Goal: Task Accomplishment & Management: Manage account settings

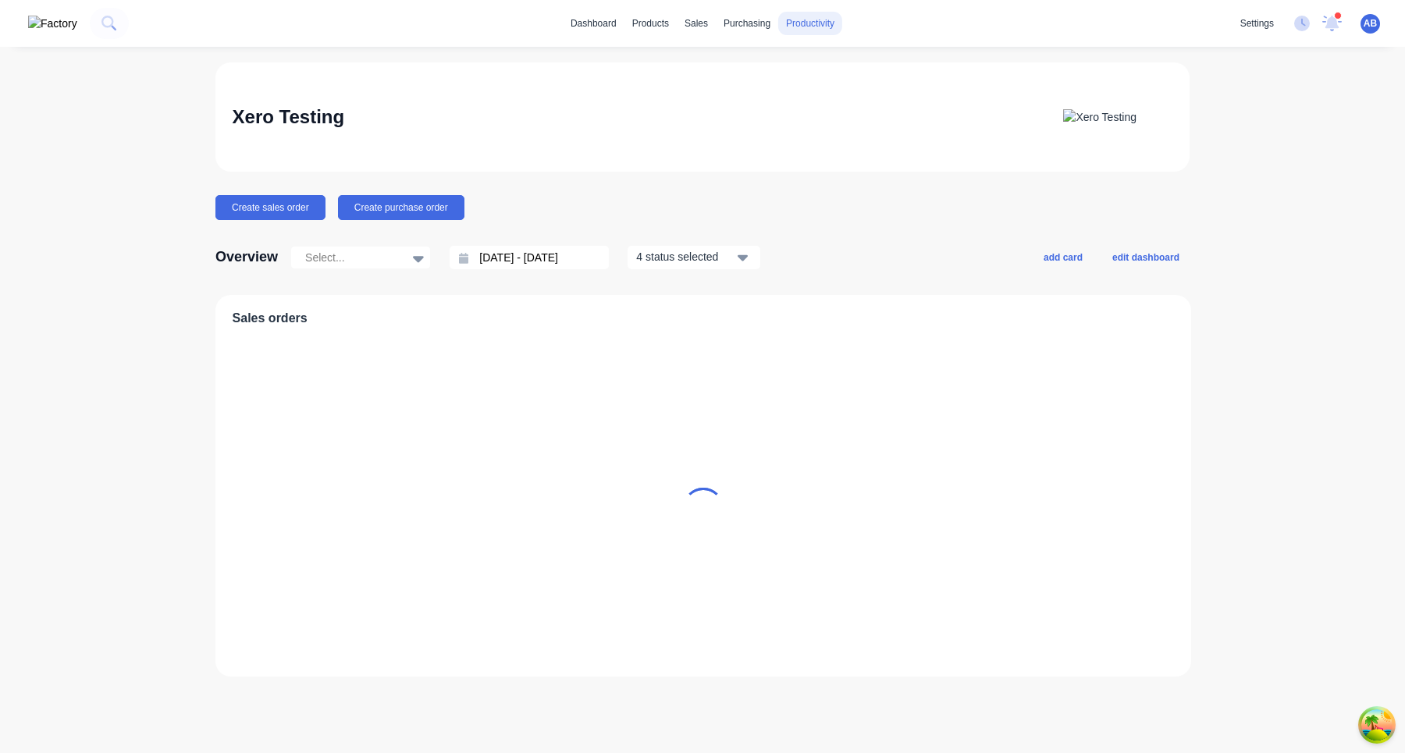
click at [827, 19] on div "productivity" at bounding box center [810, 23] width 64 height 23
click at [856, 170] on div "Timesheets" at bounding box center [855, 169] width 48 height 14
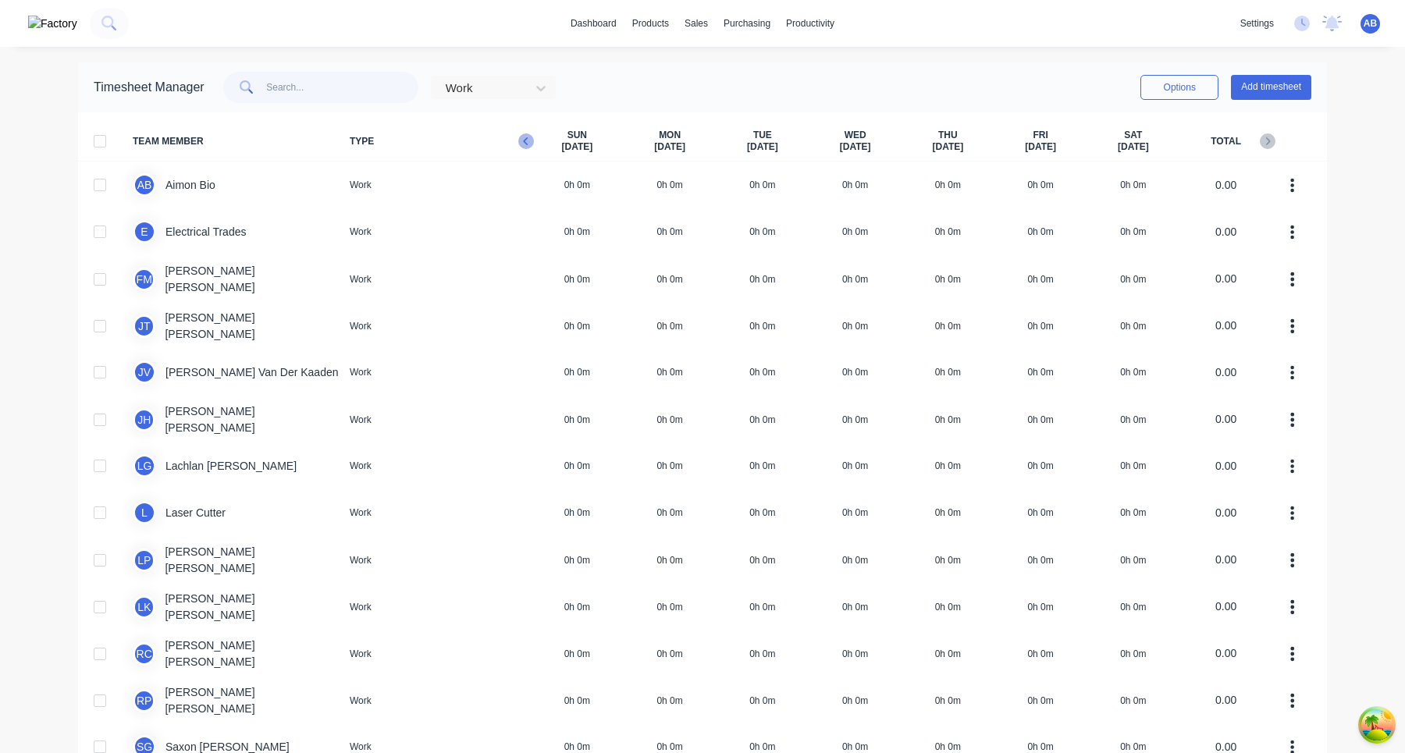
click at [526, 142] on icon "button" at bounding box center [526, 142] width 16 height 16
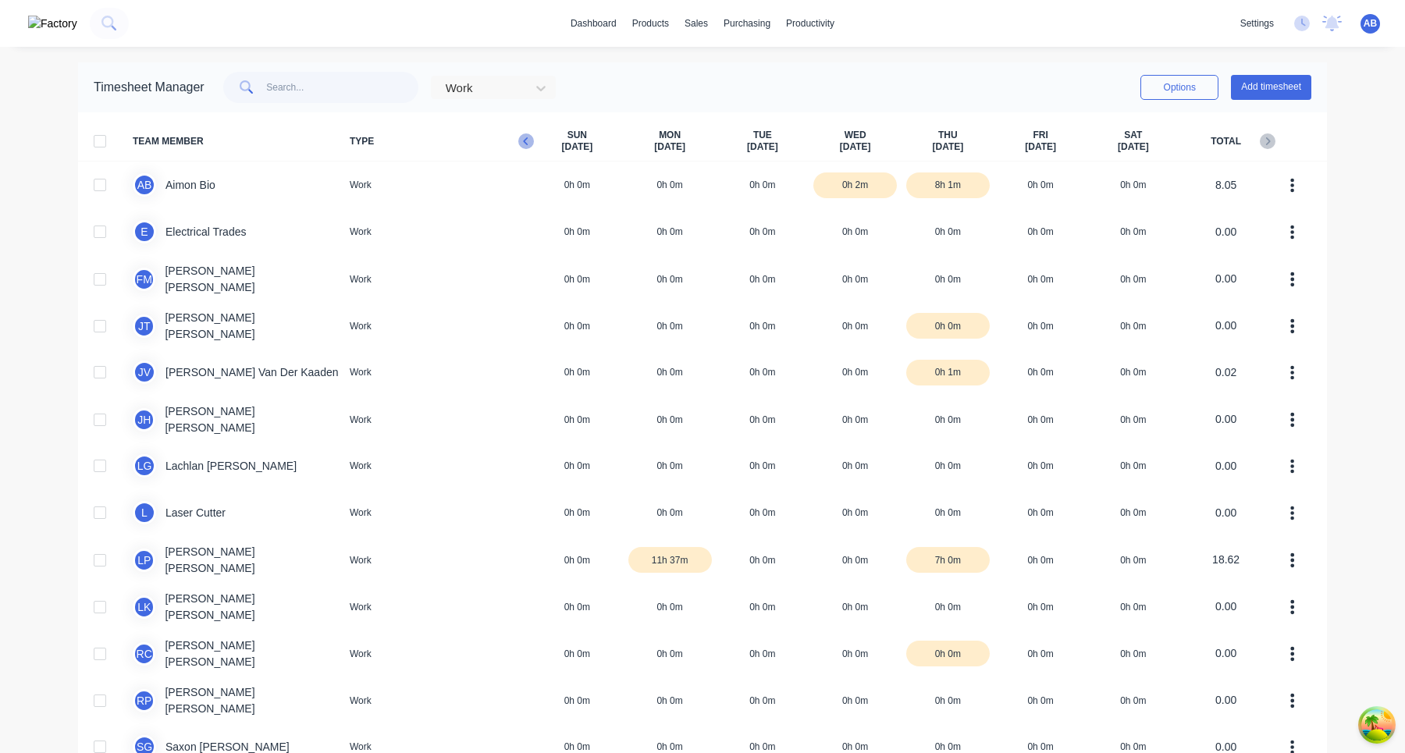
click at [526, 137] on icon "button" at bounding box center [525, 141] width 5 height 8
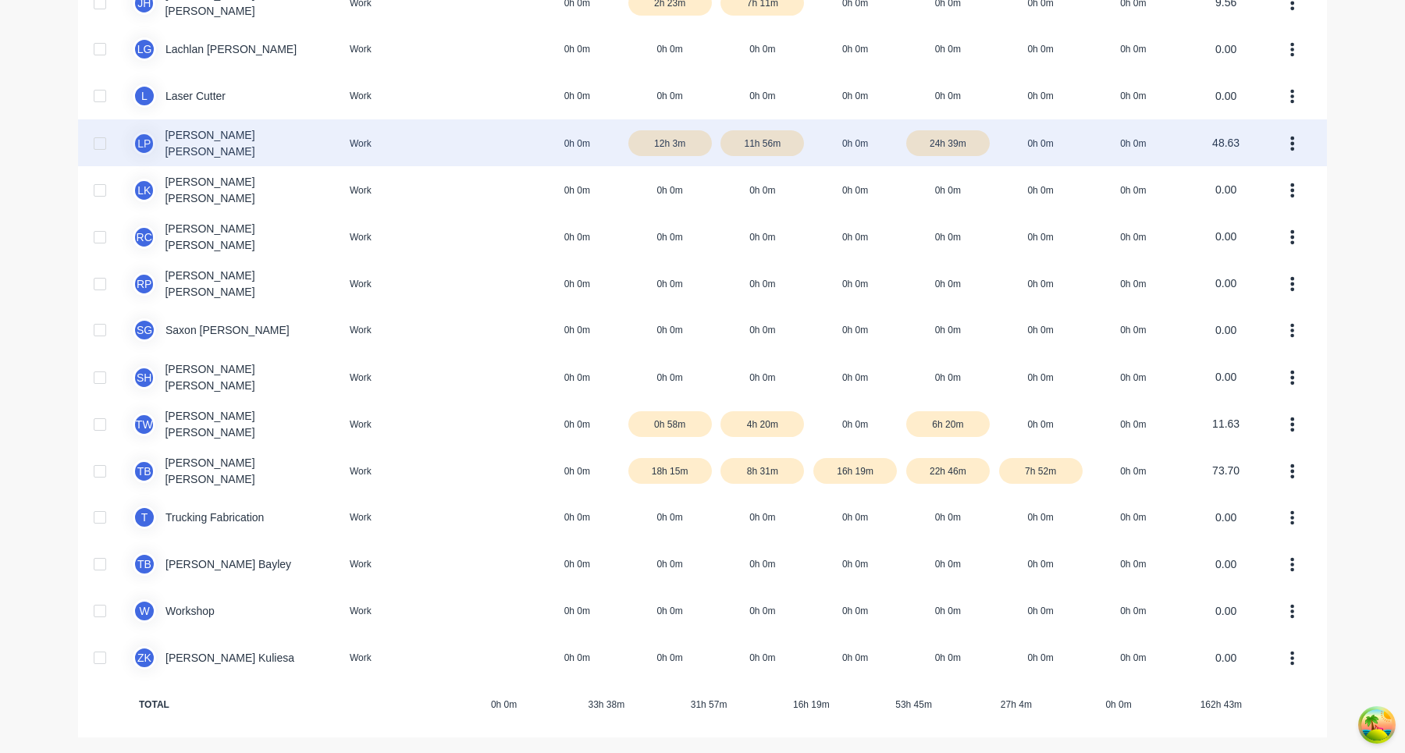
scroll to position [47, 0]
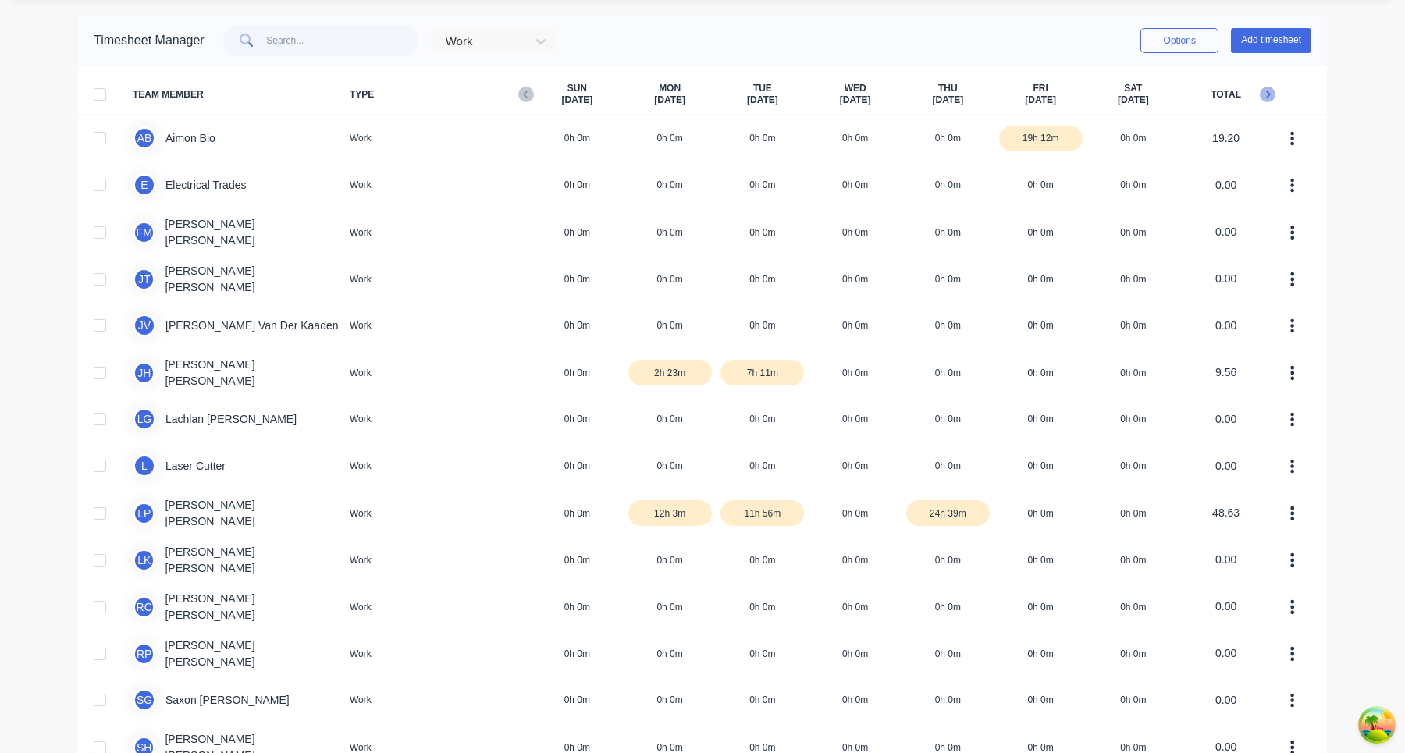
click at [1273, 93] on icon "button" at bounding box center [1268, 95] width 16 height 16
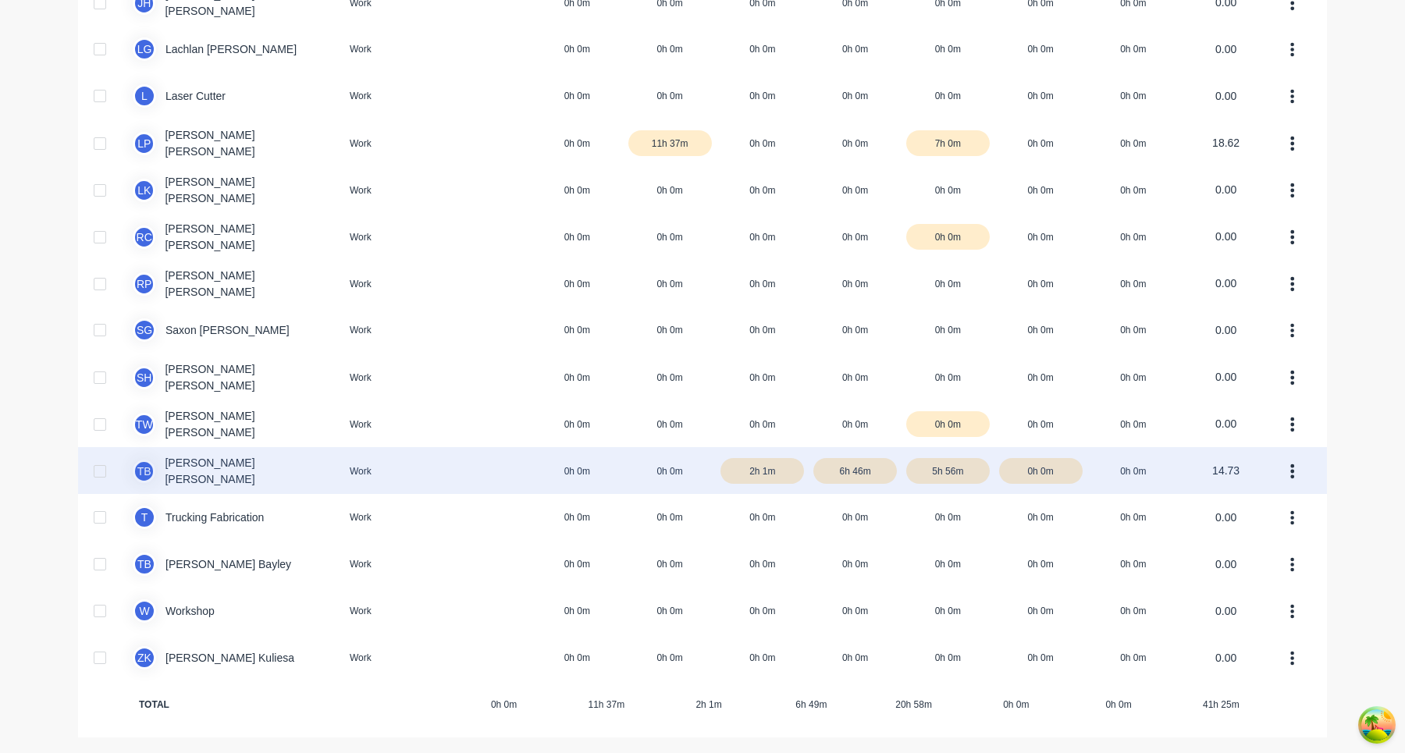
scroll to position [0, 0]
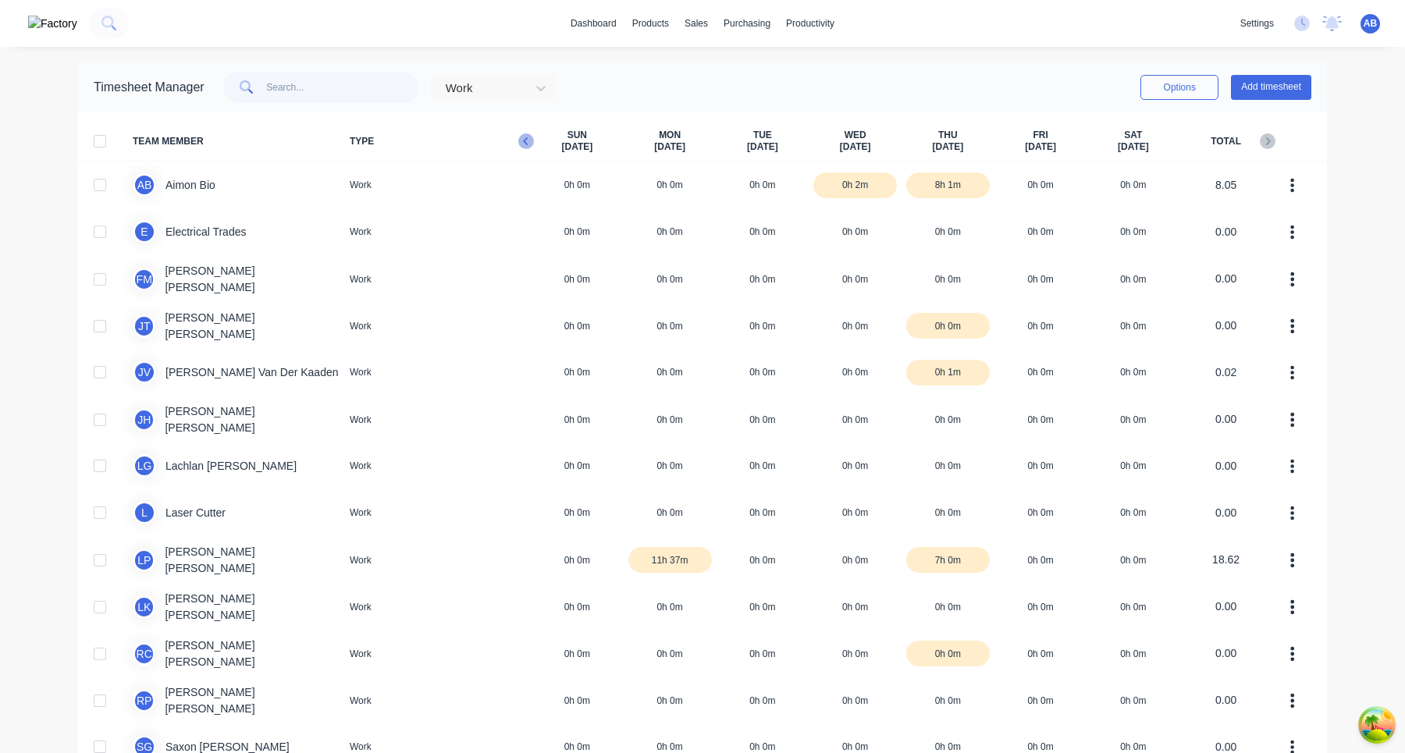
click at [522, 139] on icon "button" at bounding box center [526, 142] width 16 height 16
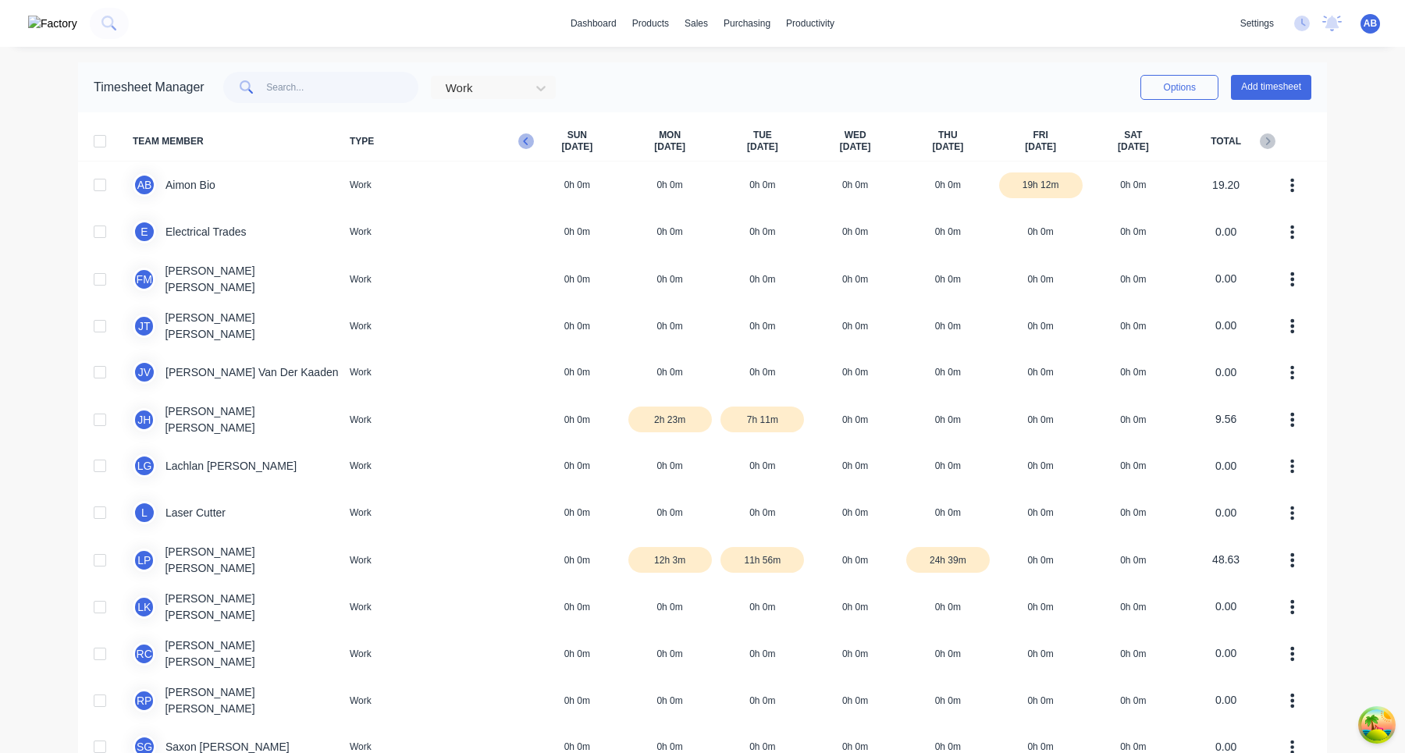
click at [526, 141] on icon "button" at bounding box center [526, 142] width 16 height 16
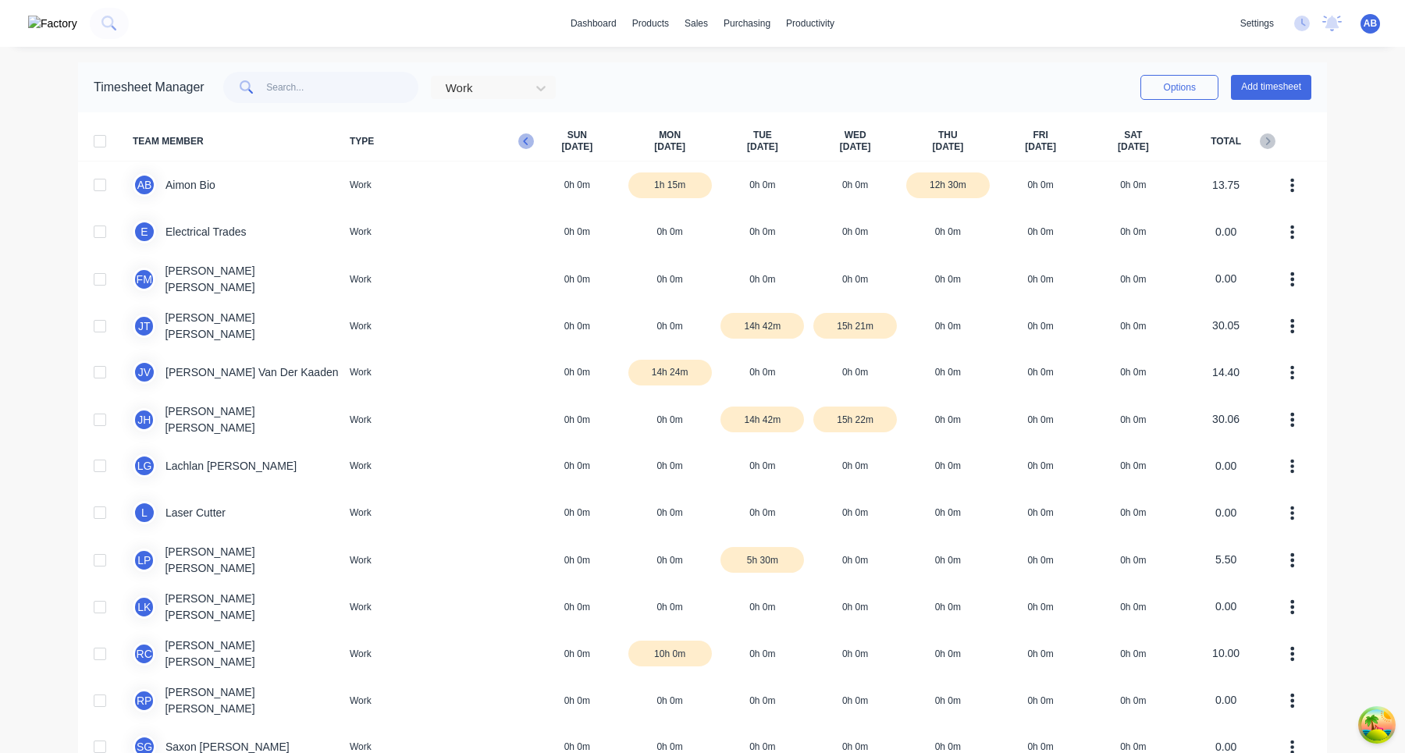
click at [528, 141] on icon "button" at bounding box center [526, 142] width 16 height 16
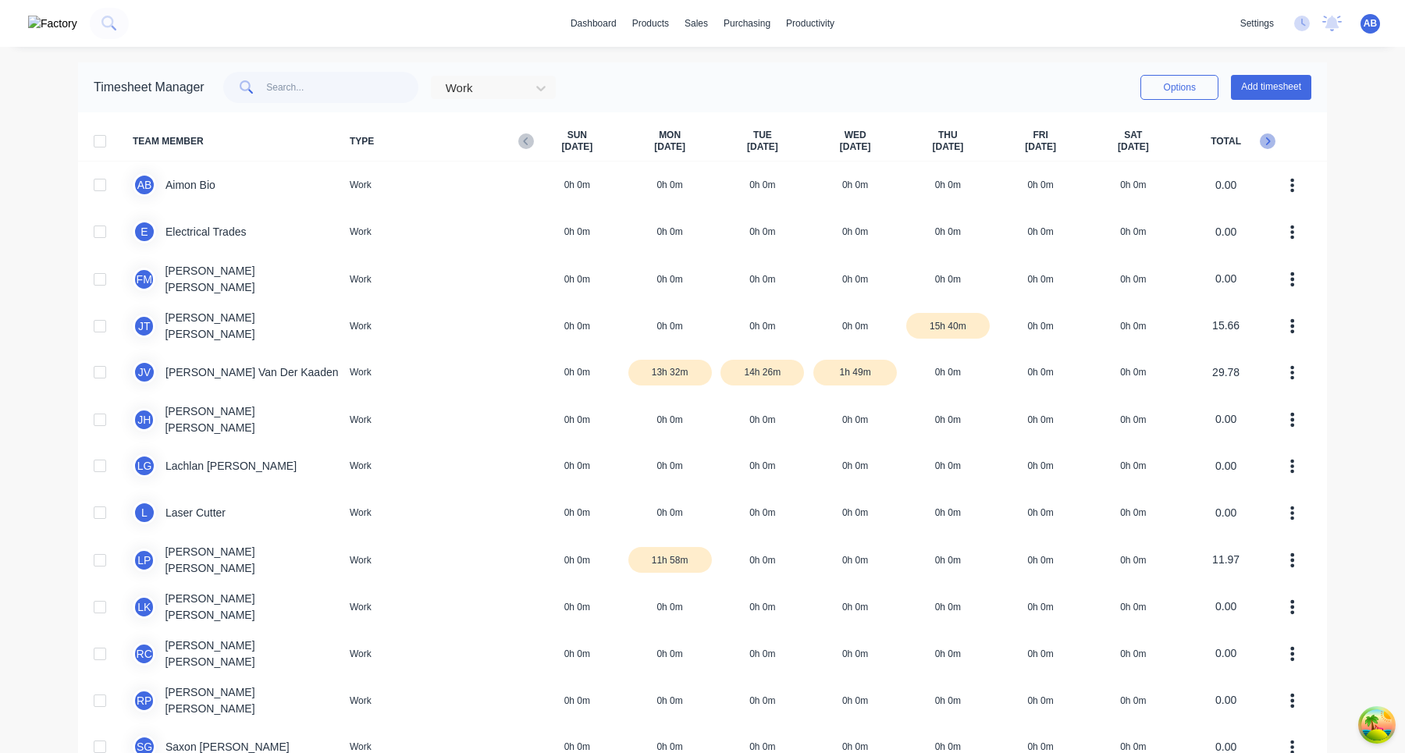
click at [1270, 145] on icon "button" at bounding box center [1268, 142] width 16 height 16
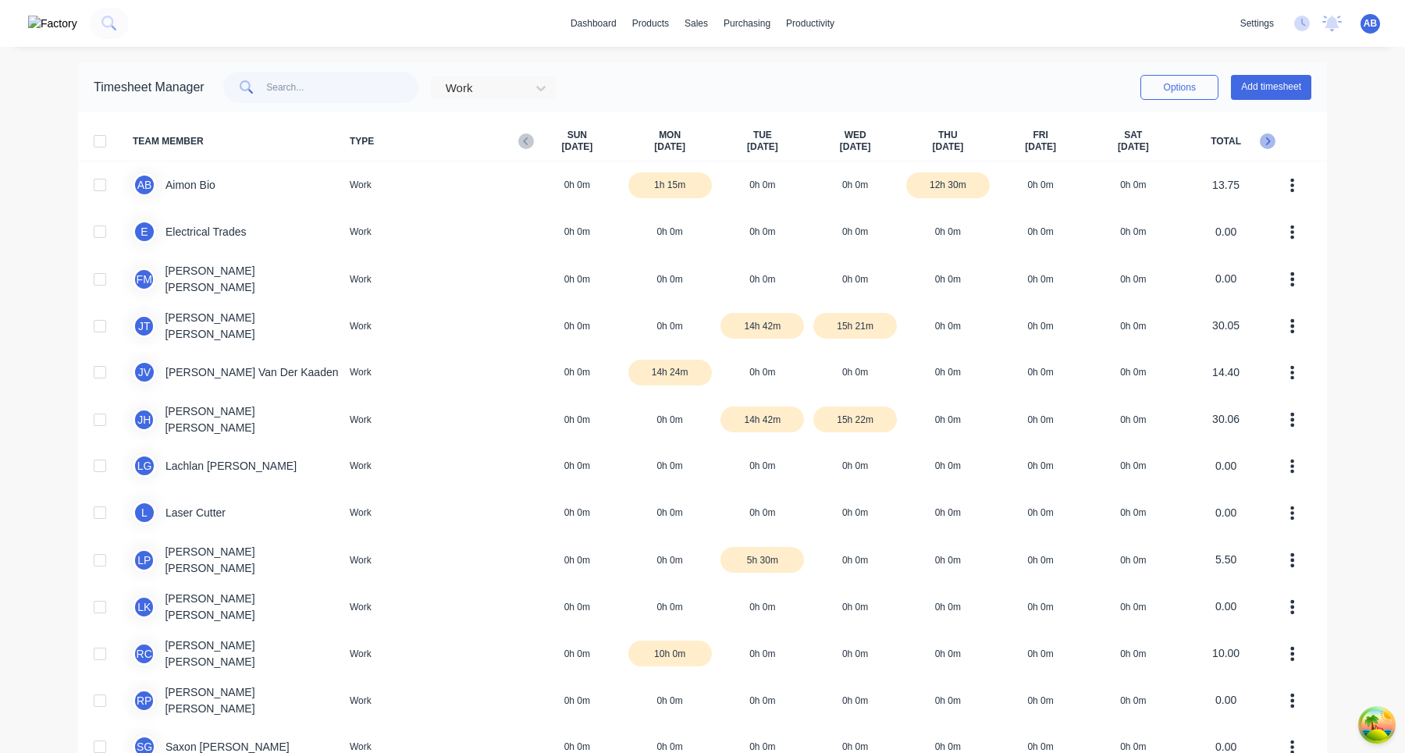
click at [1272, 136] on icon "button" at bounding box center [1268, 142] width 16 height 16
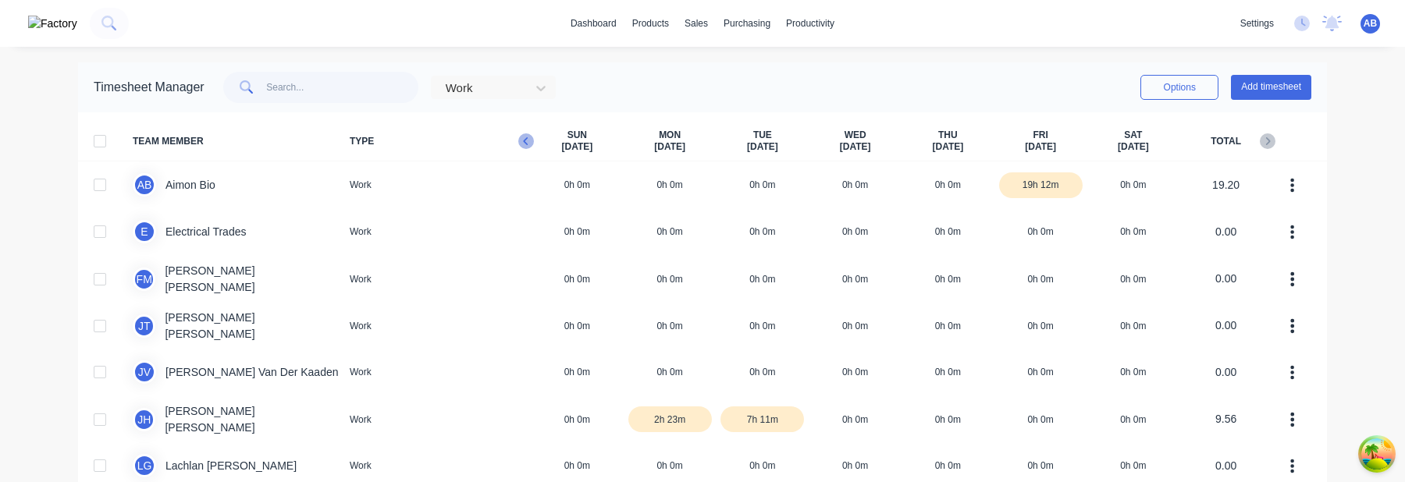
click at [524, 144] on icon "button" at bounding box center [526, 142] width 16 height 16
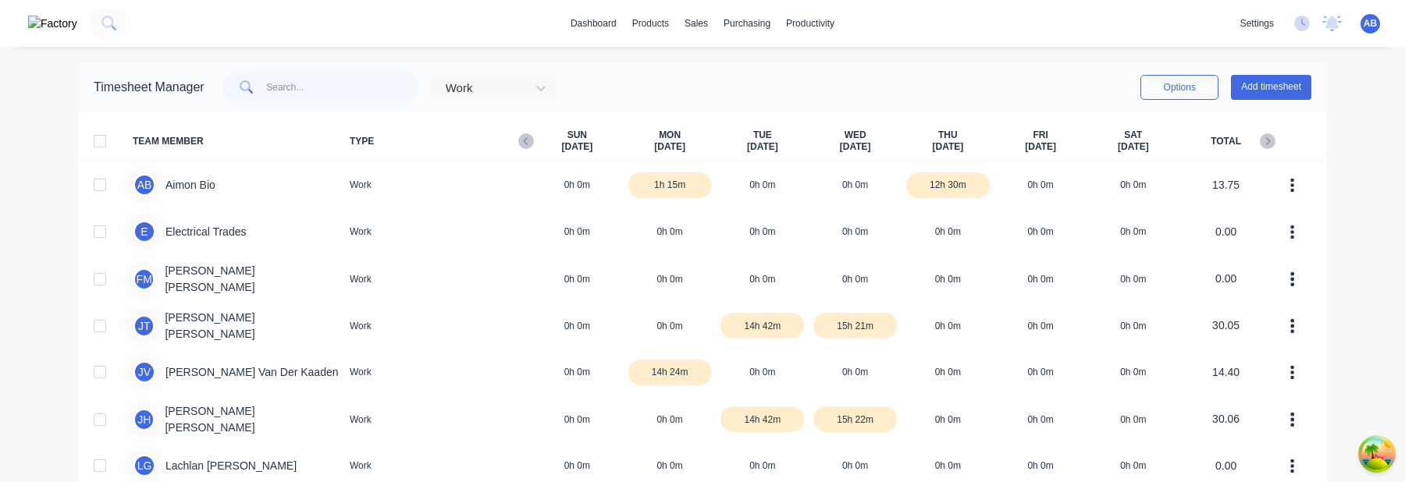
click at [842, 124] on div "TEAM MEMBER TYPE SUN Sep 7th MON Sep 8th TUE Sep 9th WED Sep 10th THU Sep 11th …" at bounding box center [702, 142] width 1249 height 40
click at [528, 148] on icon "button" at bounding box center [526, 142] width 16 height 16
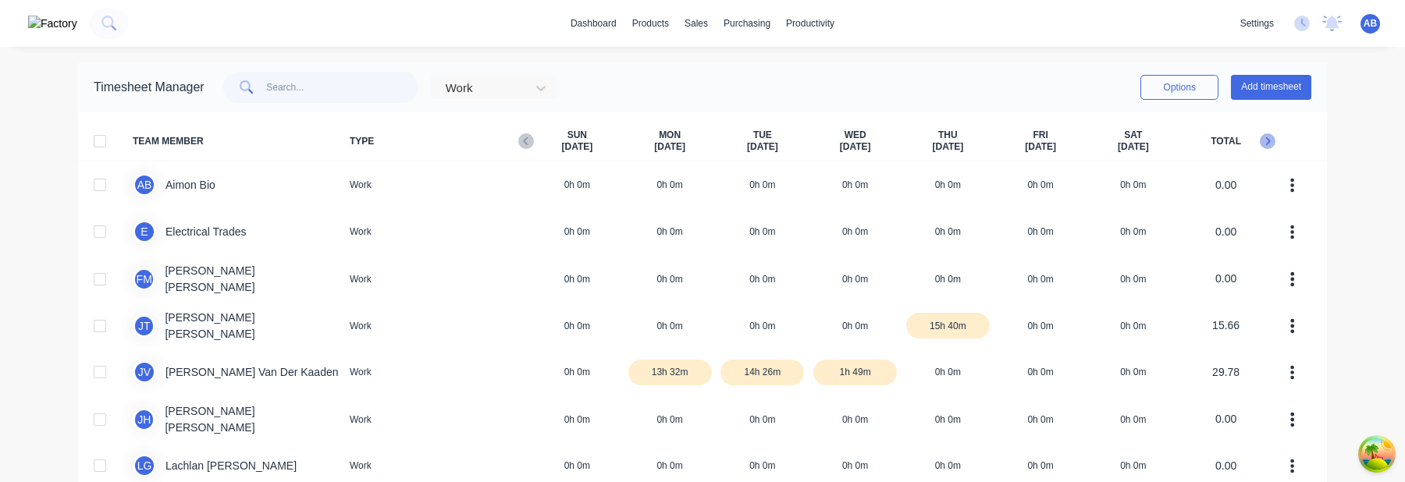
click at [1264, 144] on icon "button" at bounding box center [1268, 142] width 16 height 16
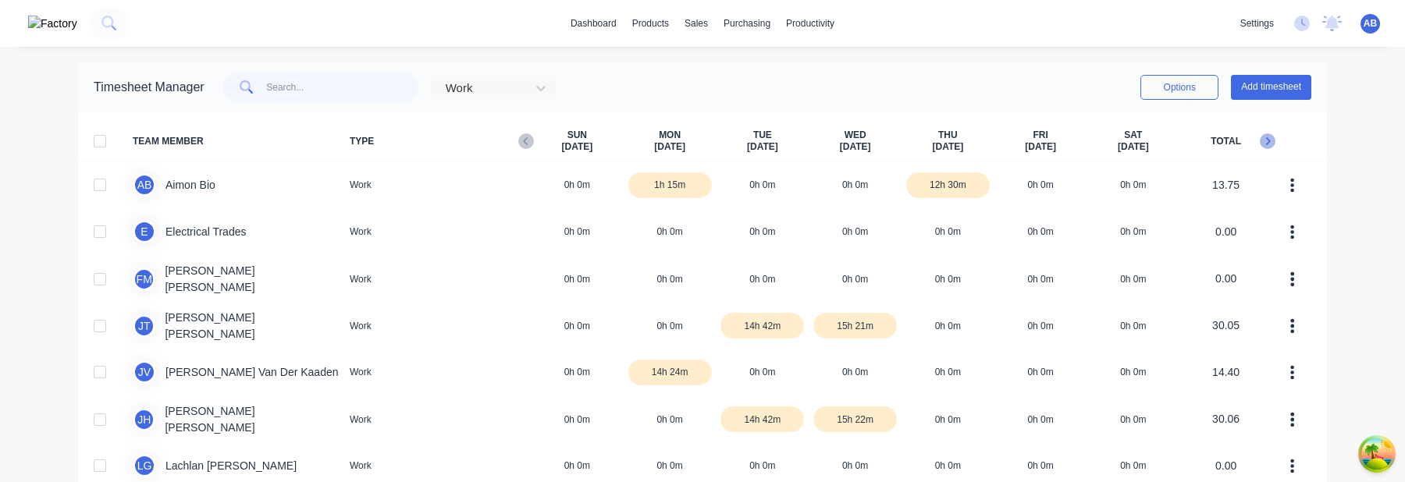
click at [1267, 146] on icon "button" at bounding box center [1268, 142] width 16 height 16
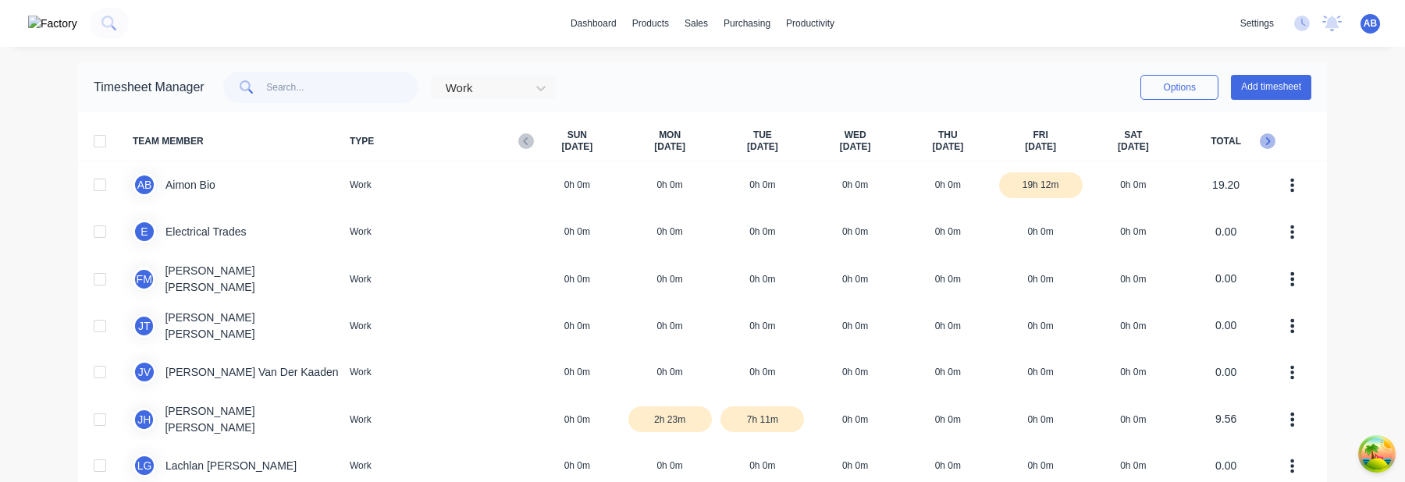
click at [1266, 138] on icon "button" at bounding box center [1268, 142] width 16 height 16
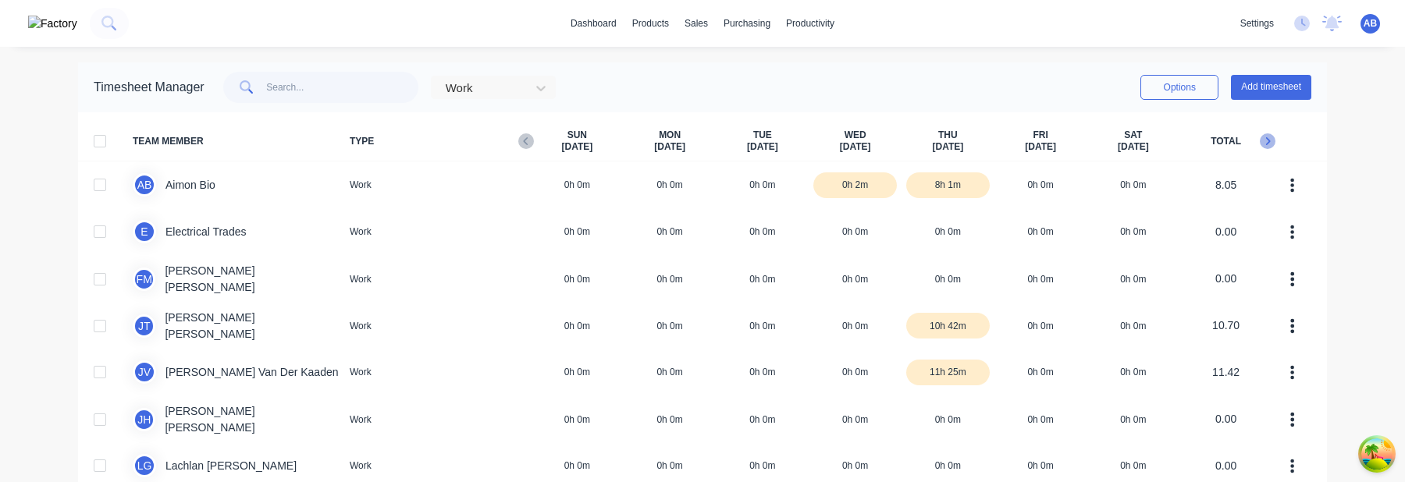
click at [1267, 140] on icon "button" at bounding box center [1268, 142] width 16 height 16
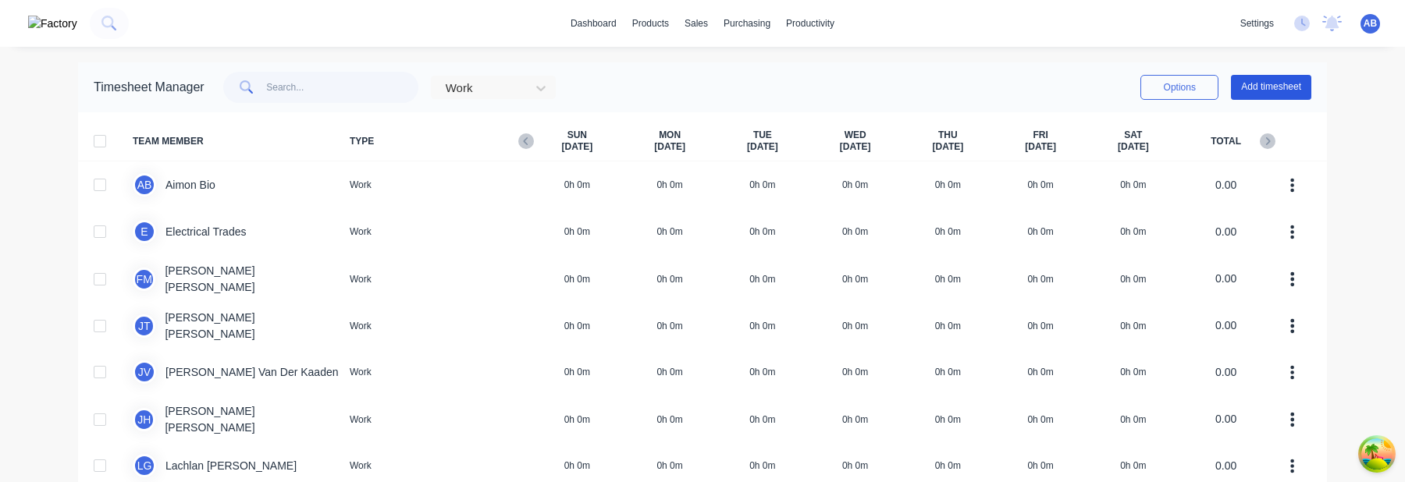
click at [1266, 93] on button "Add timesheet" at bounding box center [1271, 87] width 80 height 25
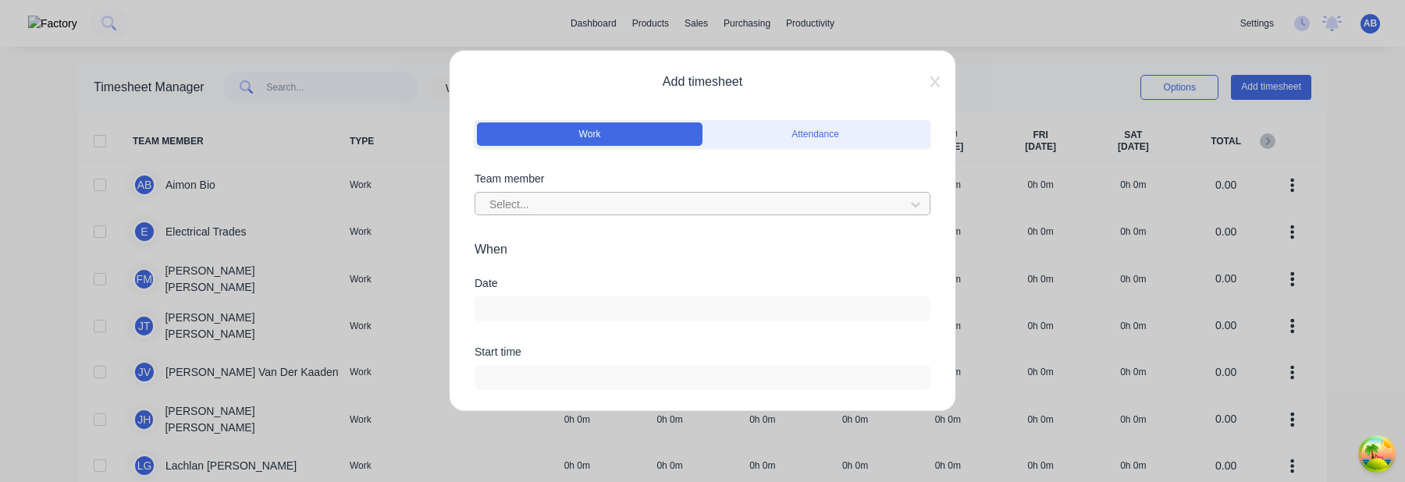
click at [663, 202] on div at bounding box center [692, 205] width 409 height 20
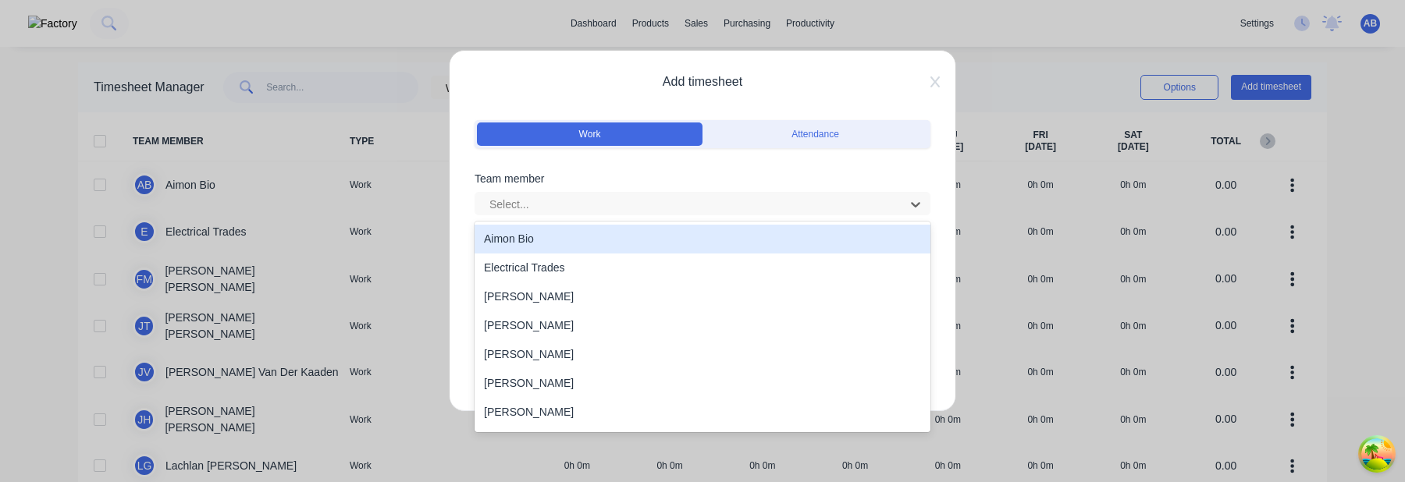
click at [644, 231] on div "Aimon Bio" at bounding box center [703, 239] width 456 height 29
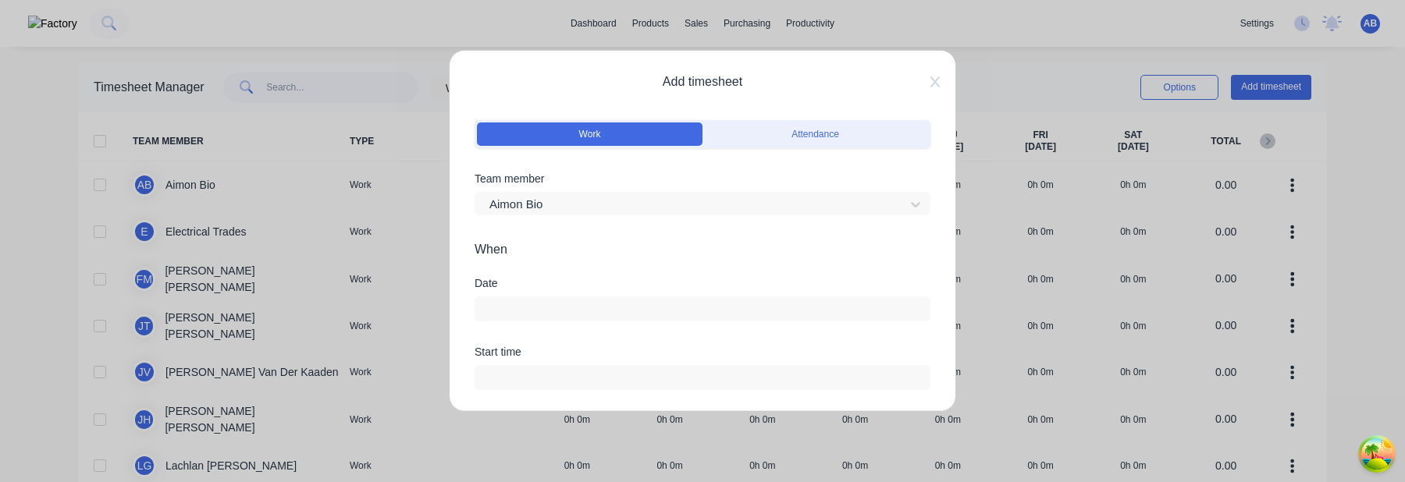
click at [622, 312] on input at bounding box center [702, 308] width 454 height 23
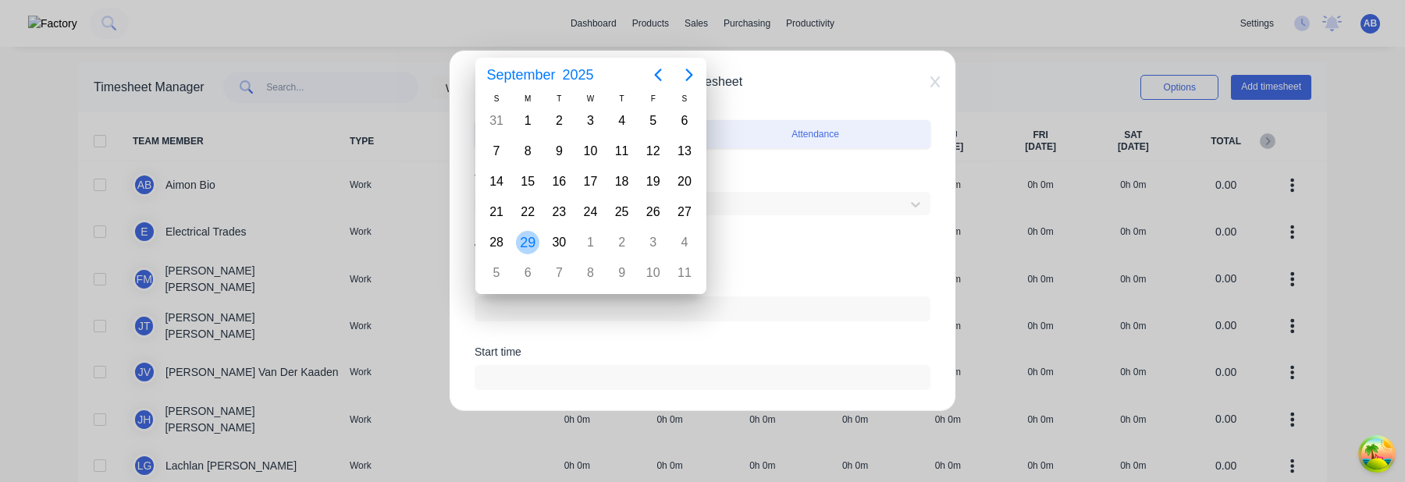
click at [531, 244] on div "29" at bounding box center [527, 242] width 23 height 23
type input "29/09/2025"
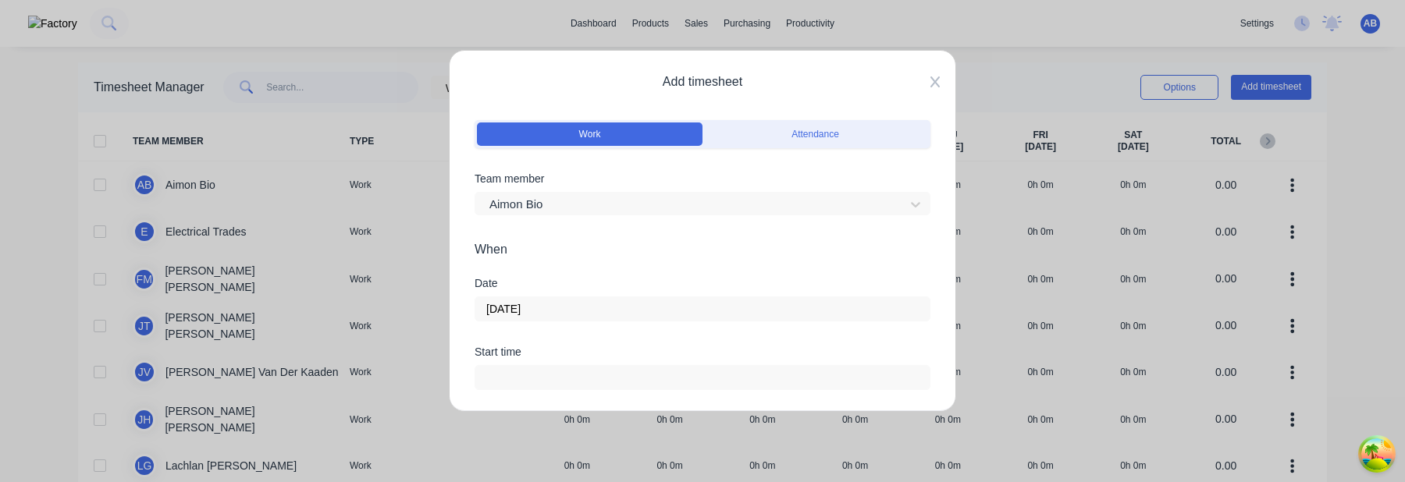
click at [935, 77] on icon at bounding box center [935, 82] width 9 height 12
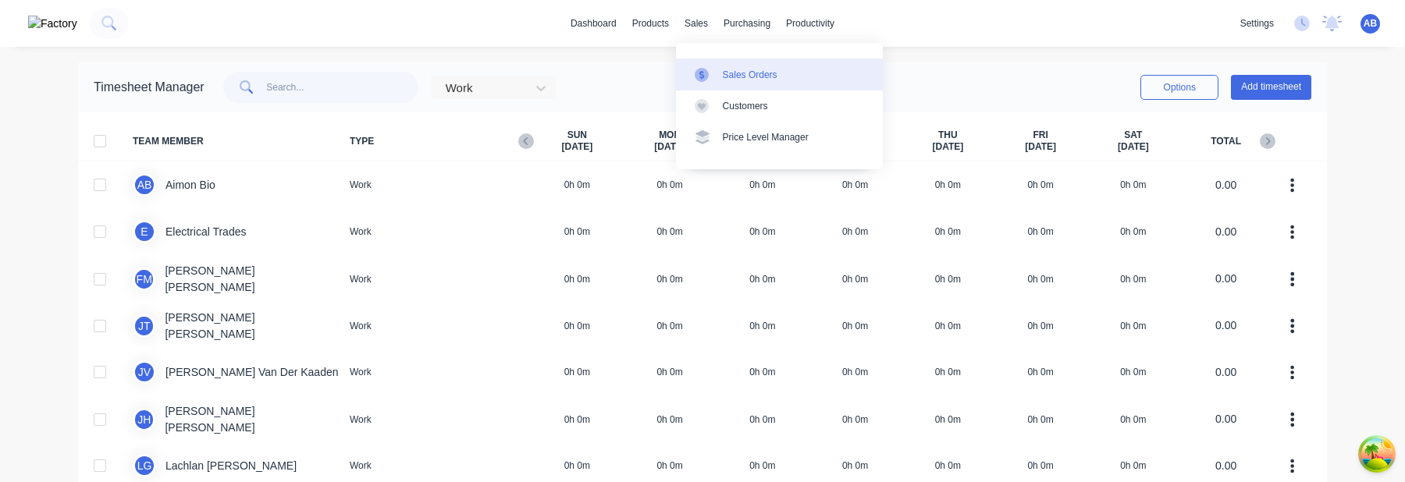
click at [714, 71] on div at bounding box center [706, 75] width 23 height 14
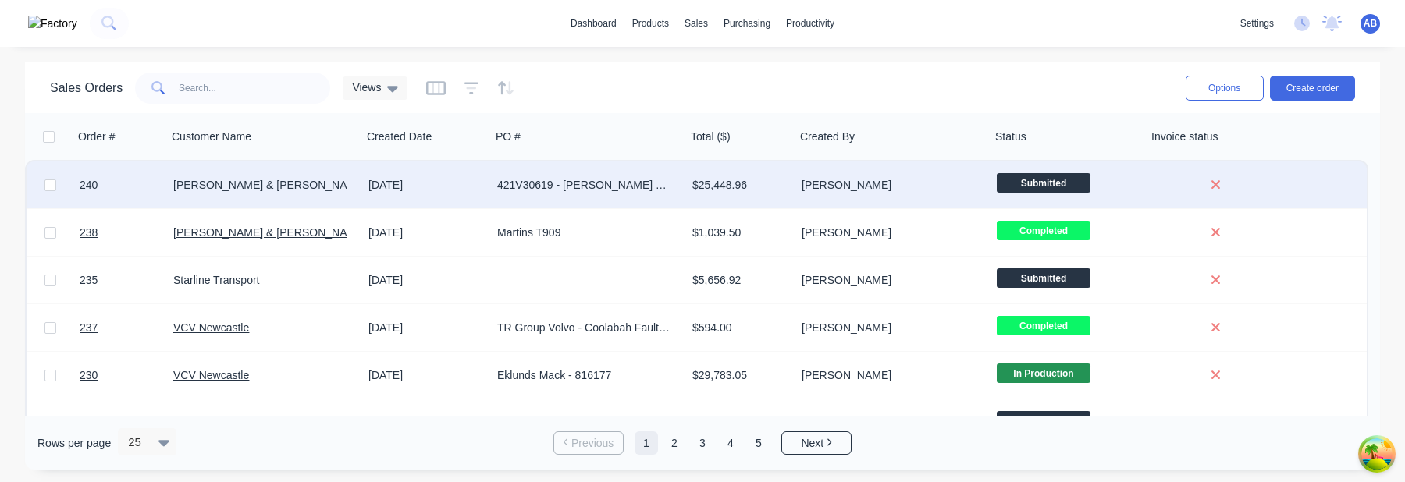
click at [666, 194] on div "421V30619 - Banister T610SAR 492908" at bounding box center [588, 185] width 195 height 47
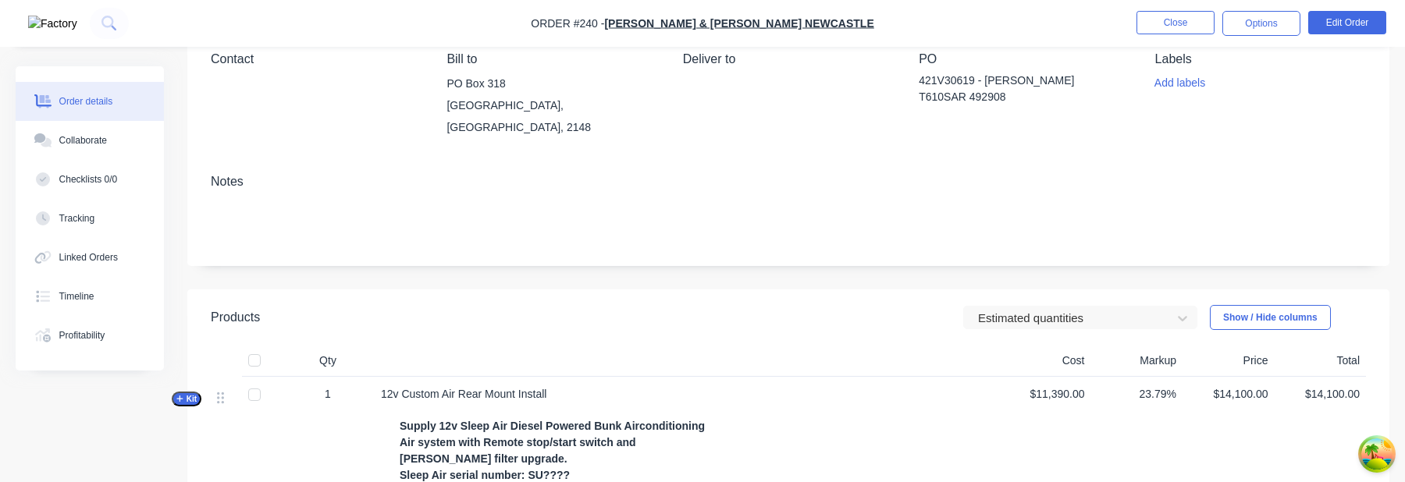
scroll to position [146, 0]
click at [84, 212] on div "Tracking" at bounding box center [77, 219] width 36 height 14
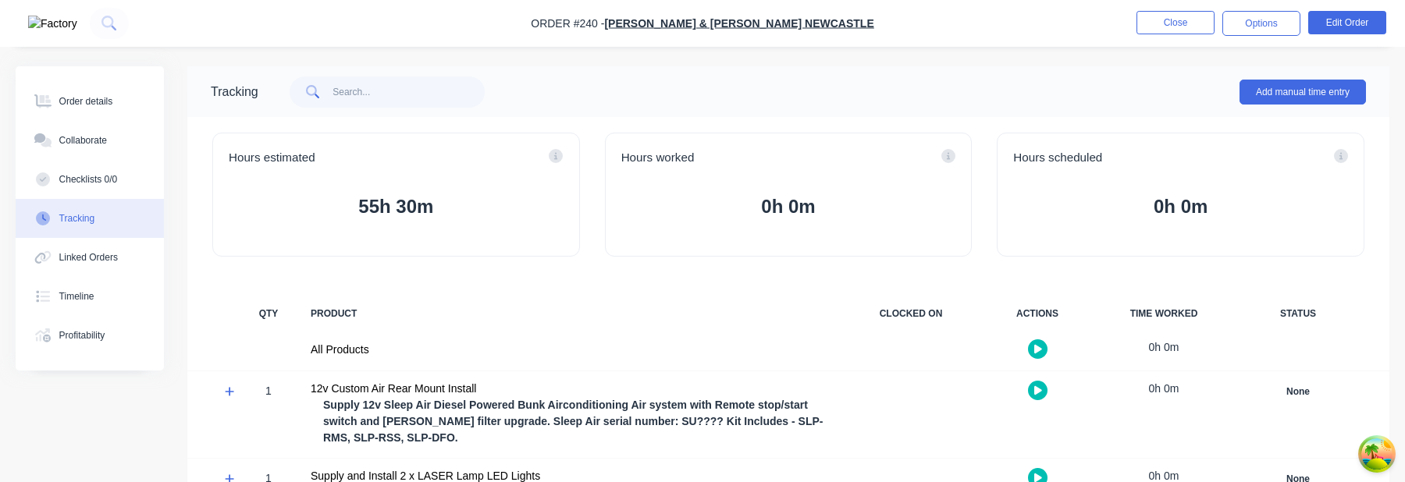
drag, startPoint x: 103, startPoint y: 102, endPoint x: 307, endPoint y: 144, distance: 208.1
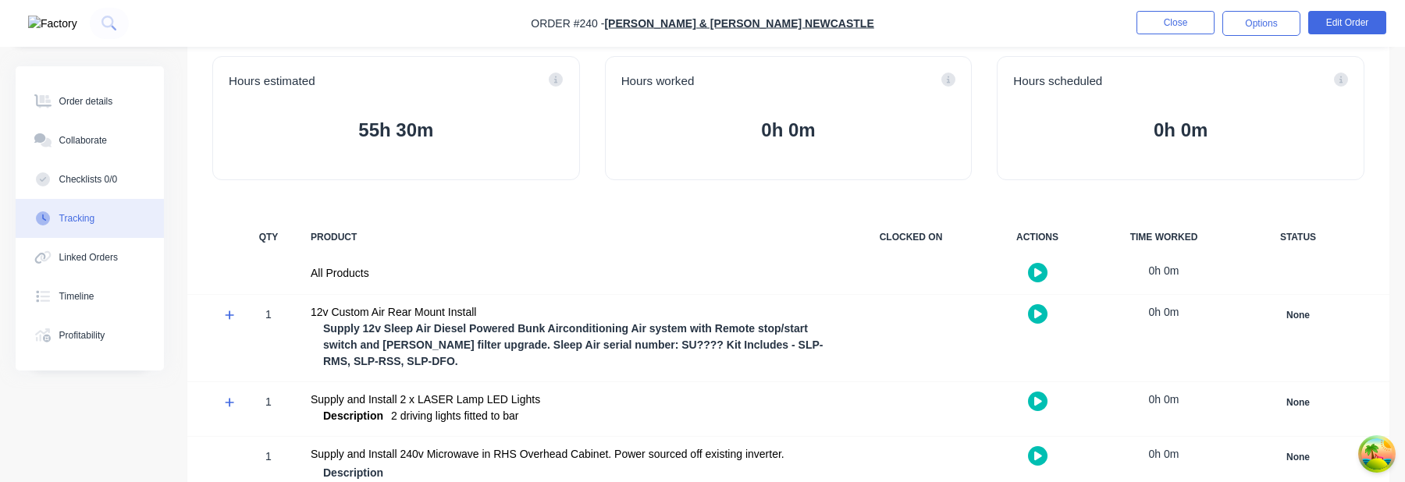
scroll to position [104, 0]
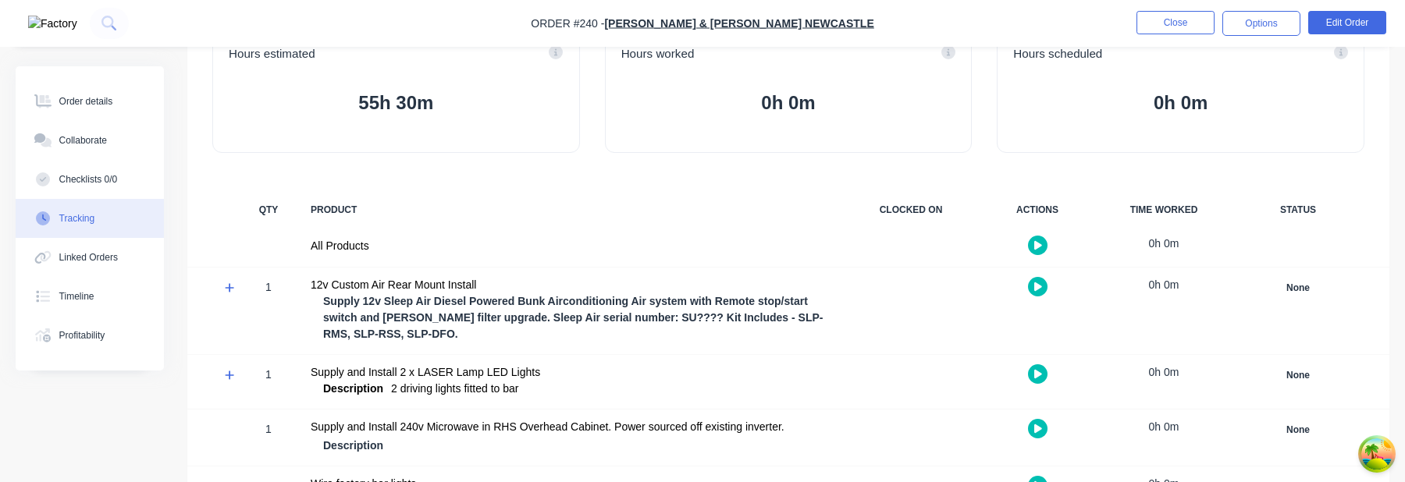
click at [1038, 289] on icon "button" at bounding box center [1038, 287] width 8 height 9
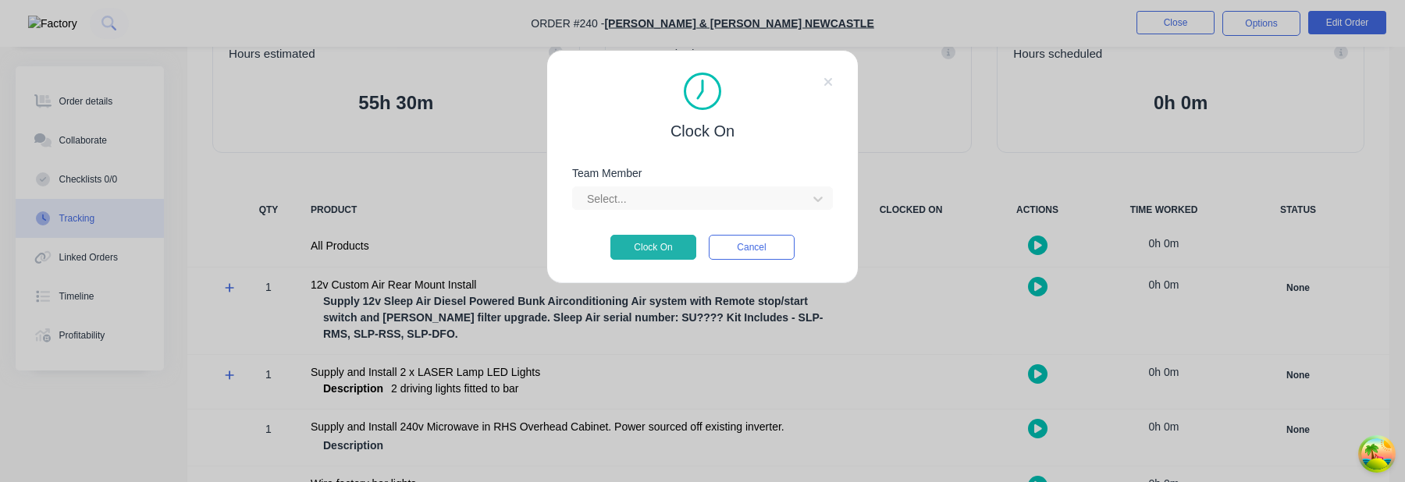
click at [737, 181] on div "Team Member Select..." at bounding box center [702, 189] width 261 height 42
click at [737, 191] on div at bounding box center [693, 200] width 214 height 20
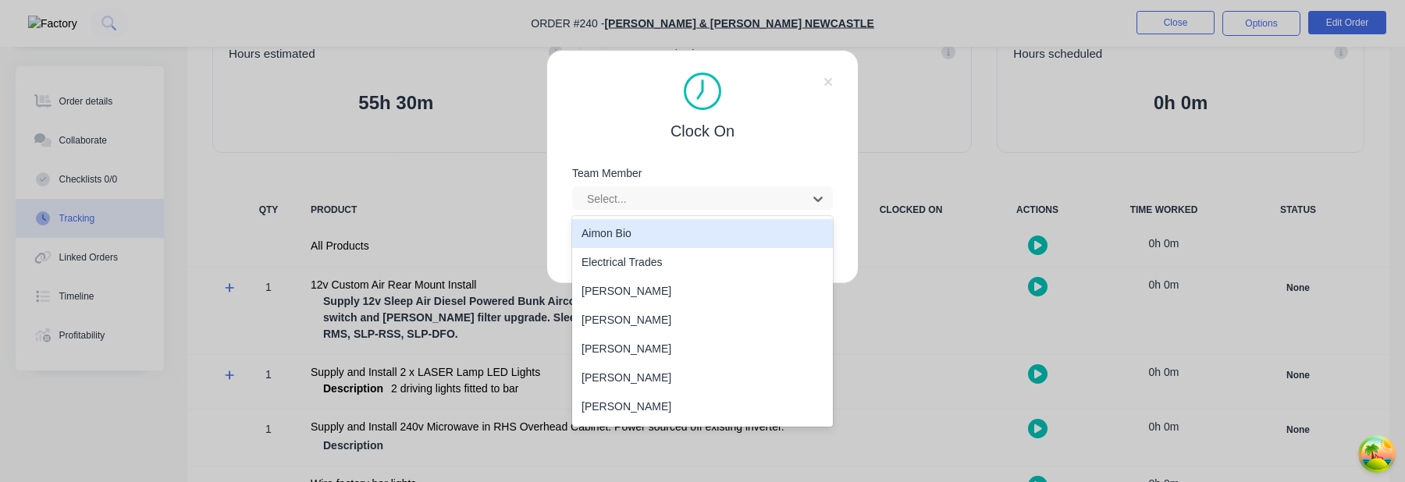
click at [689, 233] on div "Aimon Bio" at bounding box center [702, 233] width 261 height 29
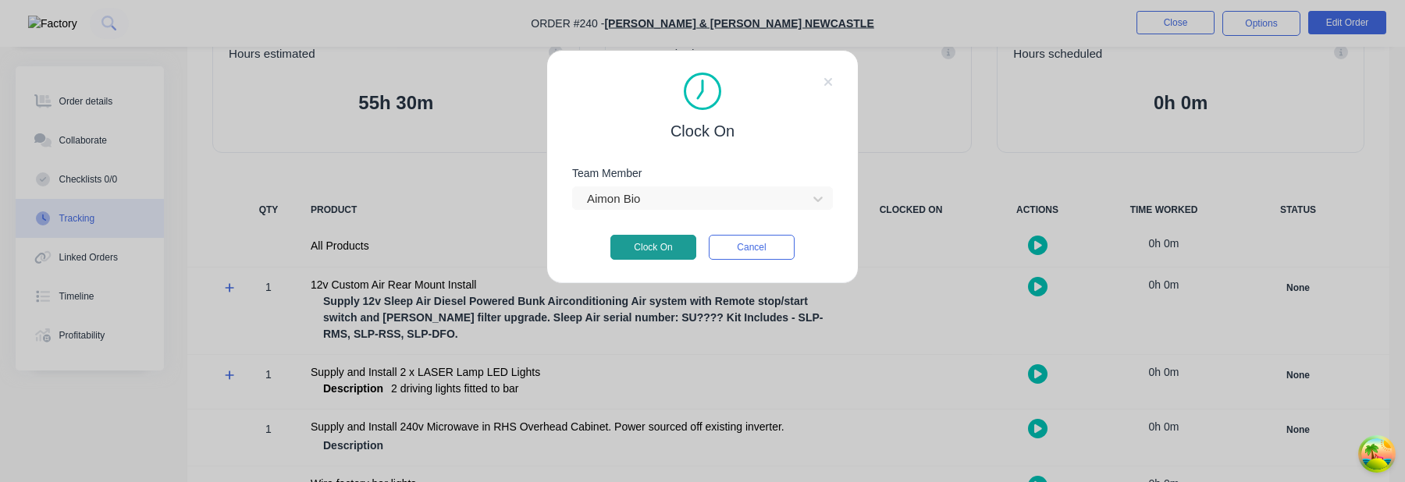
click at [675, 248] on button "Clock On" at bounding box center [654, 247] width 86 height 25
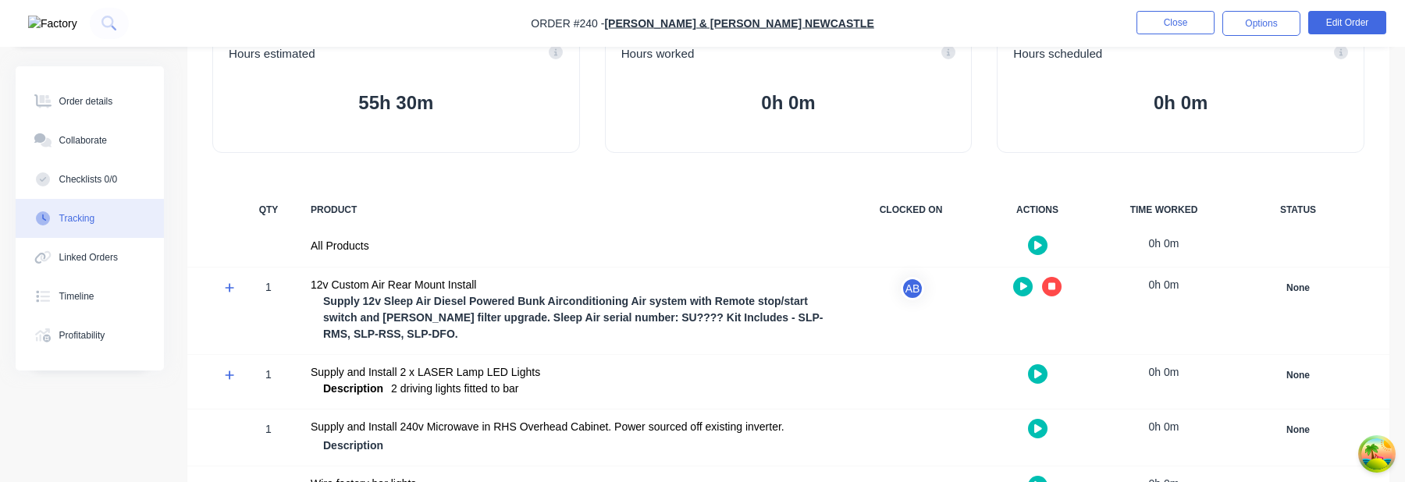
scroll to position [0, 0]
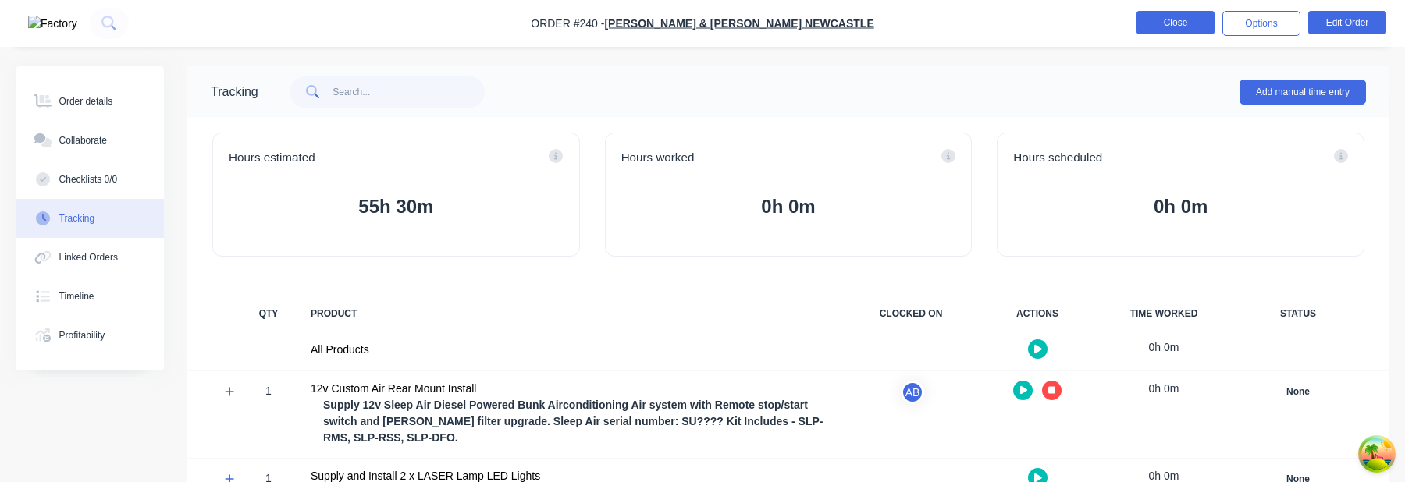
click at [1181, 28] on button "Close" at bounding box center [1176, 22] width 78 height 23
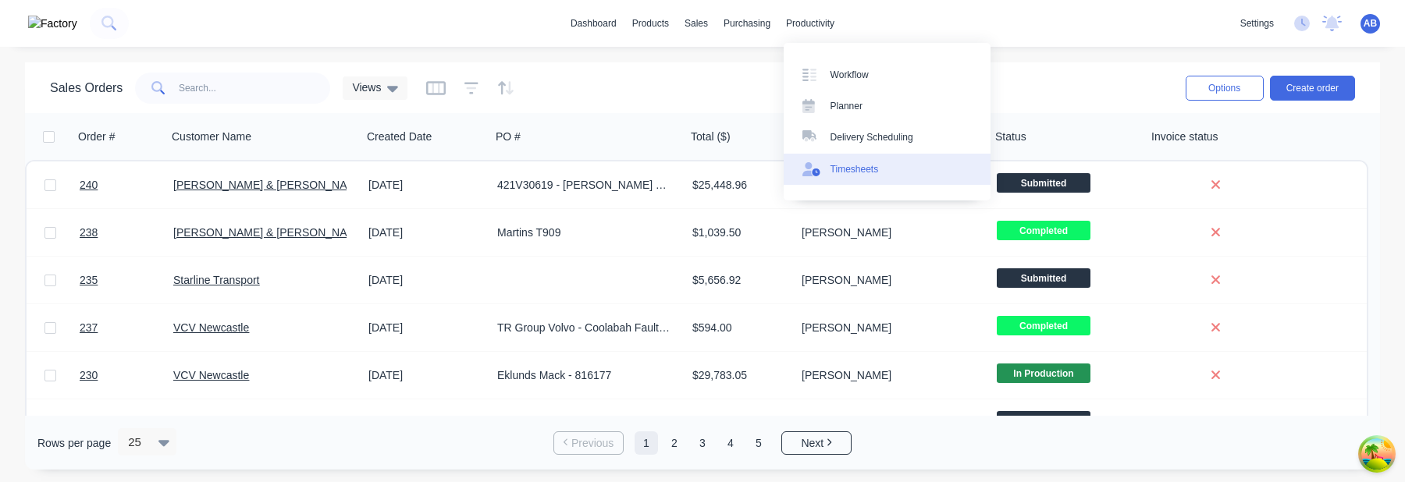
click at [853, 165] on div "Timesheets" at bounding box center [855, 169] width 48 height 14
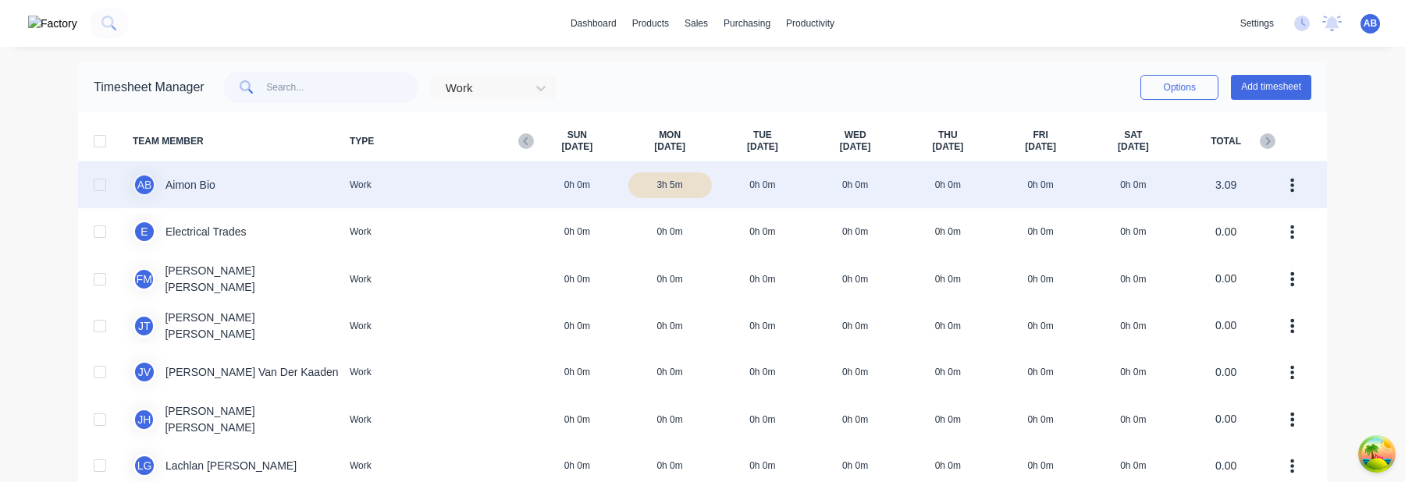
click at [1294, 185] on icon "button" at bounding box center [1293, 185] width 4 height 14
click at [1182, 185] on div "A B Aimon Bio Work 0h 0m 3h 5m 0h 0m 0h 0m 0h 0m 0h 0m 0h 0m 3.09" at bounding box center [702, 185] width 1249 height 47
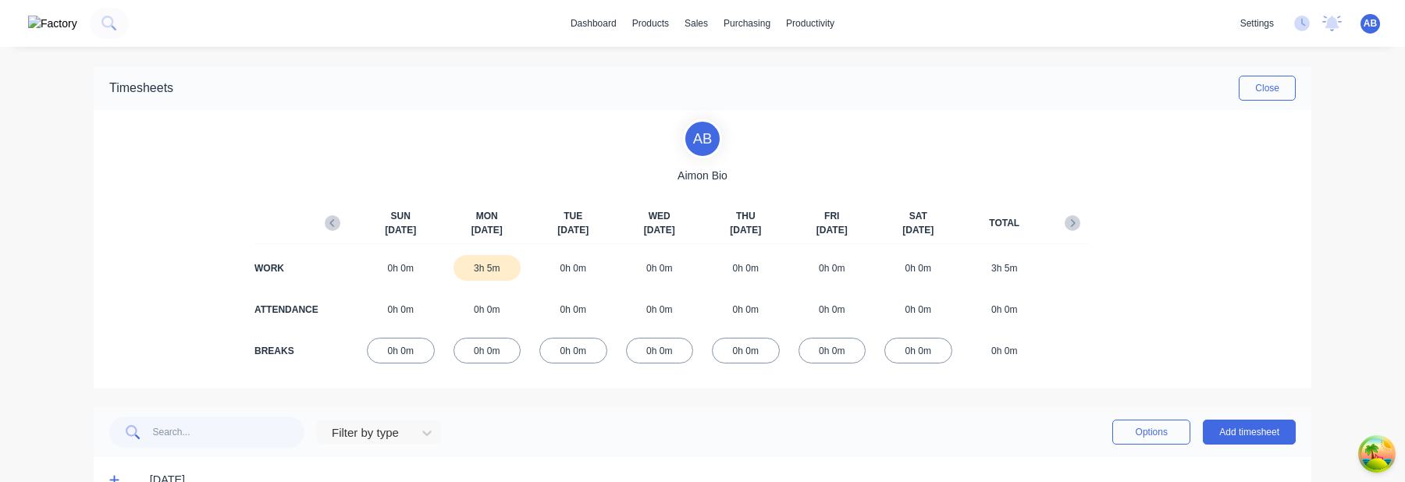
scroll to position [41, 0]
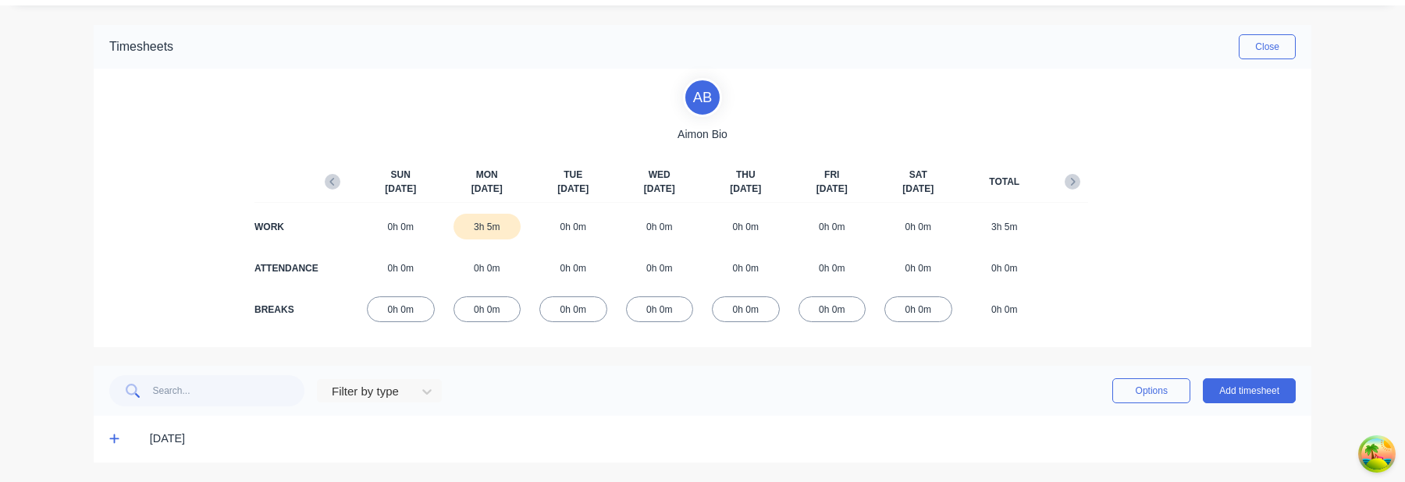
click at [113, 443] on icon at bounding box center [114, 438] width 10 height 11
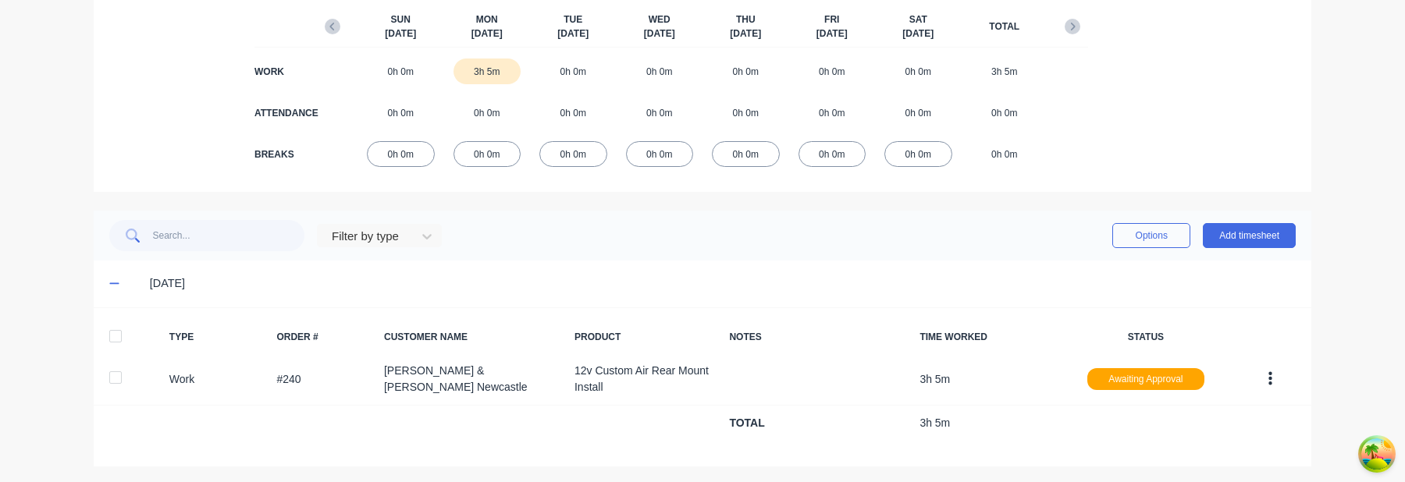
scroll to position [201, 0]
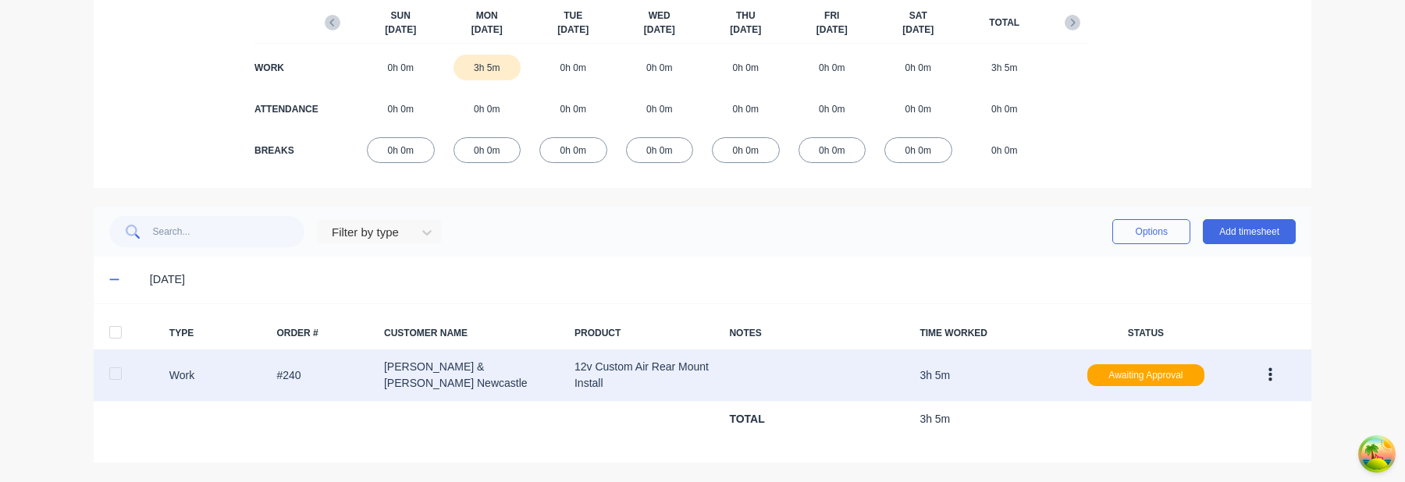
click at [1270, 372] on icon "button" at bounding box center [1271, 375] width 4 height 17
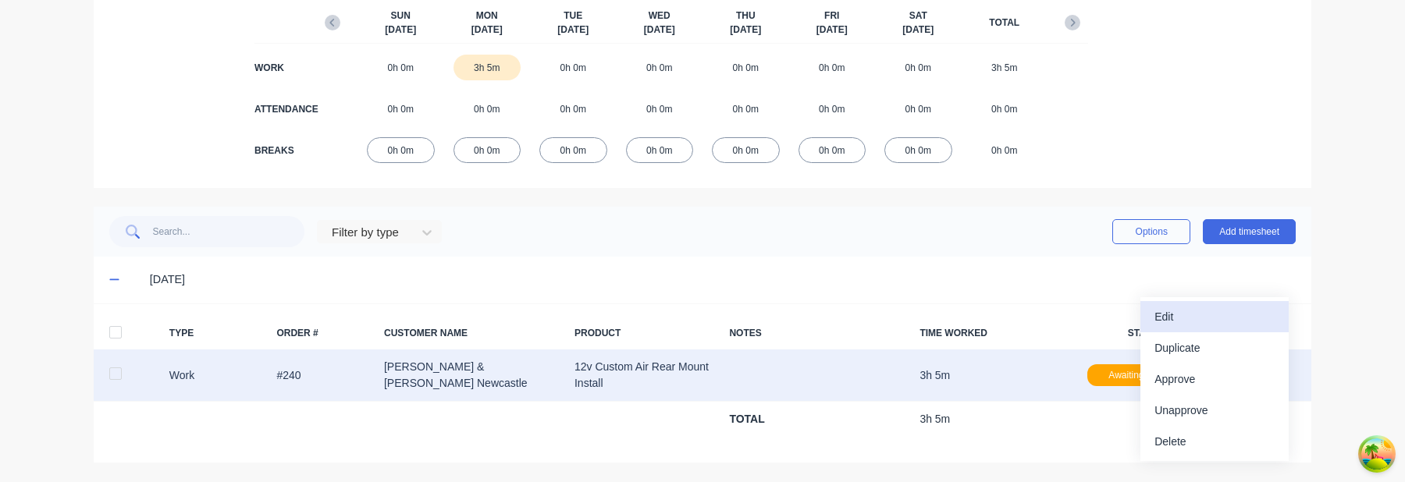
click at [1236, 320] on div "Edit" at bounding box center [1215, 317] width 120 height 23
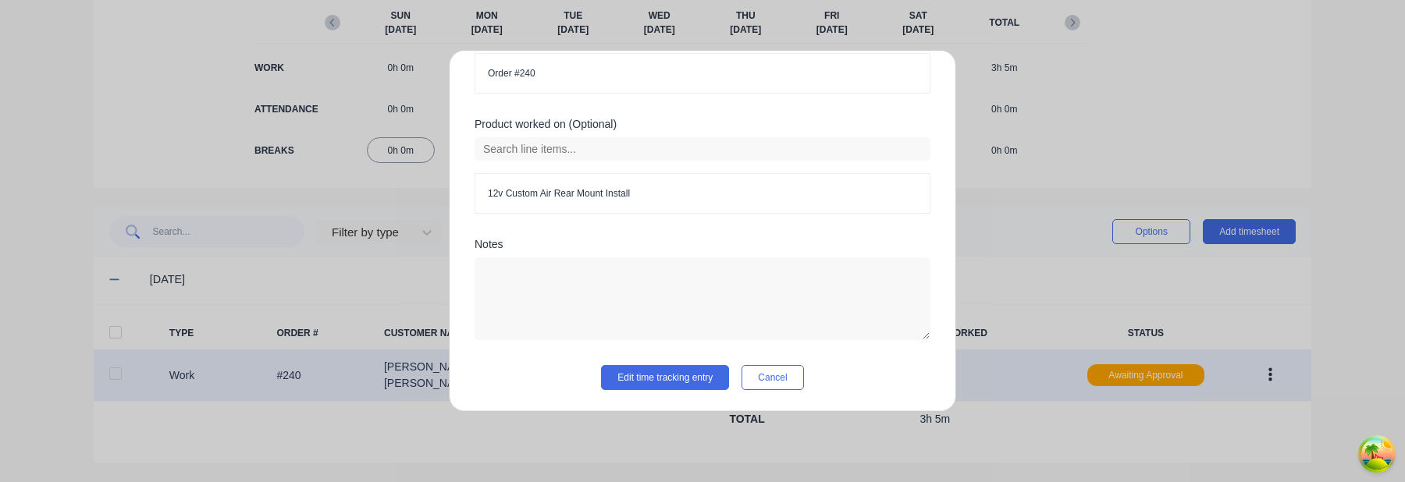
scroll to position [589, 0]
click at [780, 374] on button "Cancel" at bounding box center [773, 377] width 62 height 25
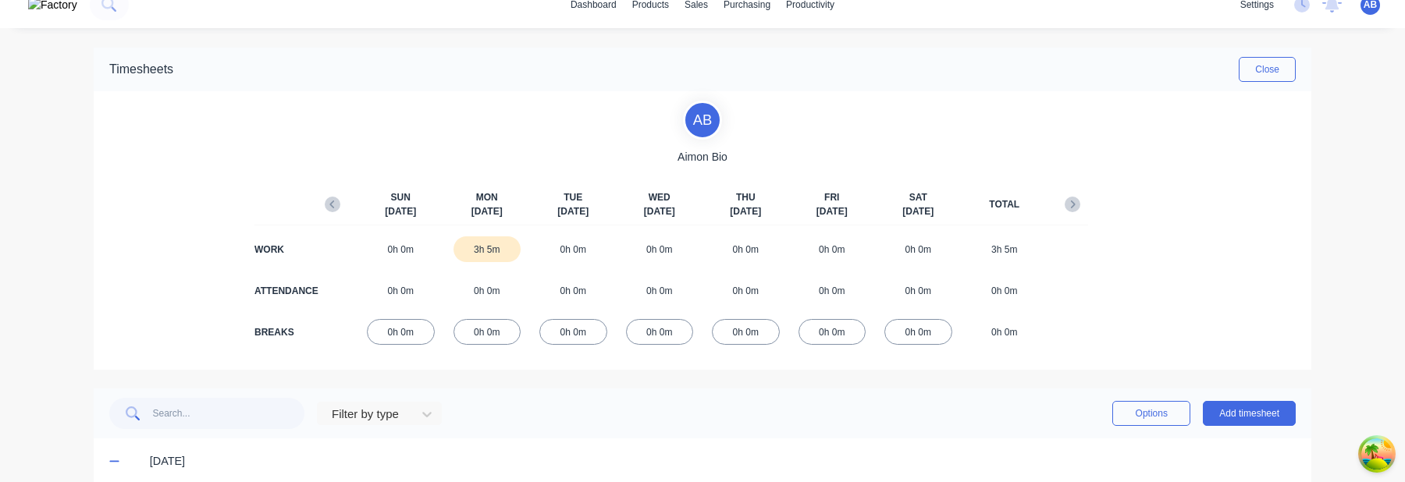
scroll to position [0, 0]
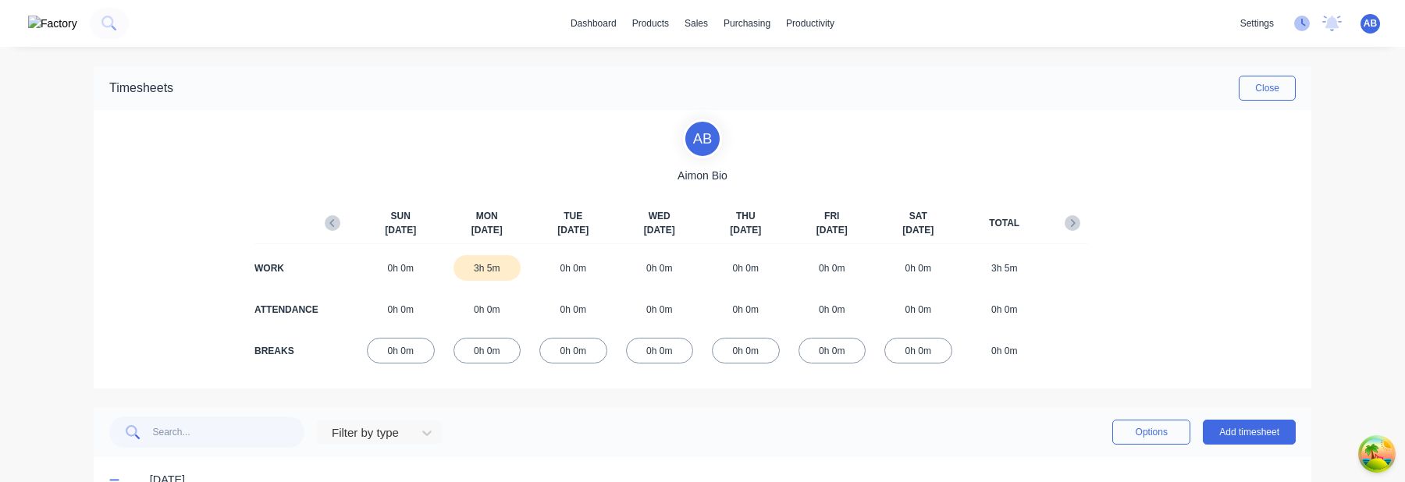
click at [1308, 30] on icon at bounding box center [1302, 24] width 16 height 16
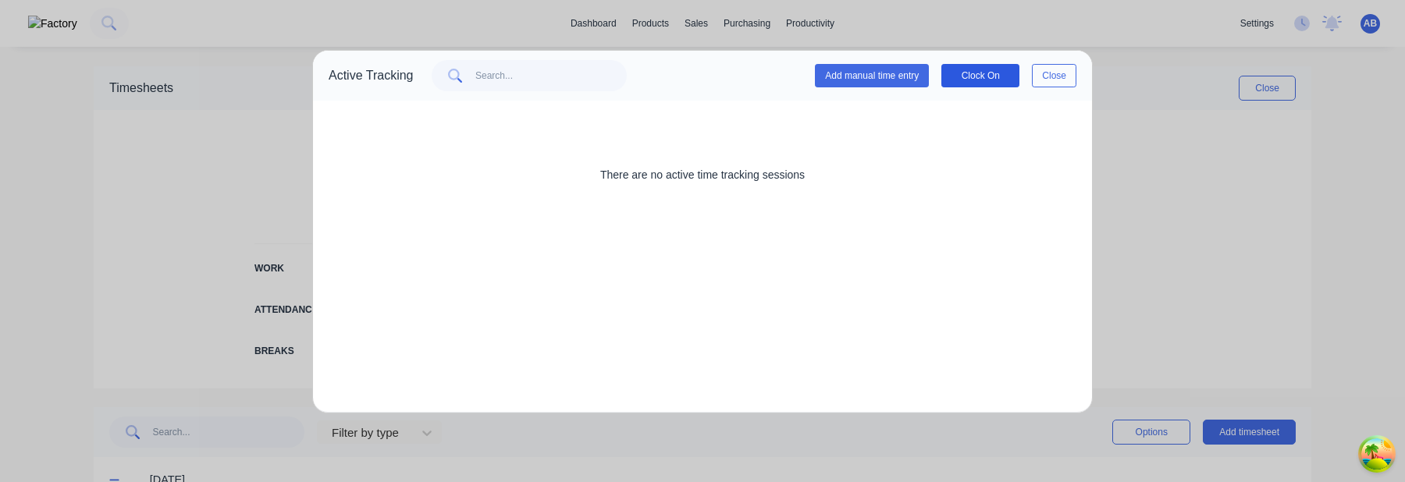
click at [983, 72] on button "Clock On" at bounding box center [981, 75] width 78 height 23
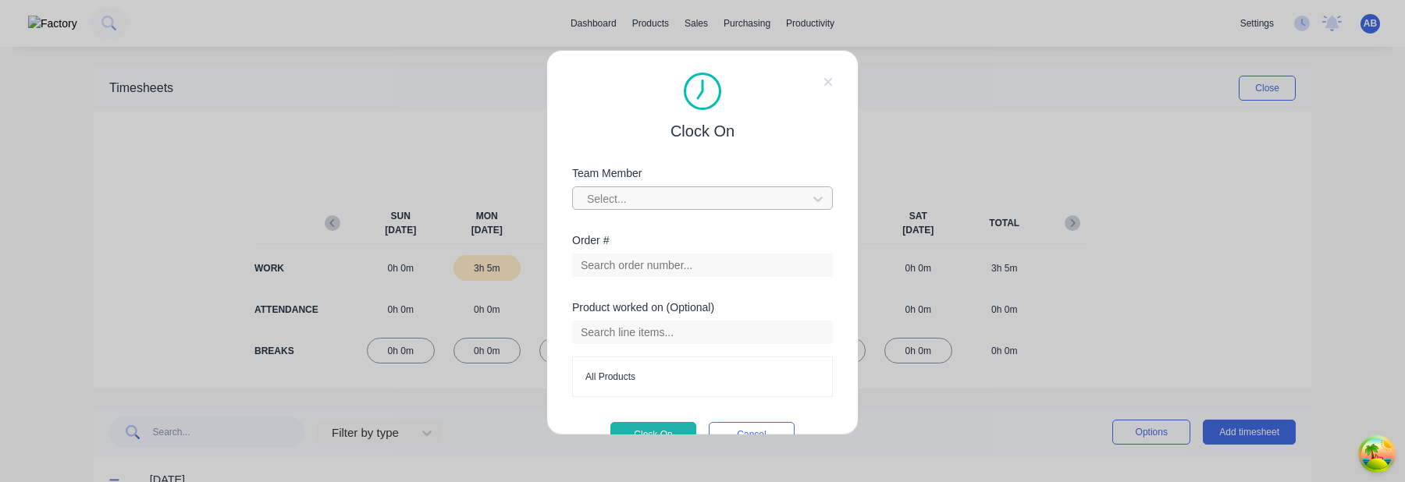
click at [667, 197] on div at bounding box center [693, 200] width 214 height 20
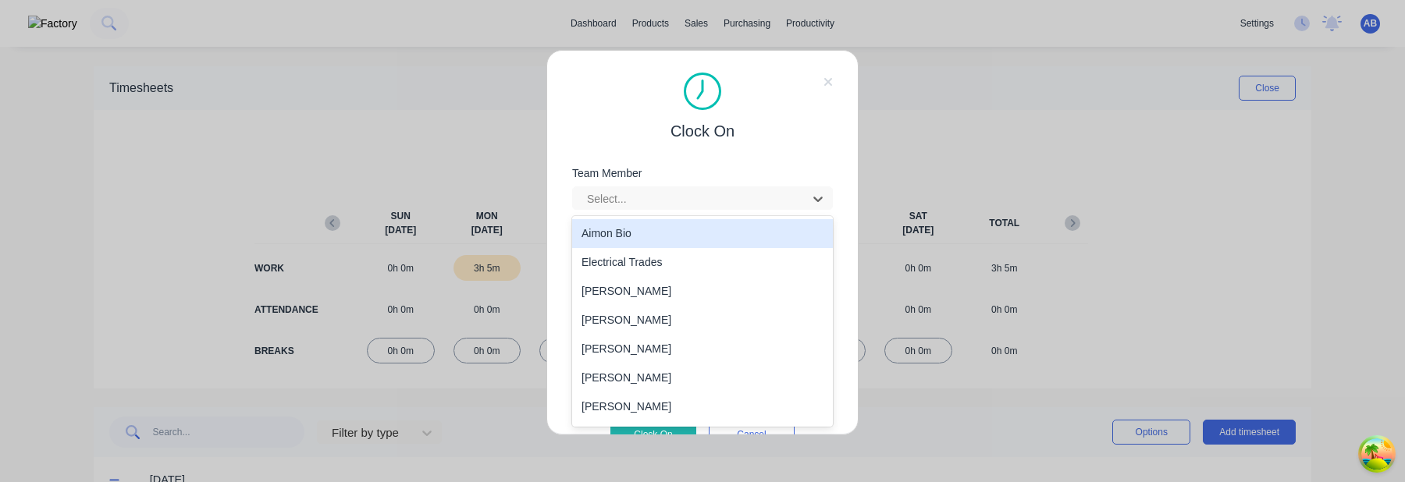
click at [650, 226] on div "Aimon Bio" at bounding box center [702, 233] width 261 height 29
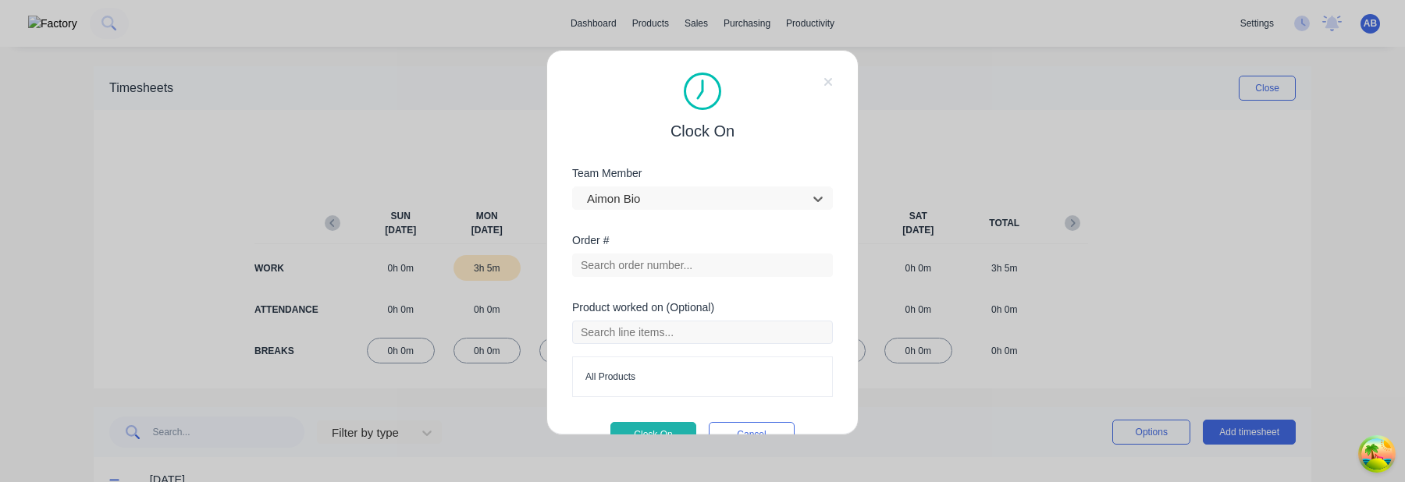
scroll to position [34, 0]
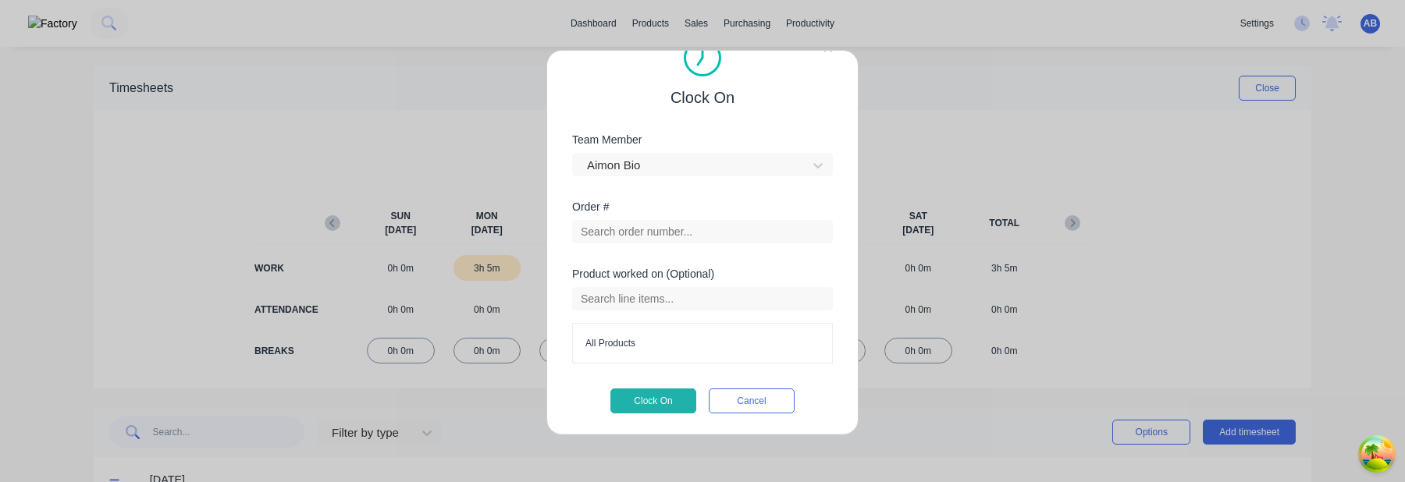
click at [659, 385] on div "Product worked on (Optional) All Products" at bounding box center [702, 329] width 261 height 120
click at [659, 397] on button "Clock On" at bounding box center [654, 401] width 86 height 25
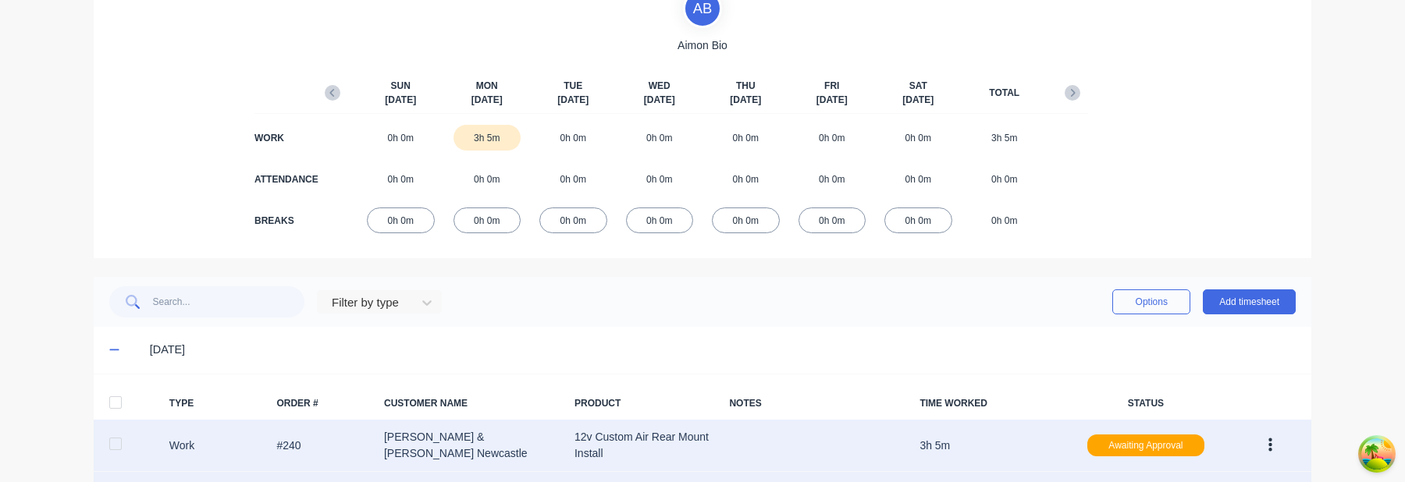
scroll to position [0, 0]
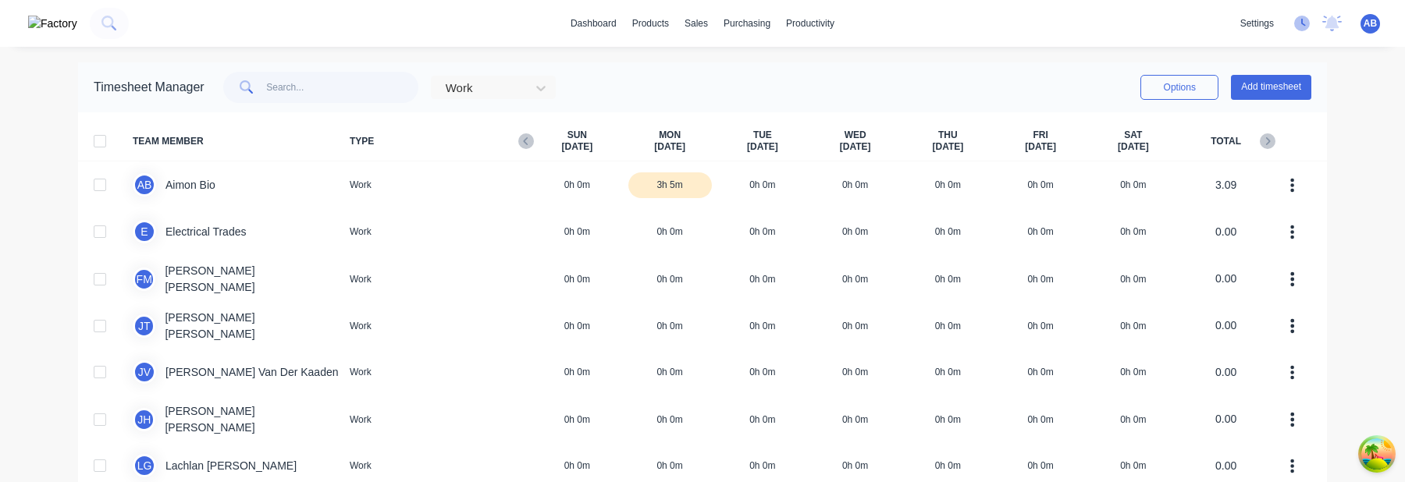
click at [1303, 23] on icon at bounding box center [1302, 24] width 16 height 16
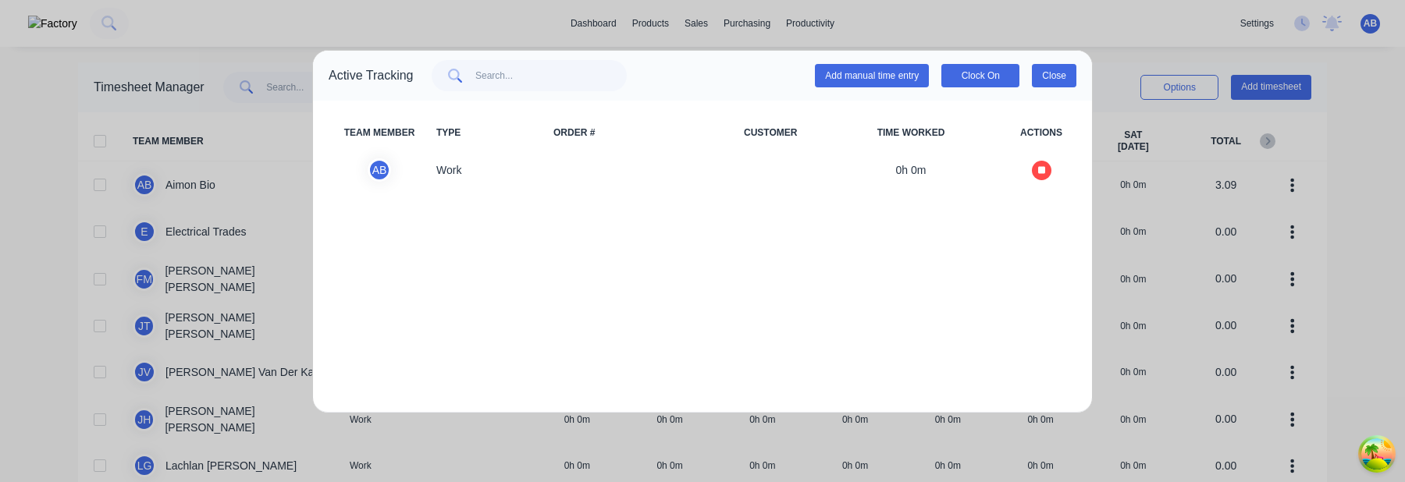
click at [1055, 78] on button "Close" at bounding box center [1054, 75] width 45 height 23
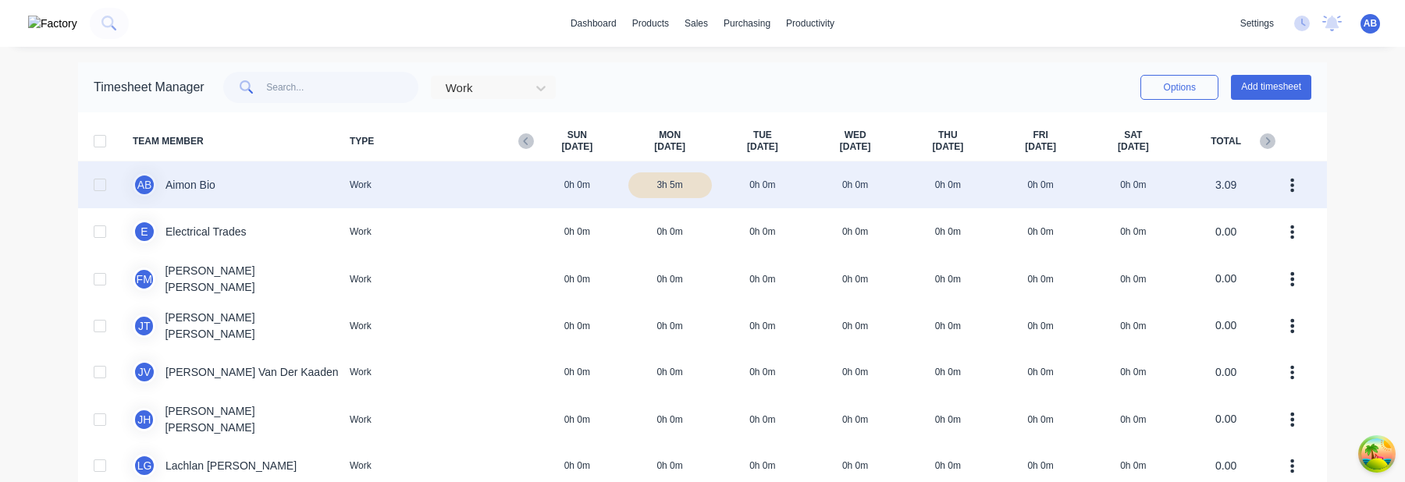
click at [578, 188] on div "A B Aimon Bio Work 0h 0m 3h 5m 0h 0m 0h 0m 0h 0m 0h 0m 0h 0m 3.09" at bounding box center [702, 185] width 1249 height 47
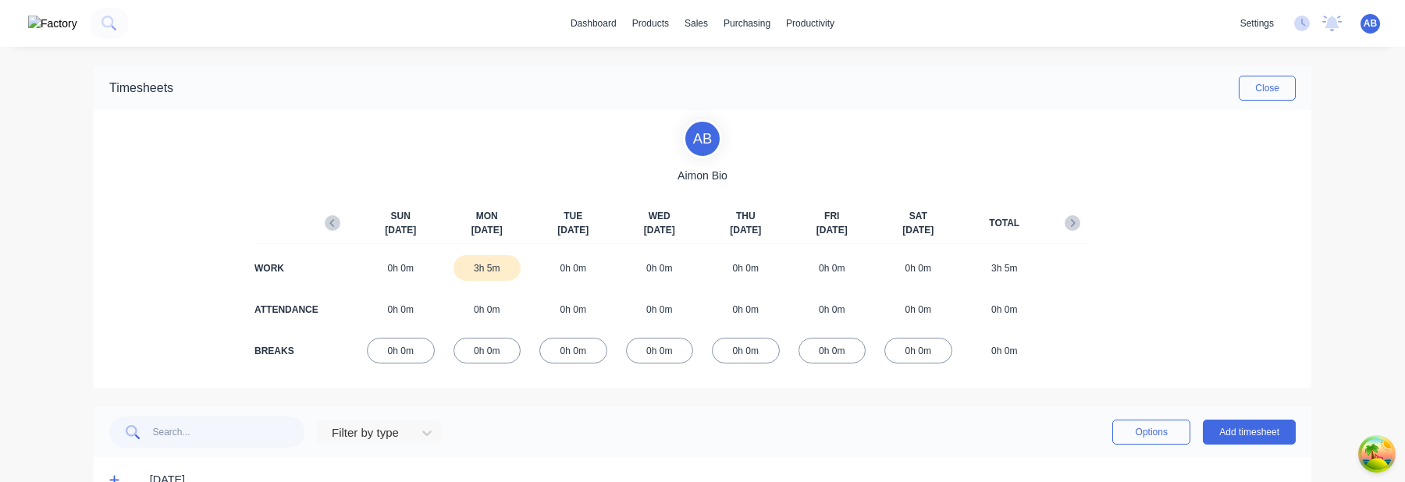
scroll to position [41, 0]
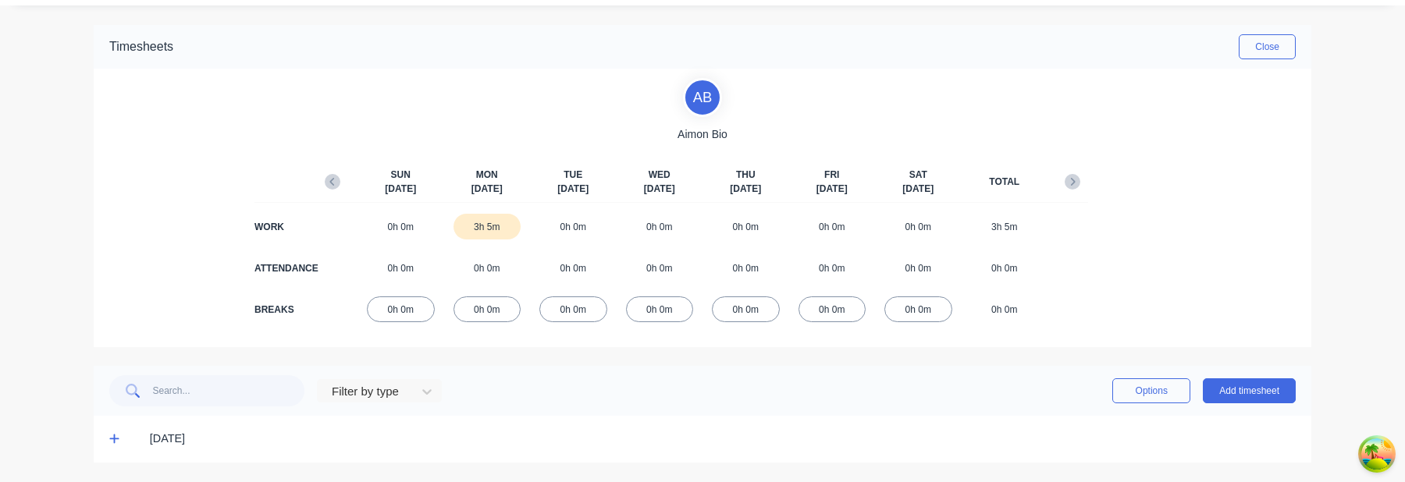
click at [119, 433] on span at bounding box center [117, 440] width 16 height 16
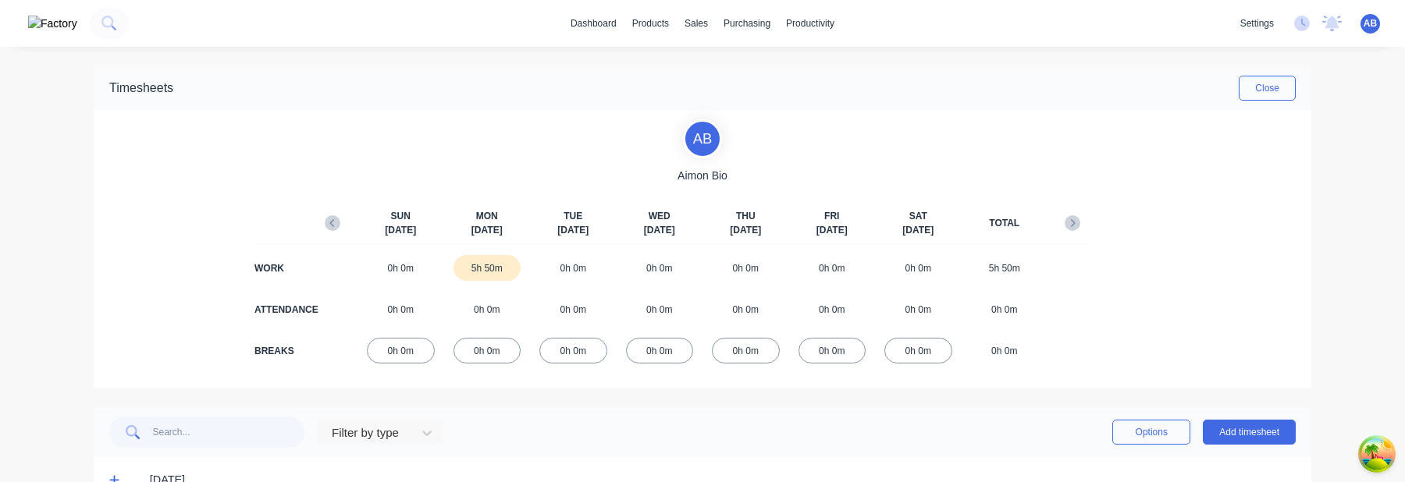
scroll to position [41, 0]
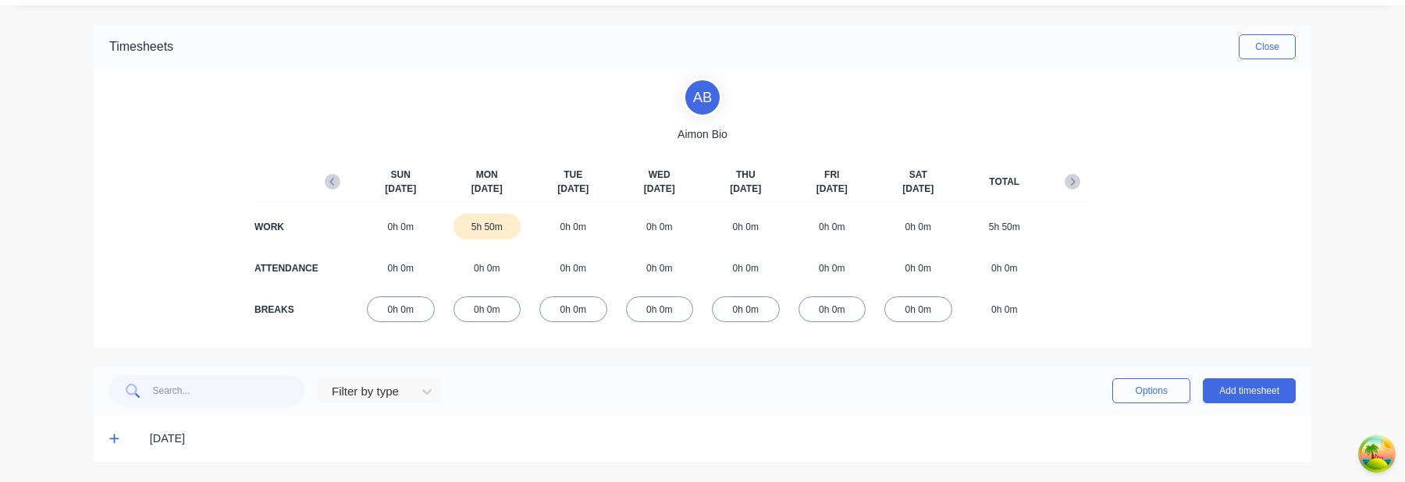
click at [113, 440] on icon at bounding box center [113, 439] width 9 height 9
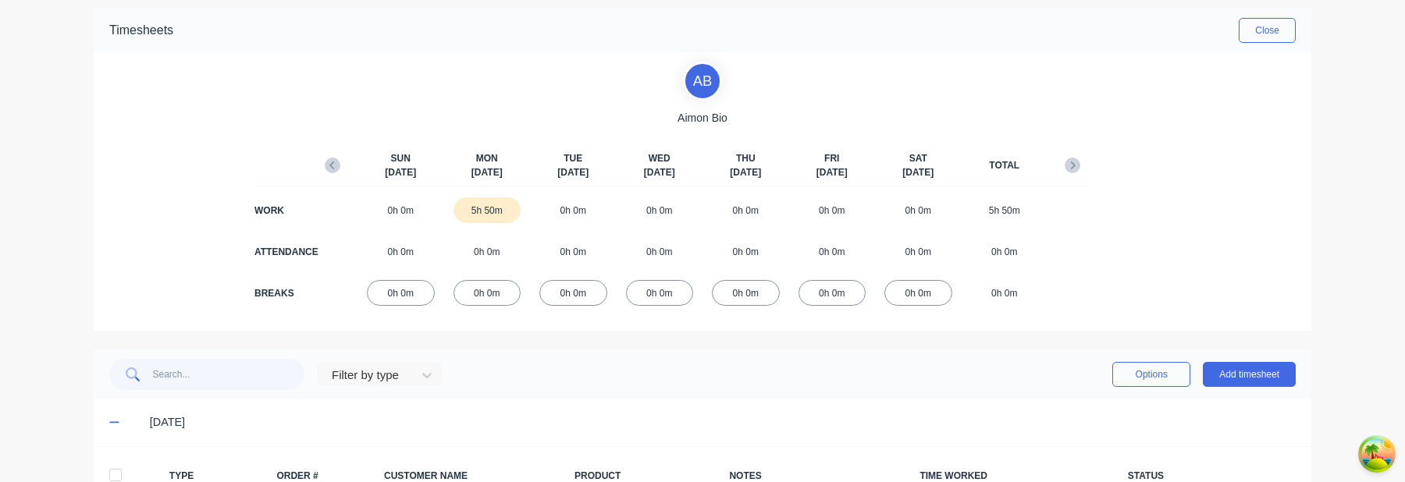
scroll to position [247, 0]
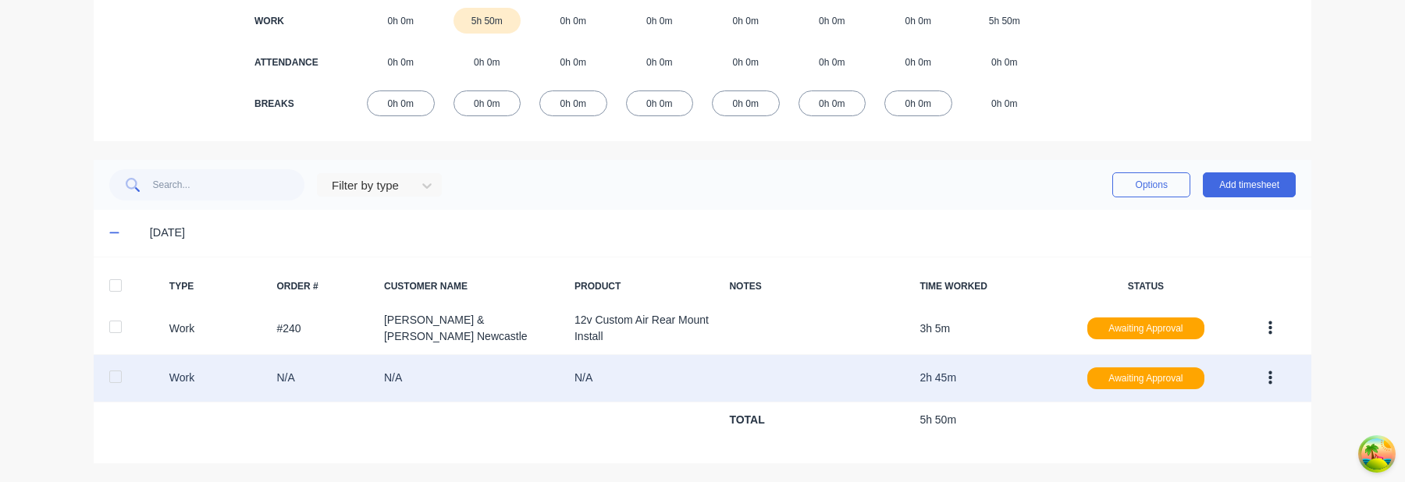
click at [1273, 385] on icon "button" at bounding box center [1271, 378] width 4 height 17
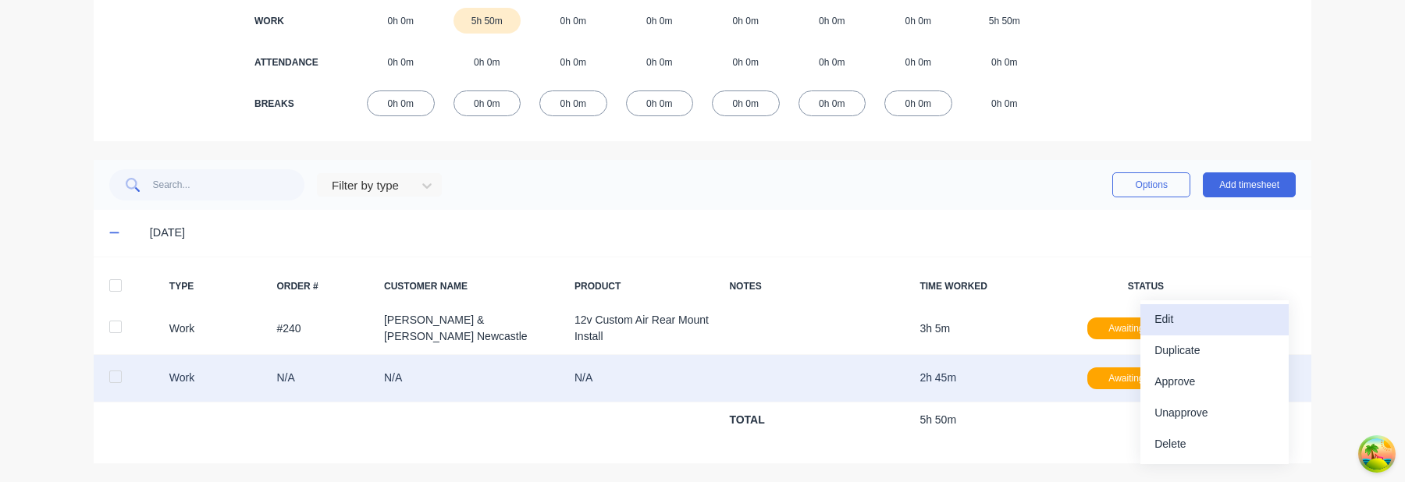
click at [1255, 325] on div "Edit" at bounding box center [1215, 319] width 120 height 23
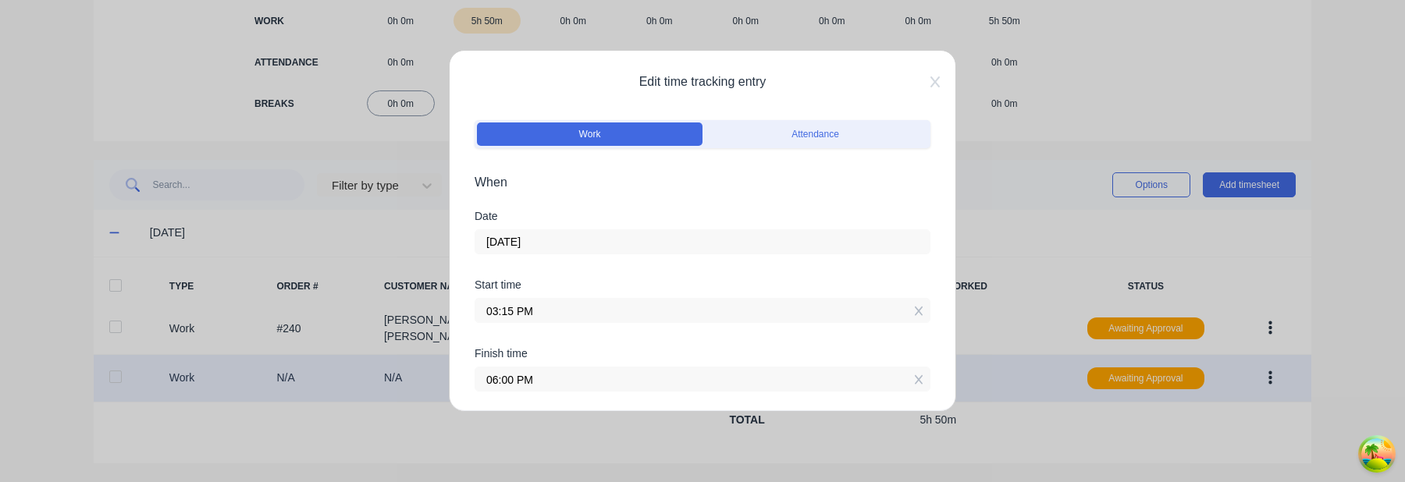
scroll to position [536, 0]
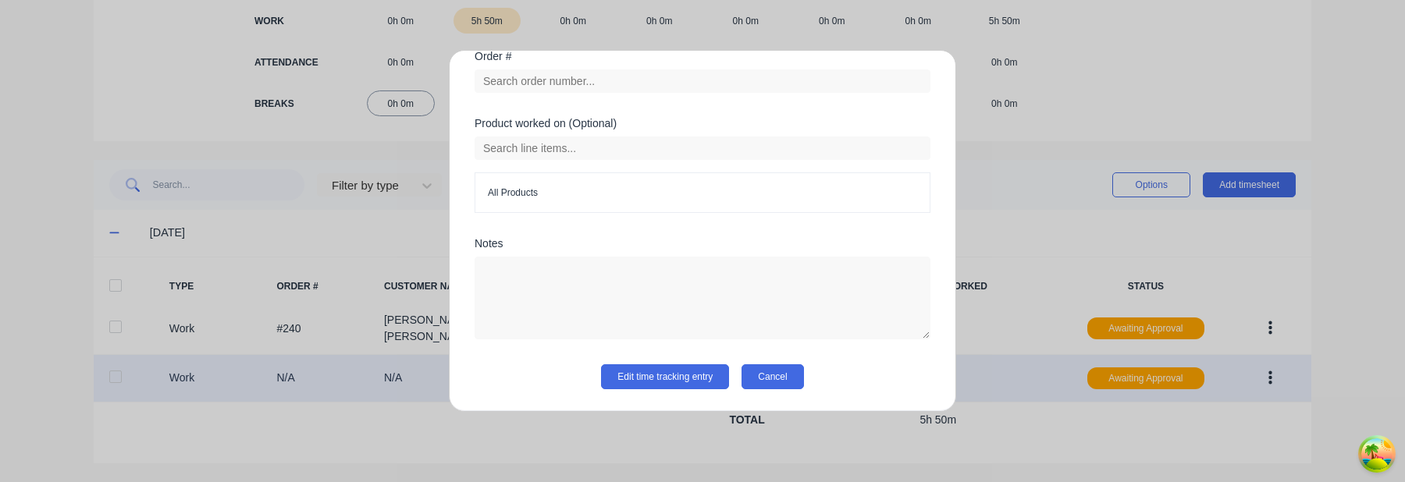
click at [787, 377] on button "Cancel" at bounding box center [773, 377] width 62 height 25
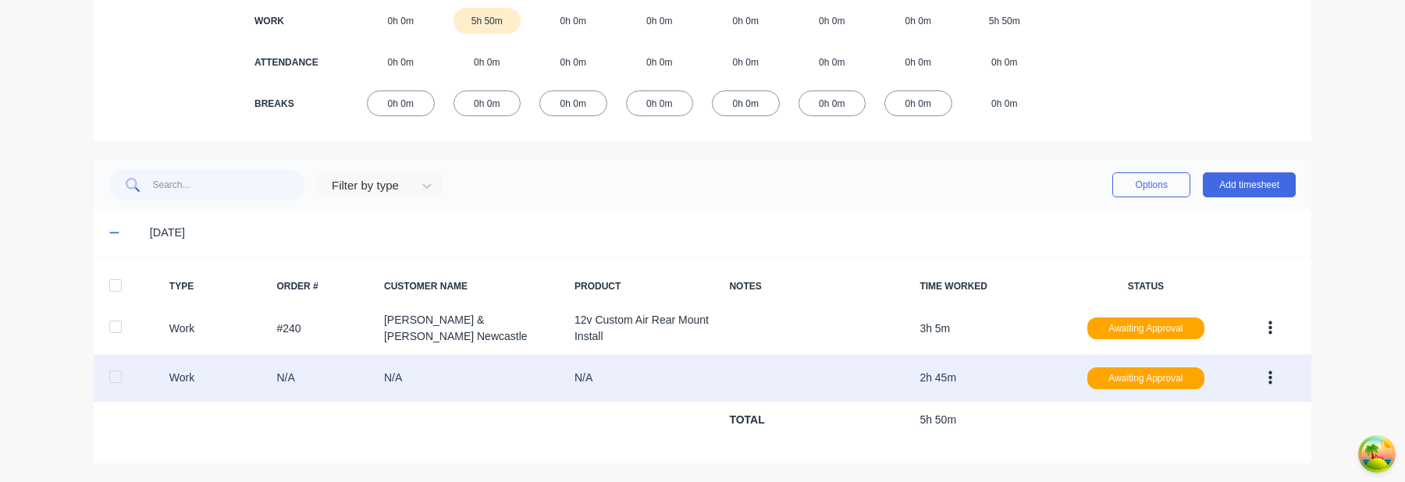
scroll to position [0, 0]
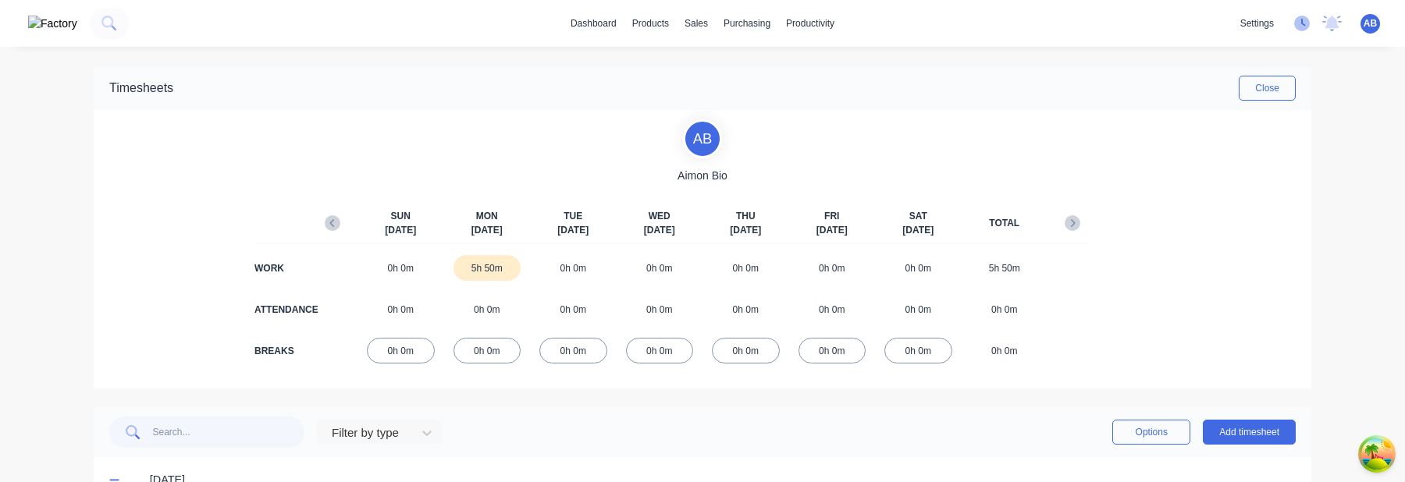
click at [1305, 20] on icon at bounding box center [1302, 24] width 16 height 16
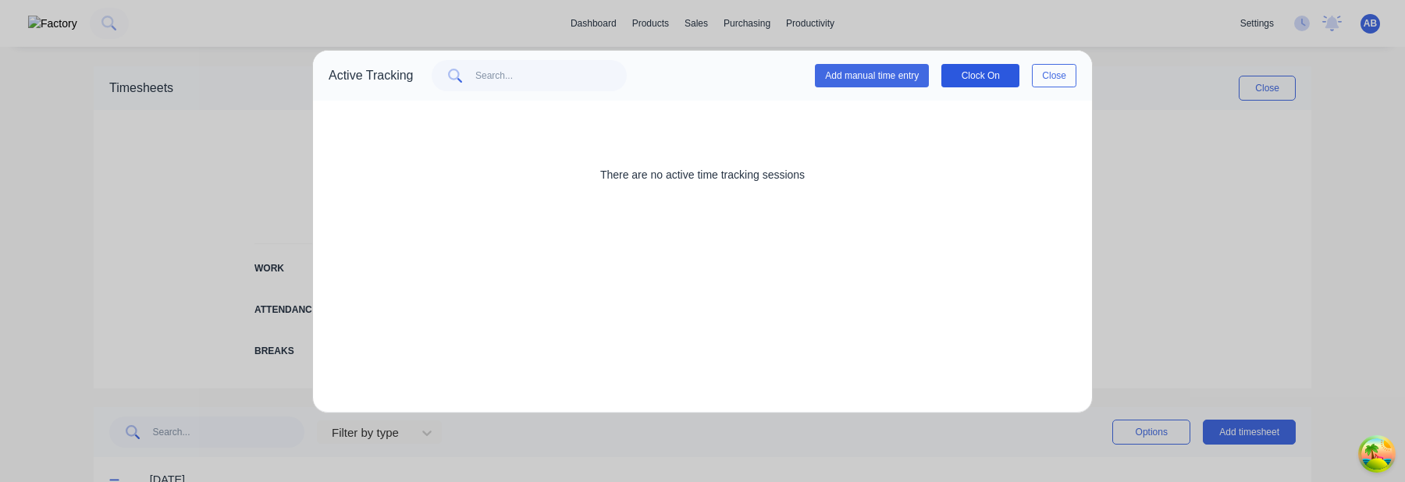
click at [983, 69] on button "Clock On" at bounding box center [981, 75] width 78 height 23
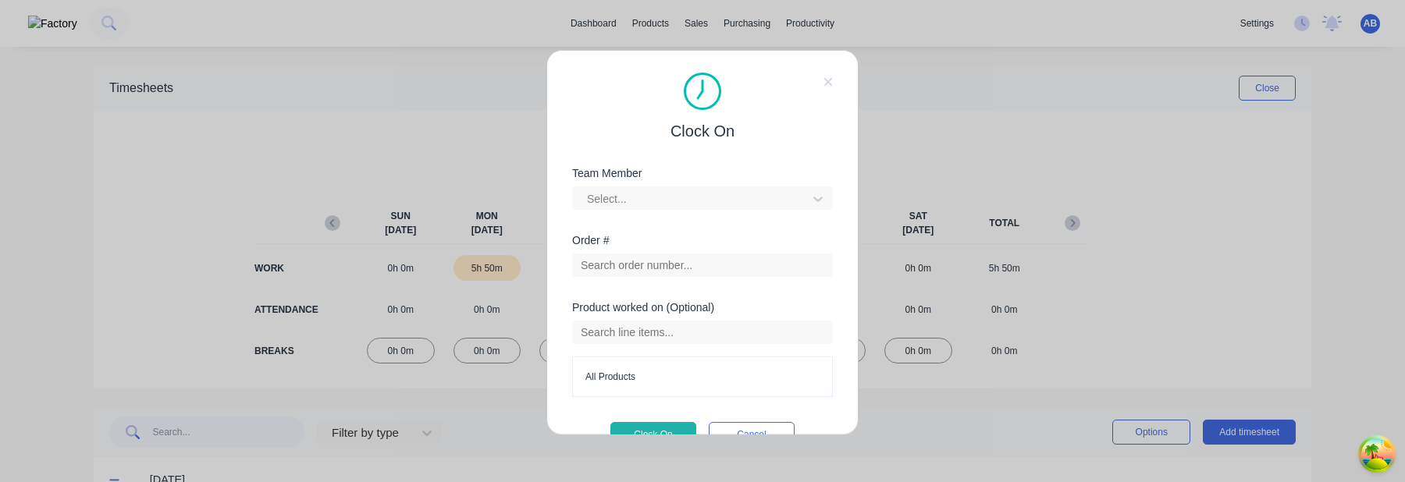
click at [742, 212] on div "Team Member Select..." at bounding box center [702, 201] width 261 height 67
click at [746, 199] on div at bounding box center [693, 200] width 214 height 20
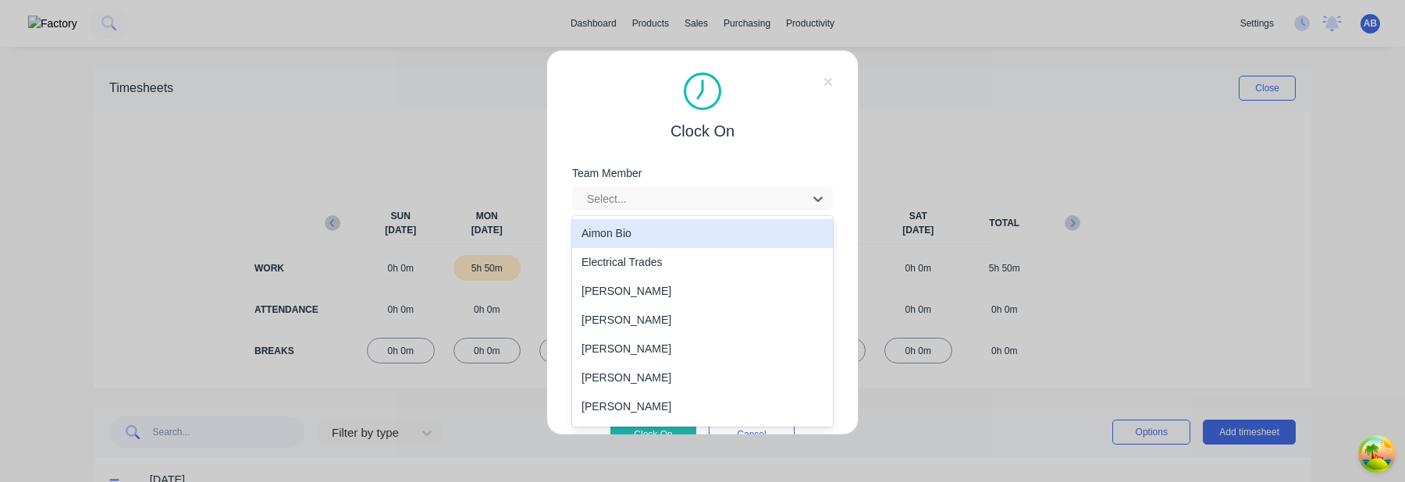
click at [727, 233] on div "Aimon Bio" at bounding box center [702, 233] width 261 height 29
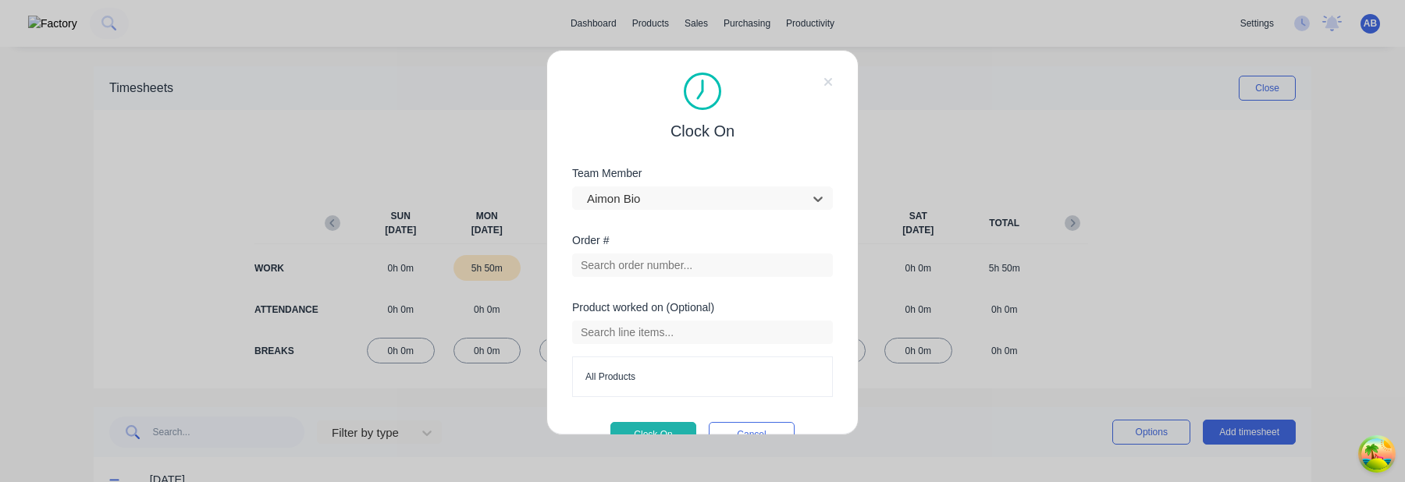
scroll to position [34, 0]
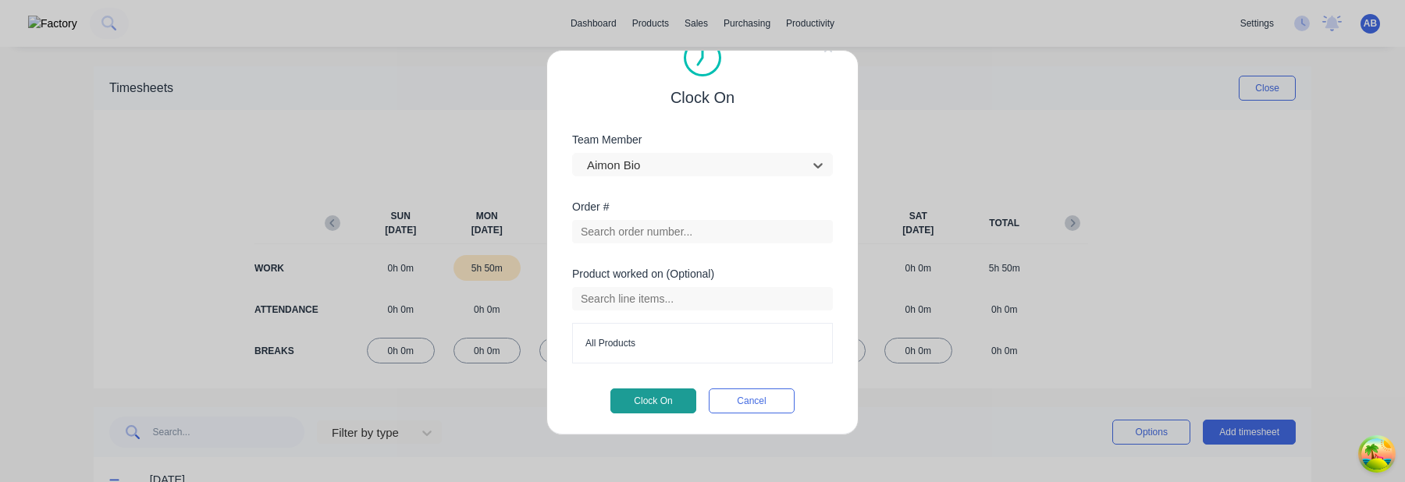
click at [661, 404] on button "Clock On" at bounding box center [654, 401] width 86 height 25
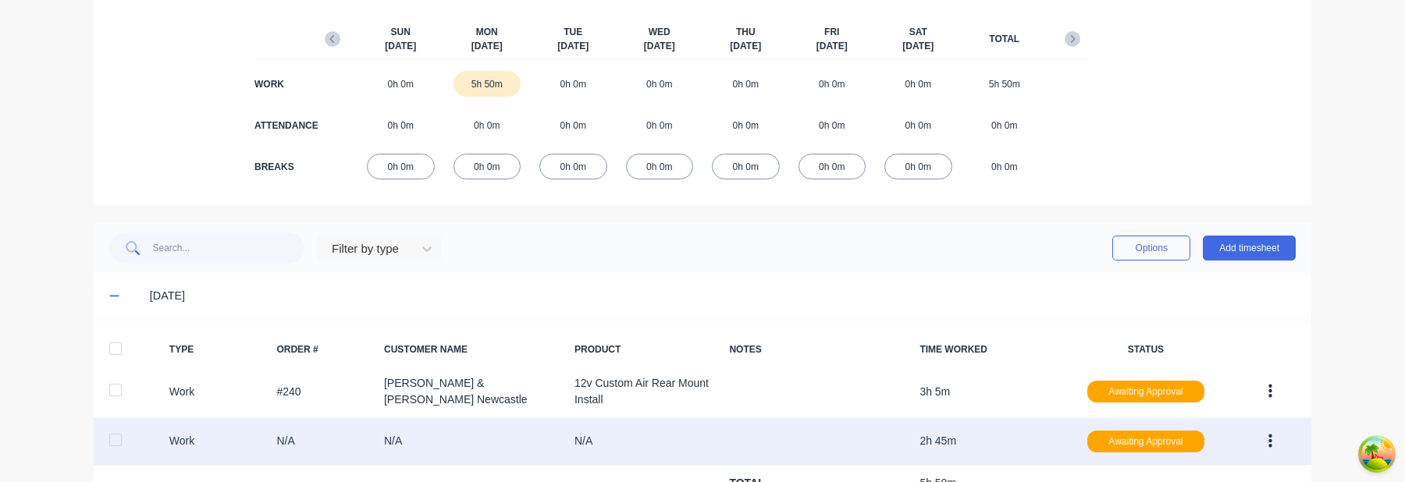
scroll to position [247, 0]
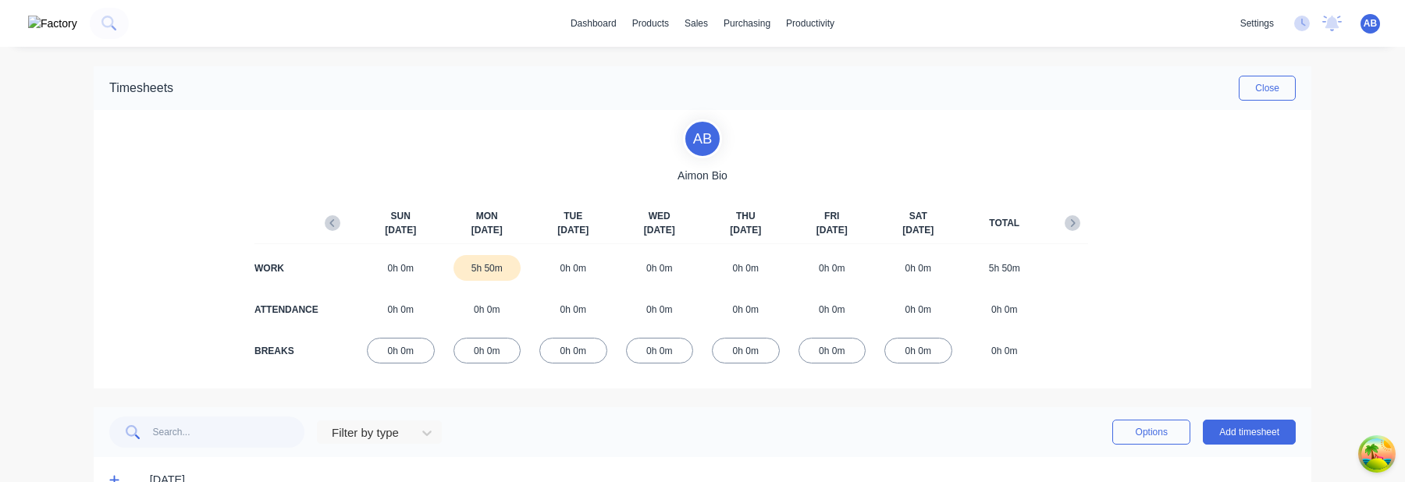
scroll to position [41, 0]
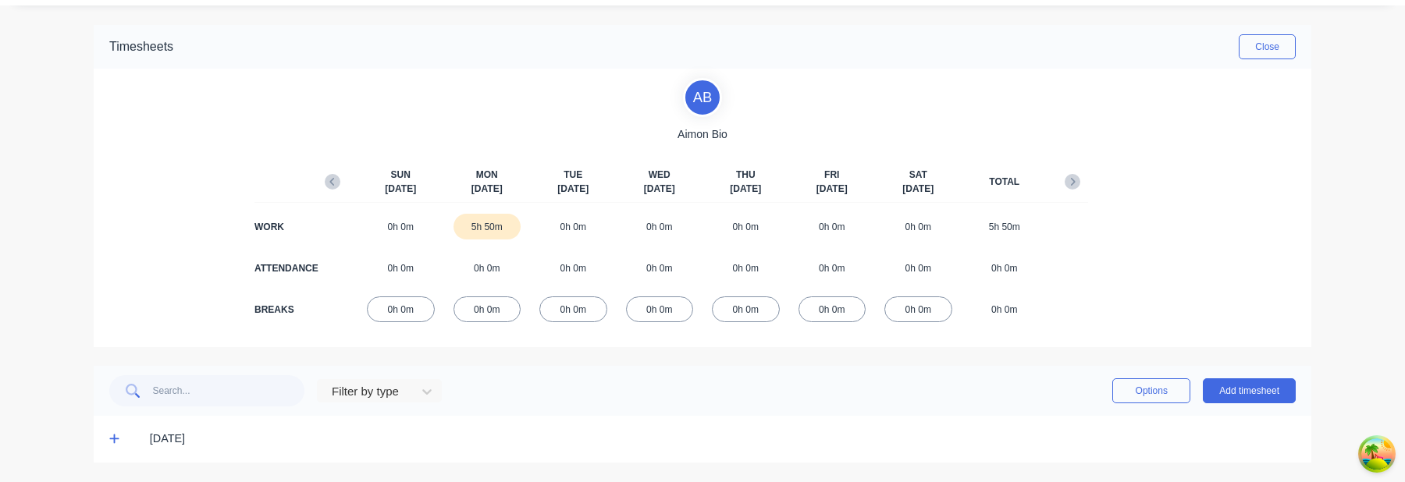
click at [112, 436] on icon at bounding box center [114, 438] width 10 height 11
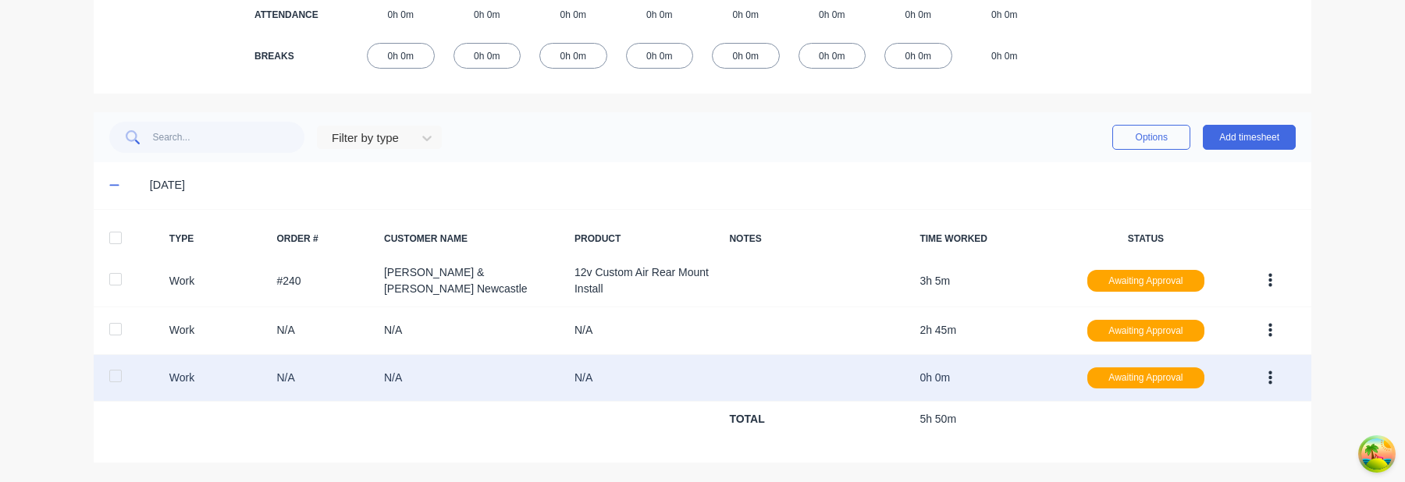
click at [1282, 381] on button "button" at bounding box center [1270, 379] width 37 height 28
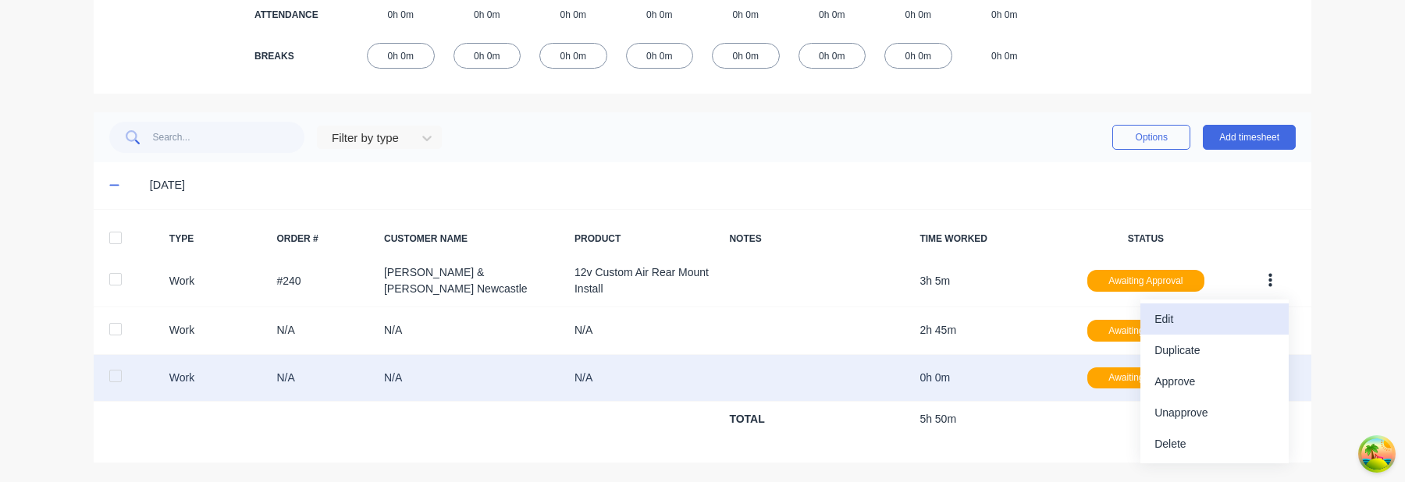
click at [1225, 311] on div "Edit" at bounding box center [1215, 319] width 120 height 23
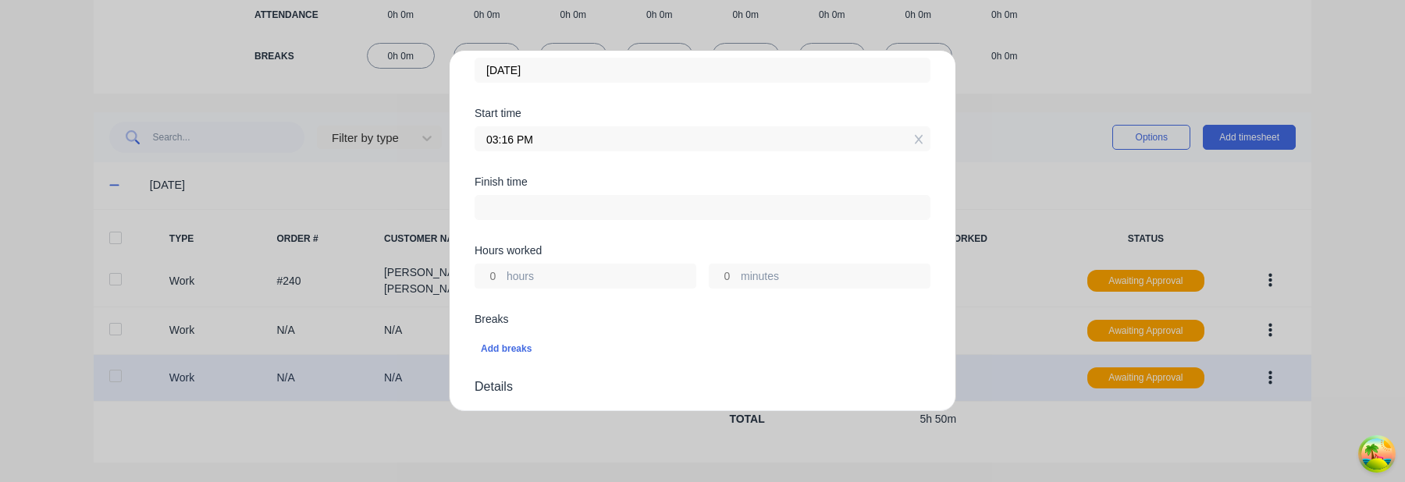
scroll to position [176, 0]
click at [921, 134] on icon at bounding box center [919, 135] width 9 height 11
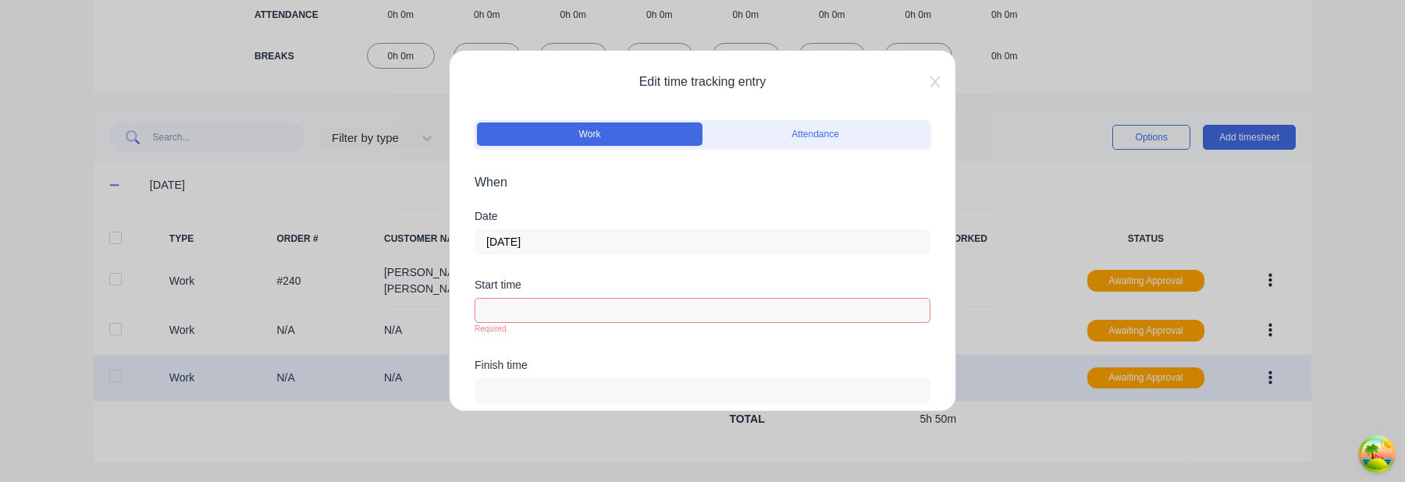
click at [931, 89] on div "Edit time tracking entry Work Attendance When Date [DATE] Start time Required. …" at bounding box center [702, 231] width 507 height 362
click at [935, 86] on icon at bounding box center [935, 82] width 9 height 12
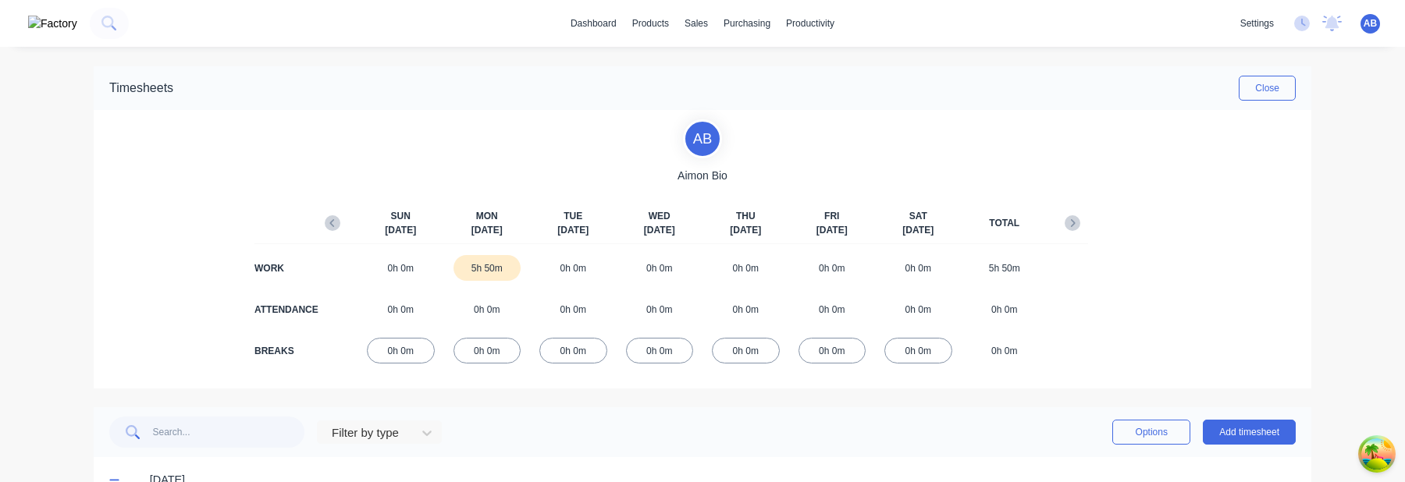
click at [35, 21] on img at bounding box center [52, 24] width 49 height 16
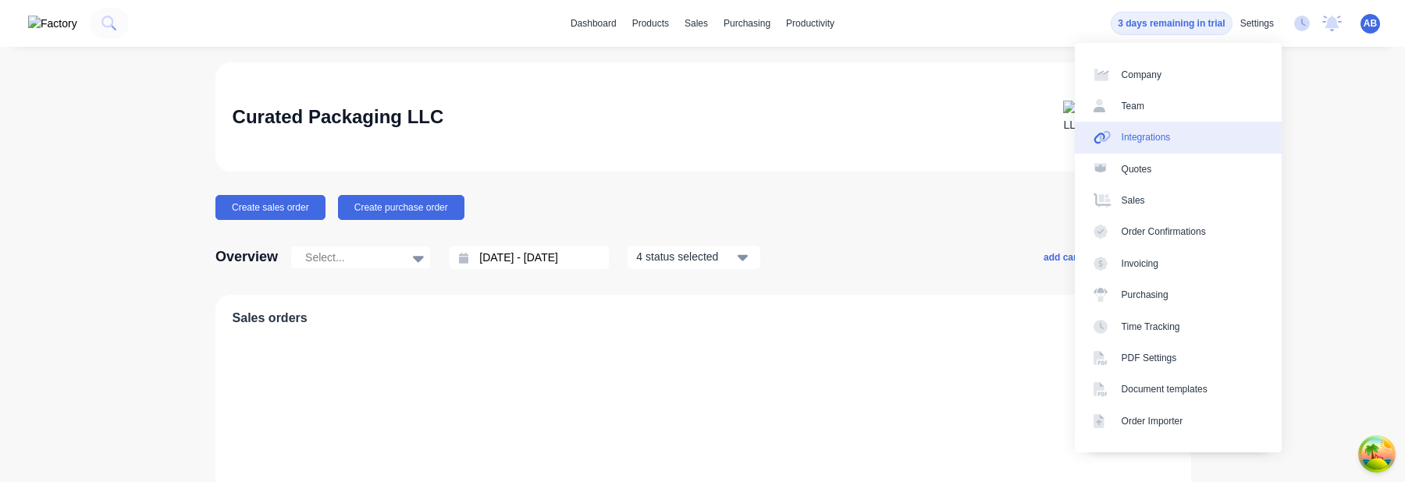
click at [1206, 139] on link "Integrations" at bounding box center [1178, 137] width 207 height 31
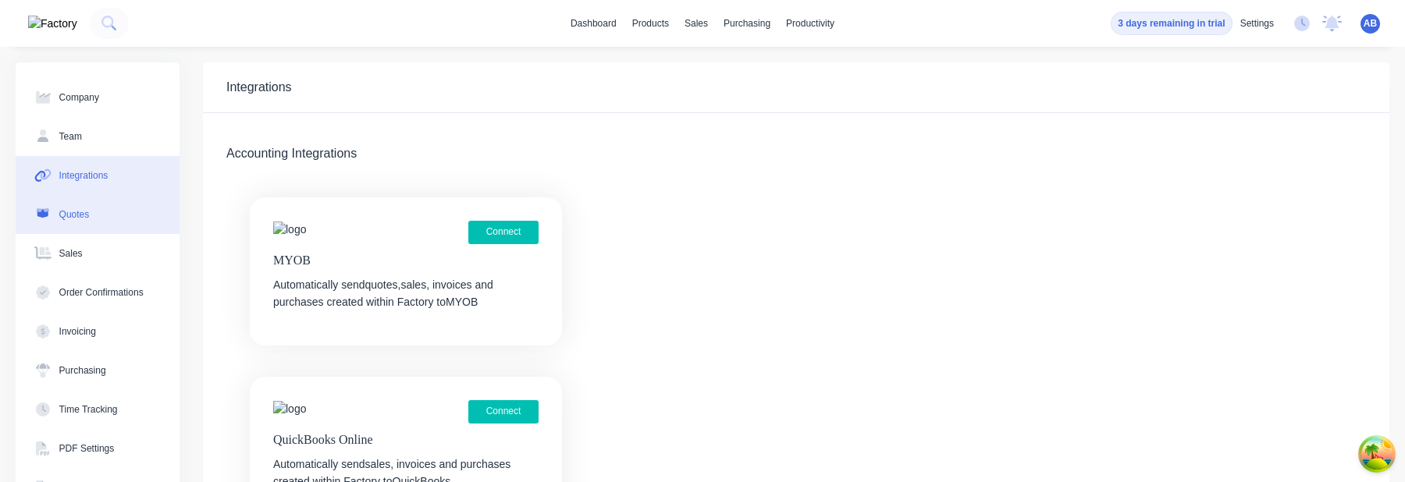
click at [79, 221] on div "Quotes" at bounding box center [74, 215] width 30 height 14
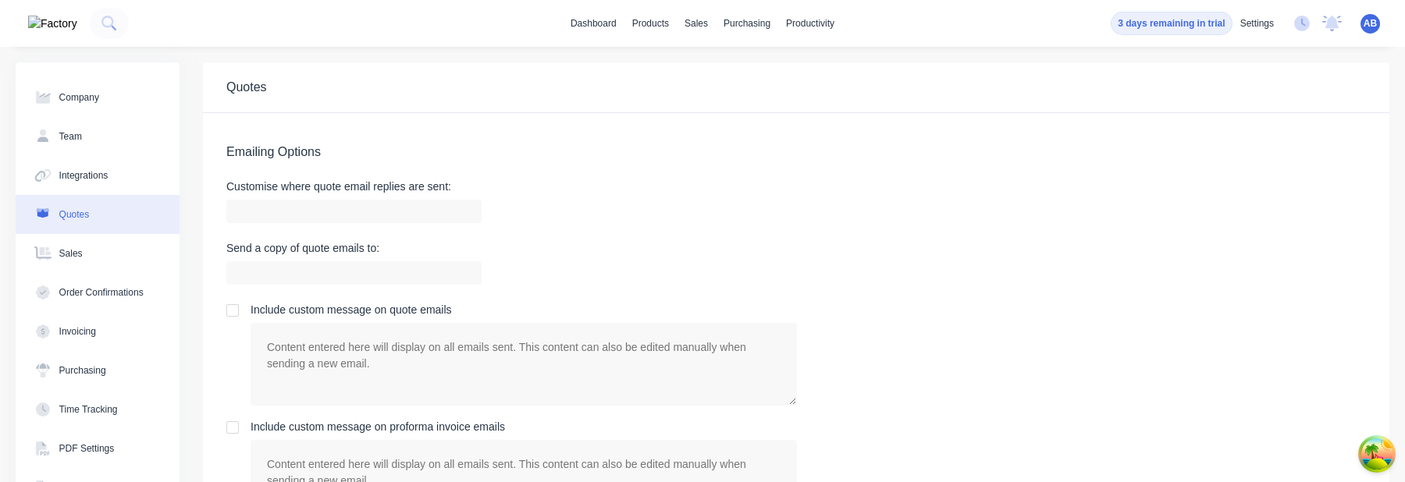
scroll to position [95, 0]
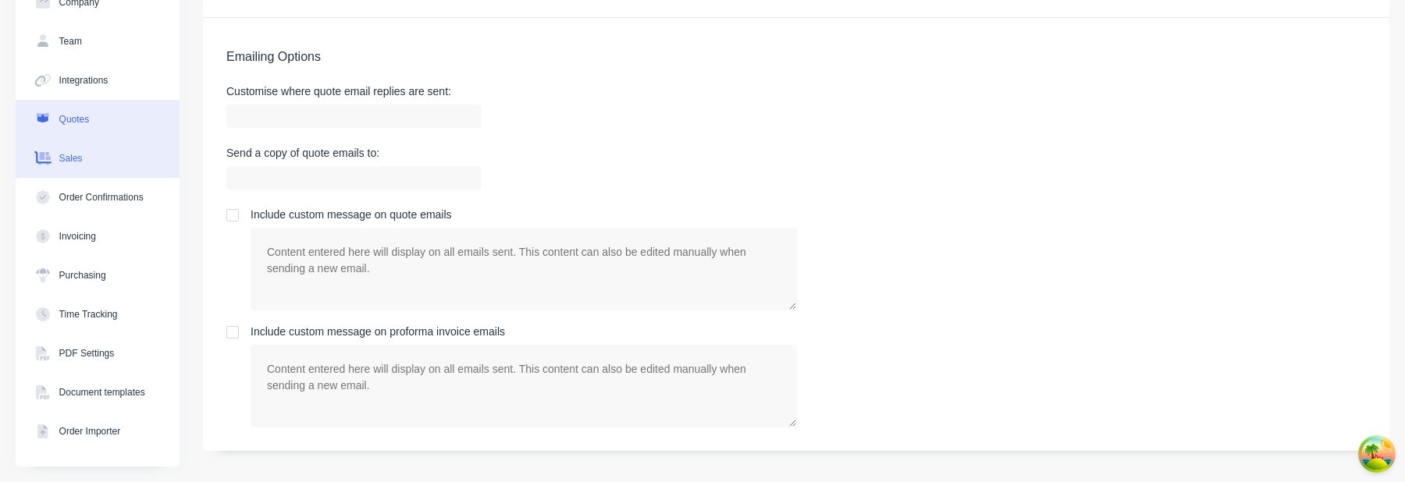
click at [128, 159] on button "Sales" at bounding box center [98, 158] width 164 height 39
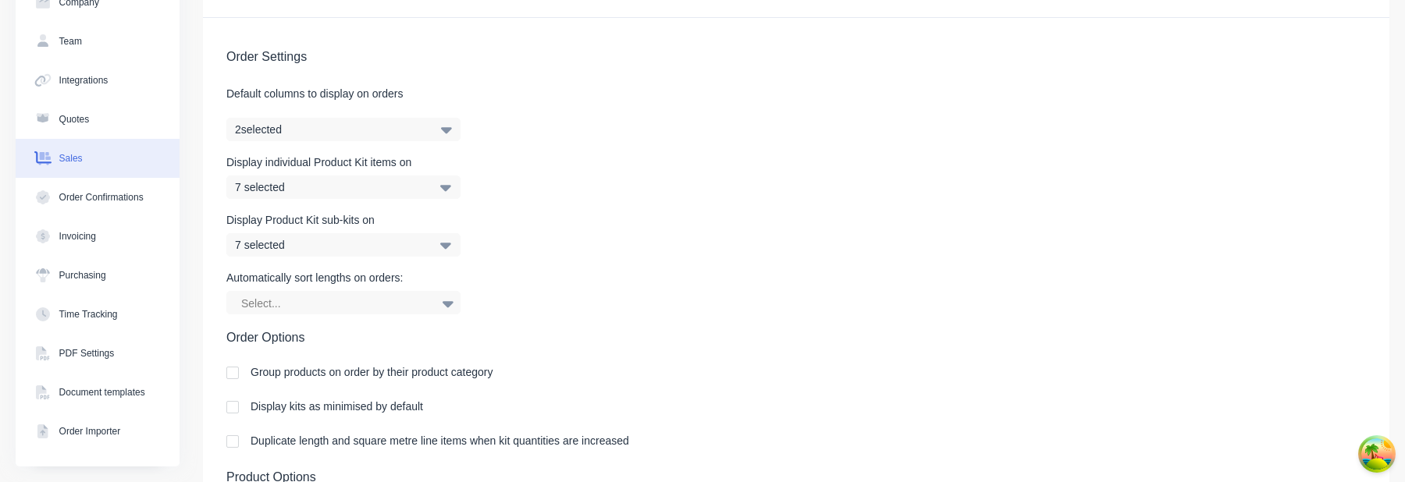
scroll to position [340, 0]
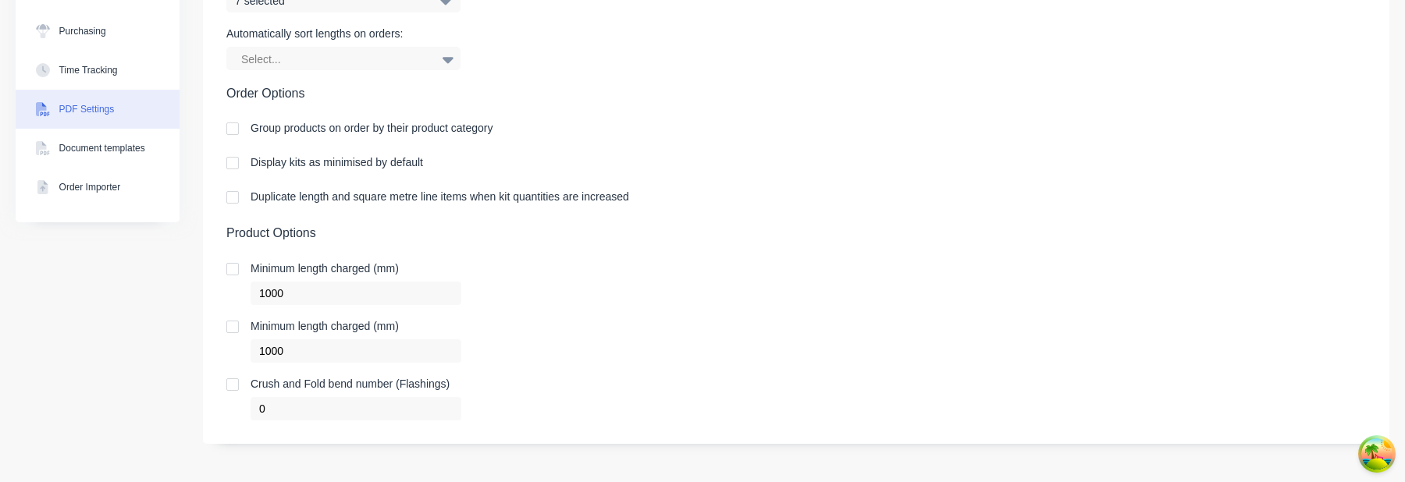
click at [114, 116] on button "PDF Settings" at bounding box center [98, 109] width 164 height 39
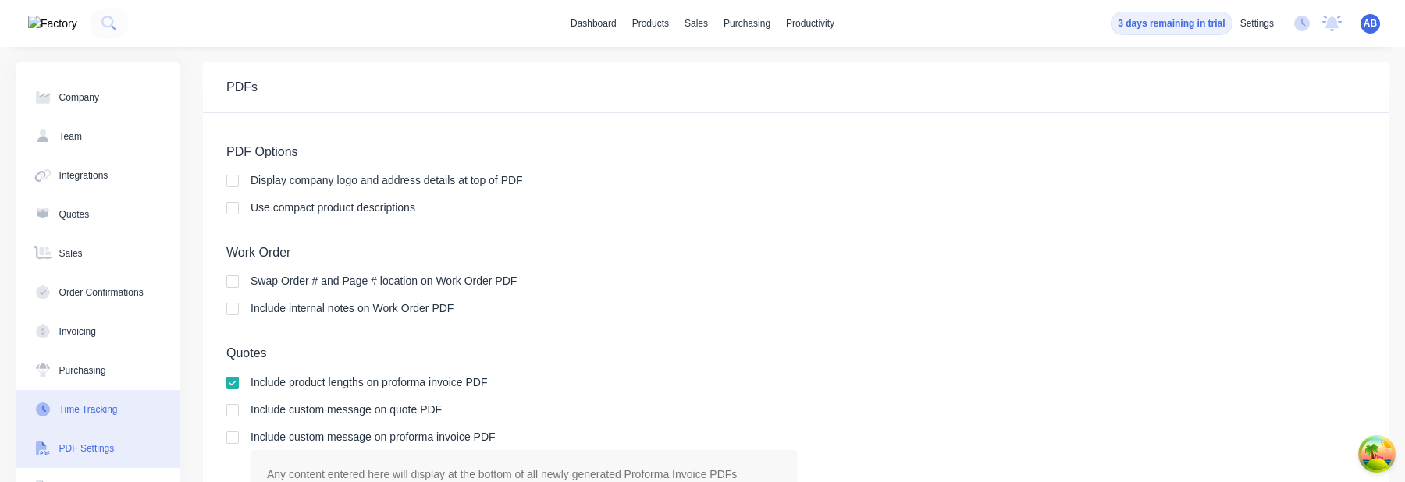
click at [115, 418] on button "Time Tracking" at bounding box center [98, 409] width 164 height 39
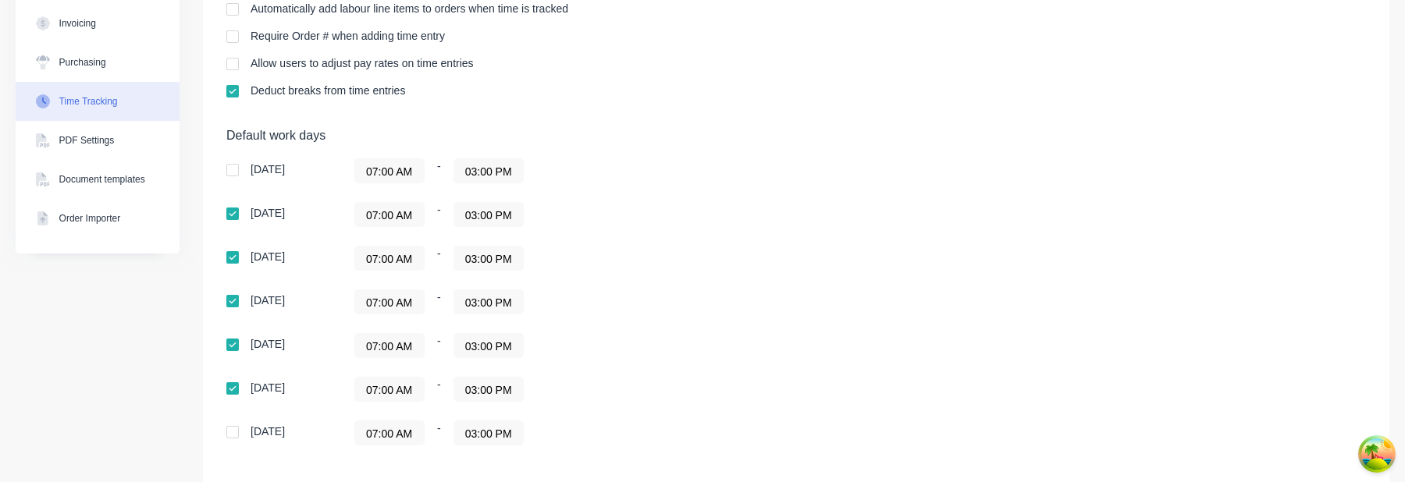
scroll to position [302, 0]
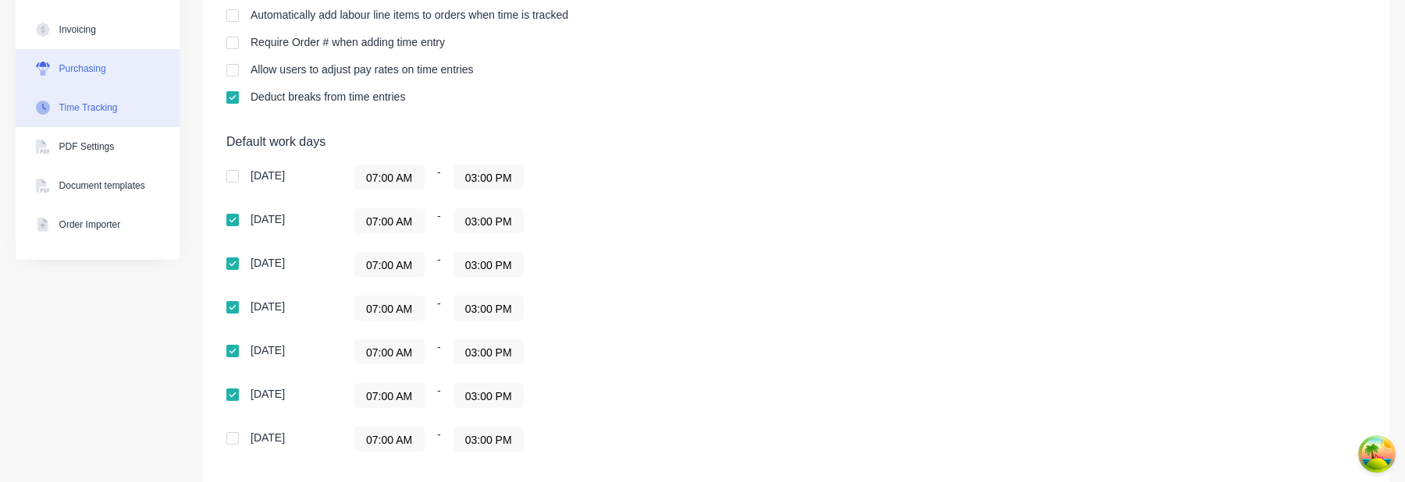
click at [95, 66] on div "Purchasing" at bounding box center [82, 69] width 47 height 14
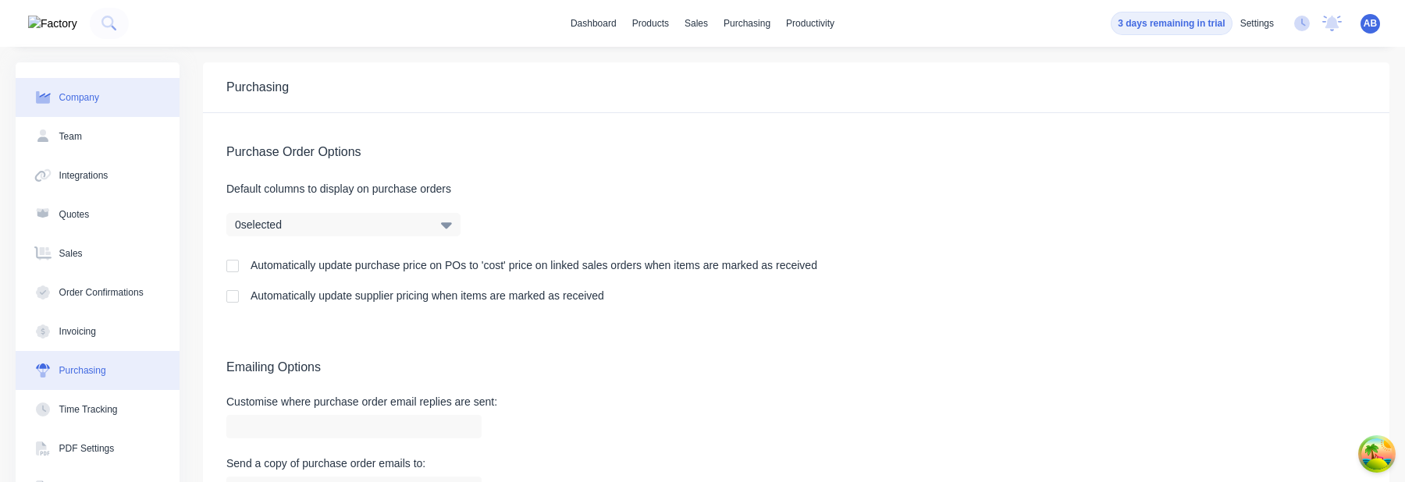
click at [88, 102] on div "Company" at bounding box center [79, 98] width 40 height 14
select select "US"
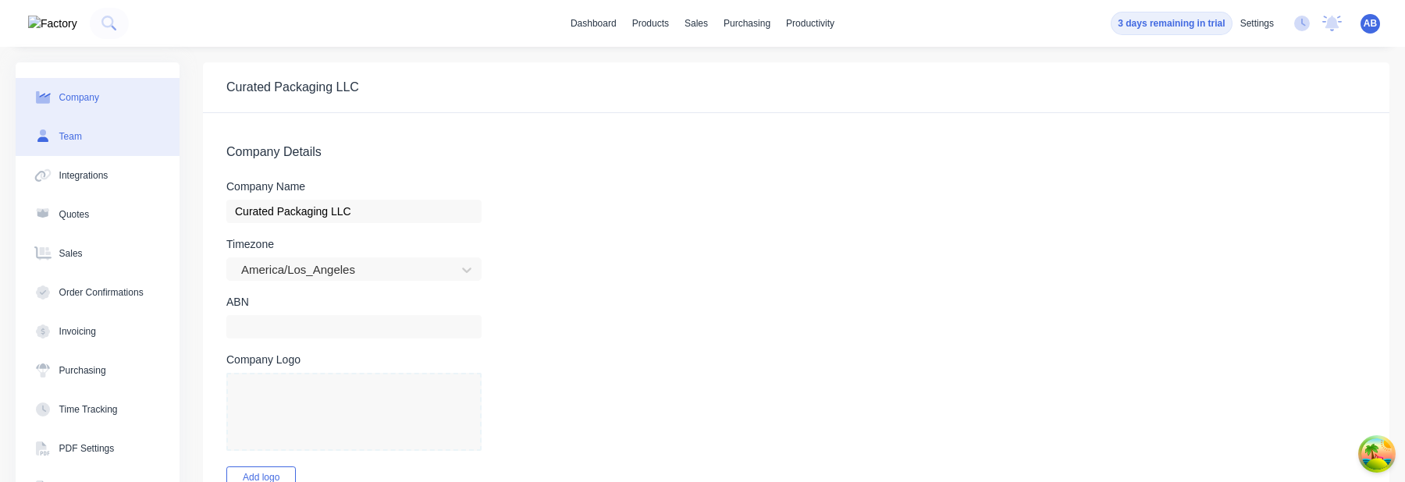
click at [94, 124] on button "Team" at bounding box center [98, 136] width 164 height 39
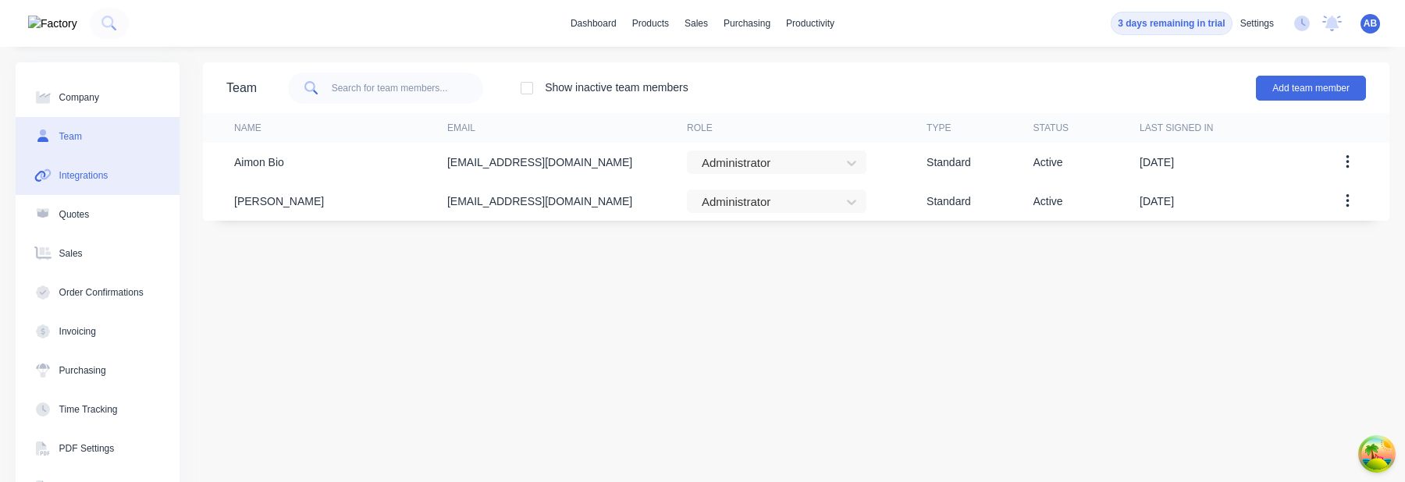
click at [94, 163] on button "Integrations" at bounding box center [98, 175] width 164 height 39
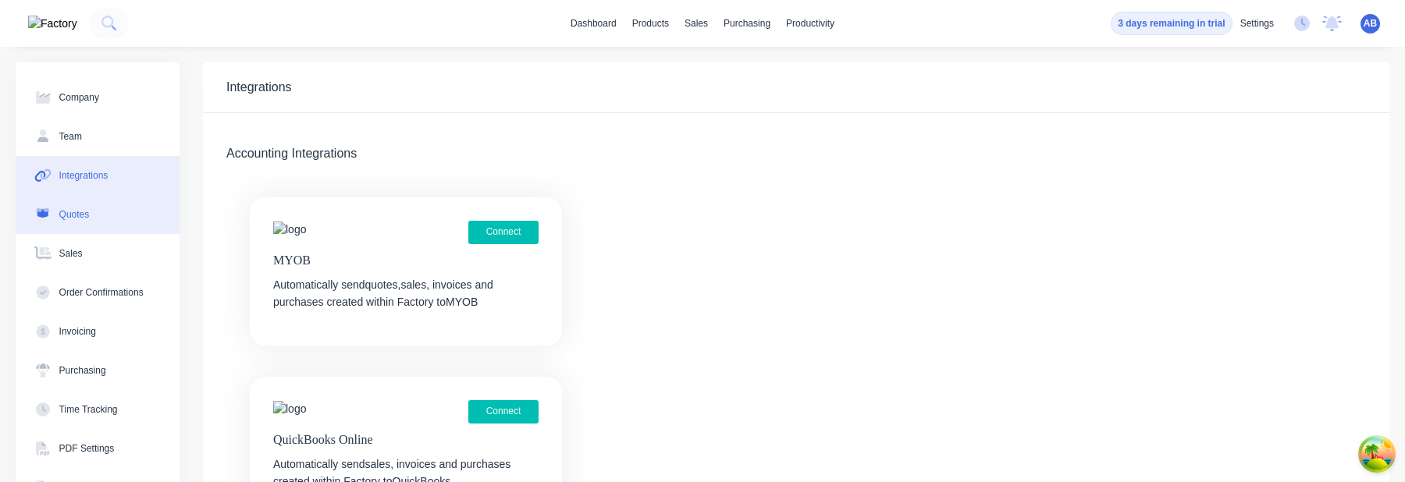
click at [94, 196] on button "Quotes" at bounding box center [98, 214] width 164 height 39
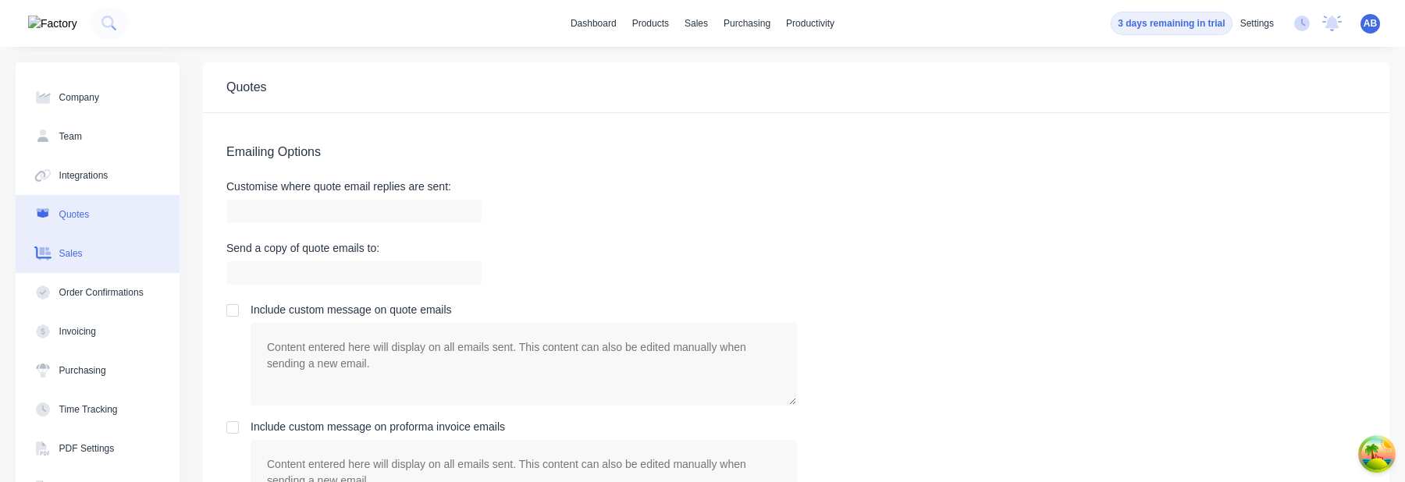
click at [93, 234] on button "Sales" at bounding box center [98, 253] width 164 height 39
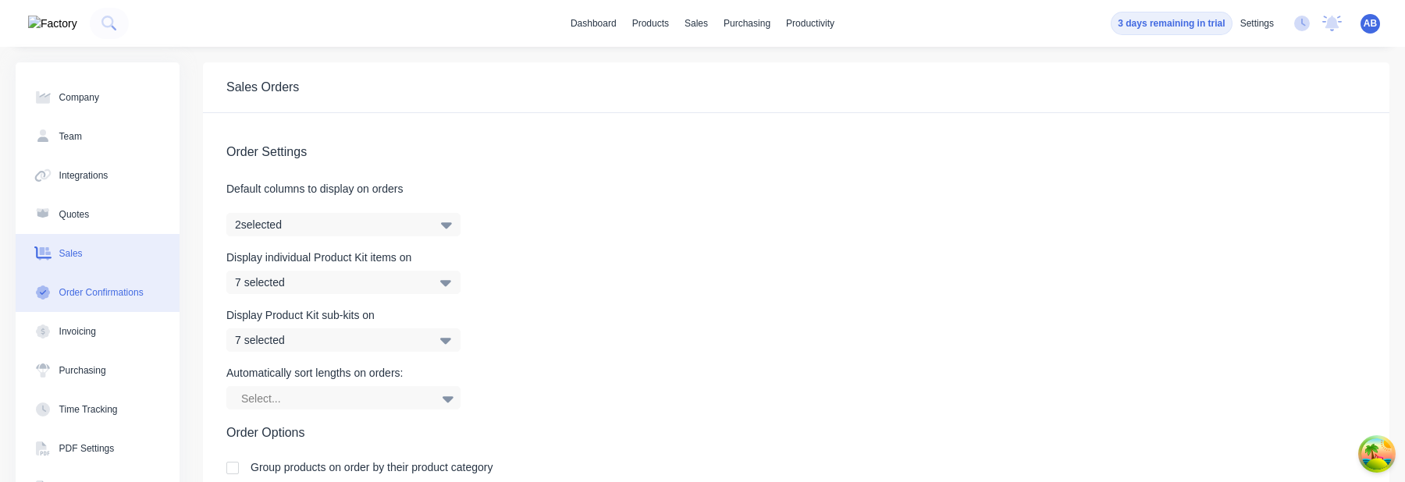
click at [96, 290] on div "Order Confirmations" at bounding box center [101, 293] width 84 height 14
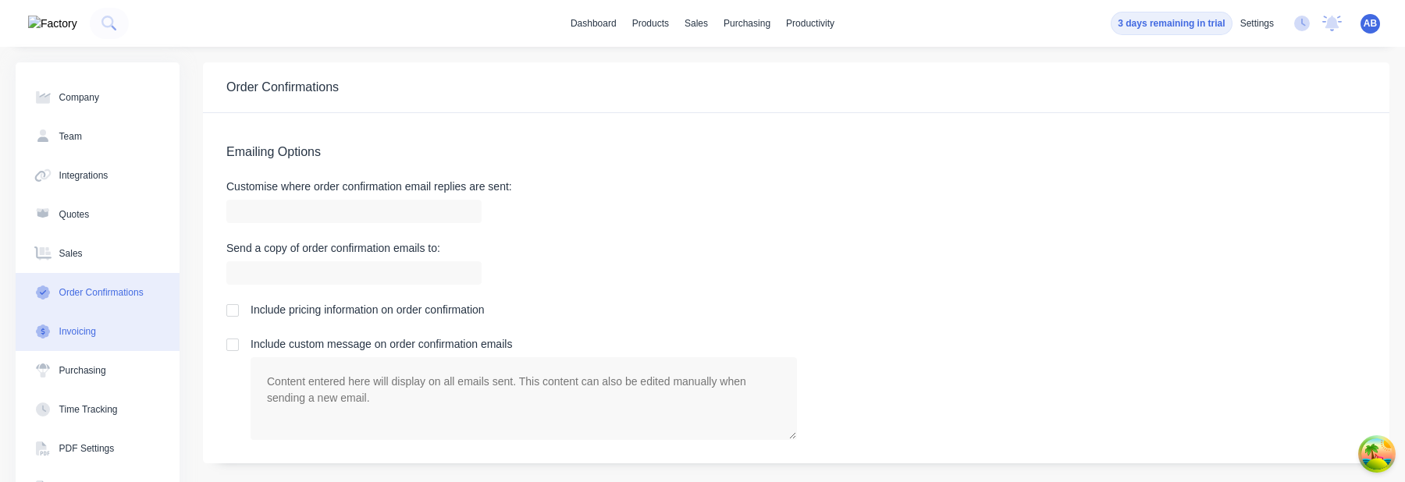
click at [99, 319] on button "Invoicing" at bounding box center [98, 331] width 164 height 39
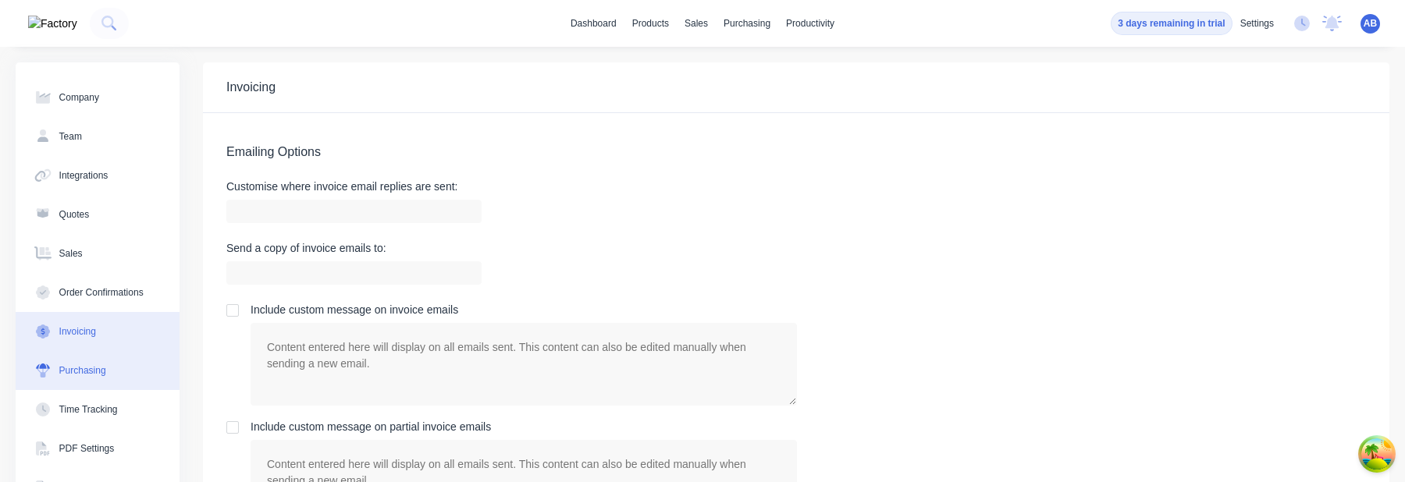
click at [101, 375] on div "Purchasing" at bounding box center [82, 371] width 47 height 14
